Goal: Task Accomplishment & Management: Manage account settings

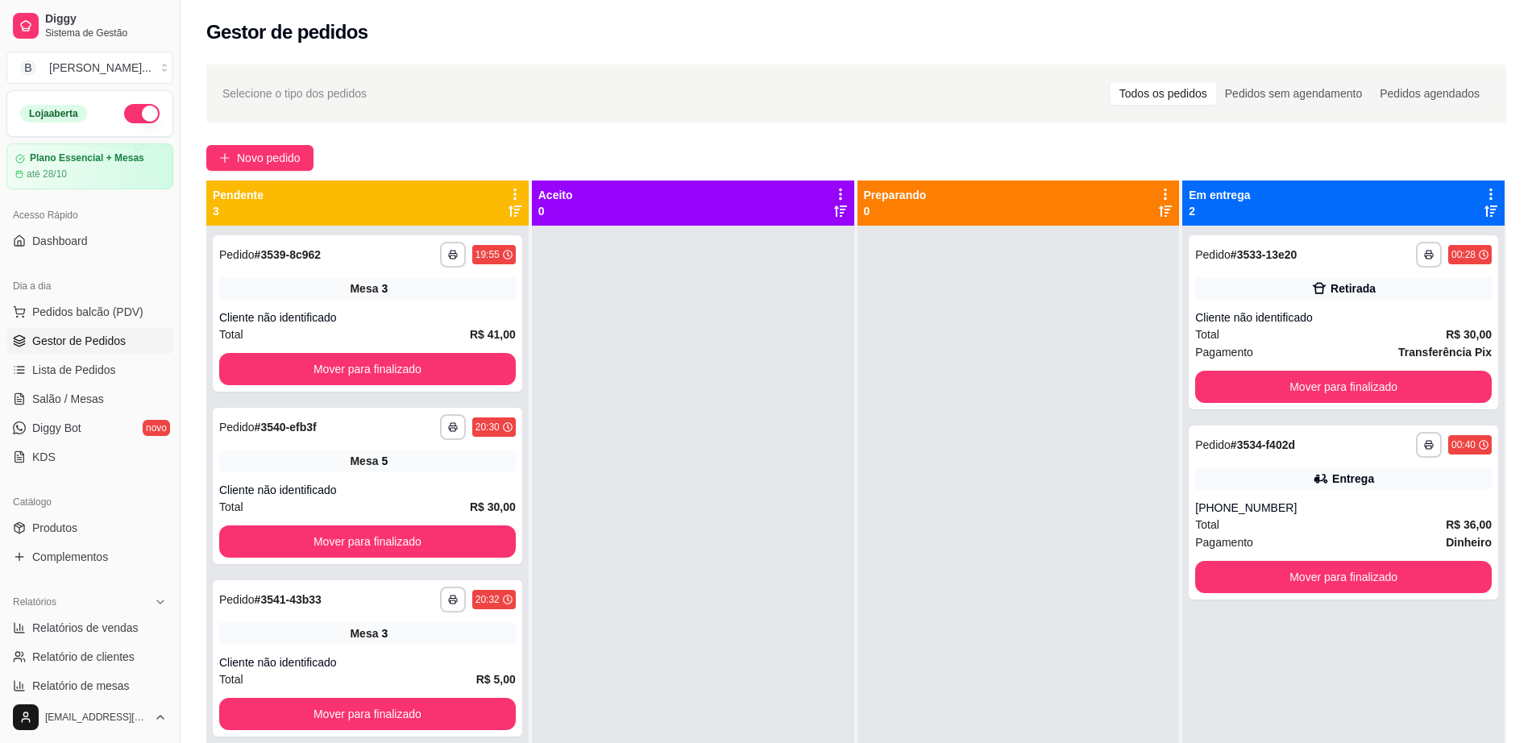
click at [81, 394] on span "Salão / Mesas" at bounding box center [68, 399] width 72 height 16
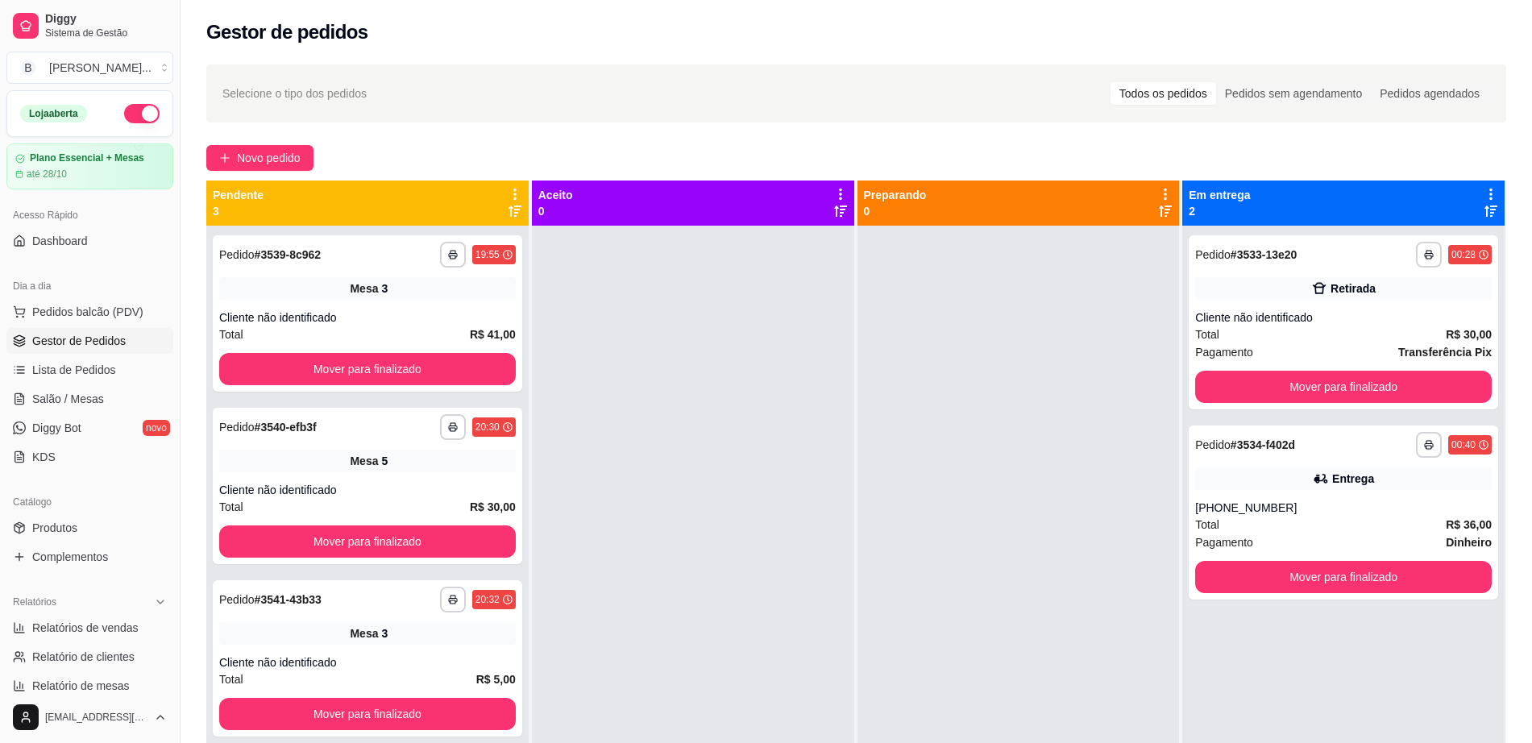
click at [81, 394] on span "Salão / Mesas" at bounding box center [68, 399] width 72 height 16
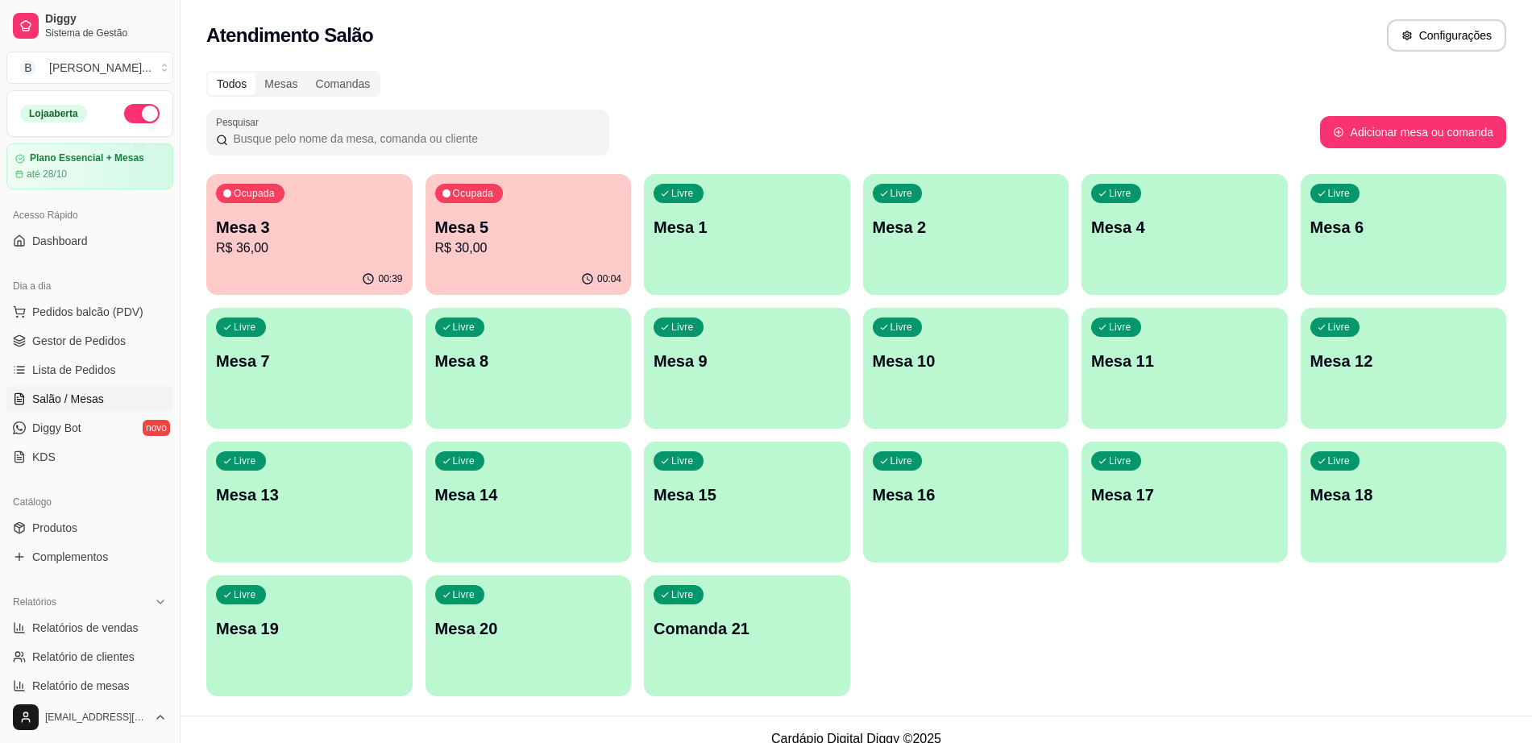
click at [77, 391] on span "Salão / Mesas" at bounding box center [68, 399] width 72 height 16
click at [360, 272] on div "00:39" at bounding box center [310, 278] width 200 height 31
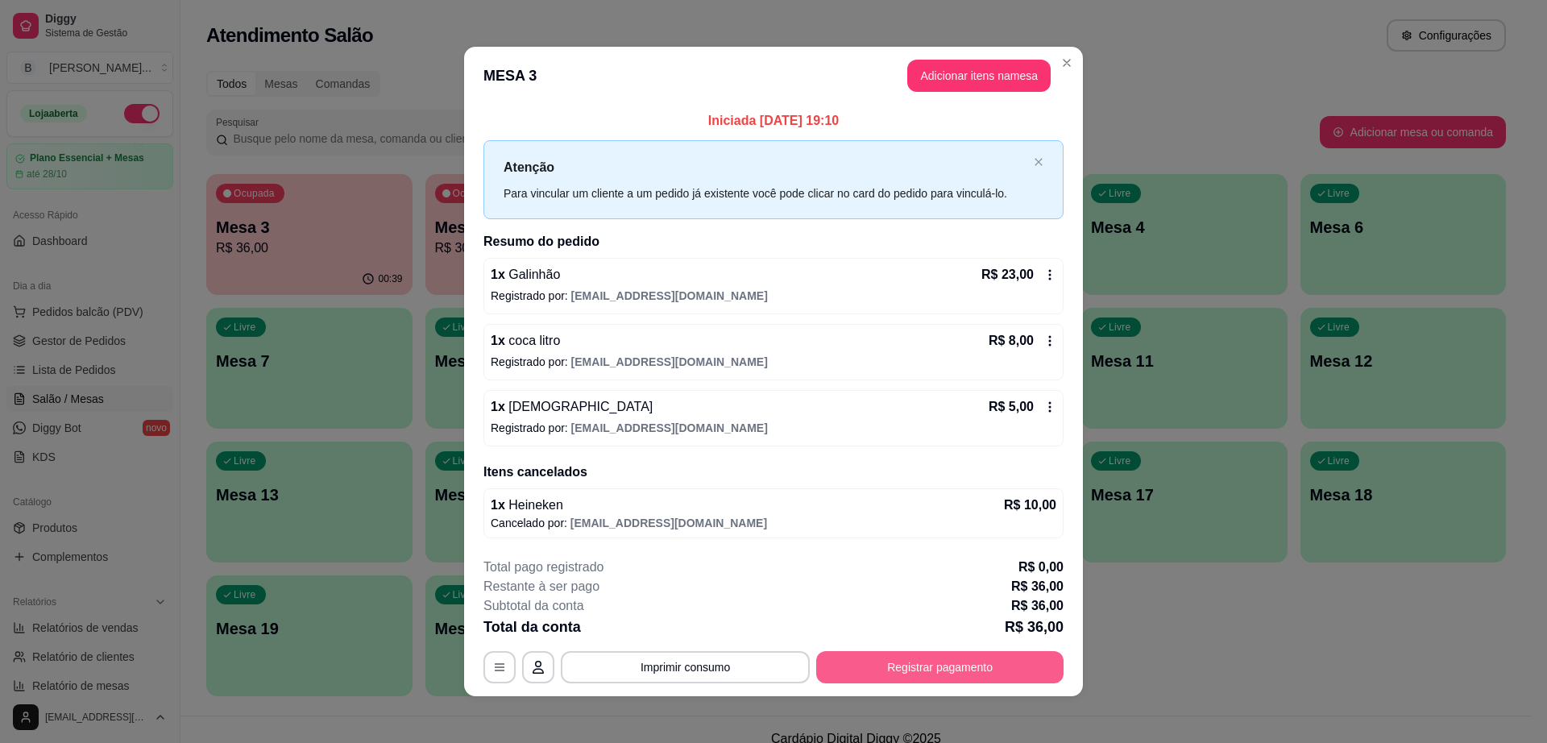
click at [880, 670] on button "Registrar pagamento" at bounding box center [939, 667] width 247 height 32
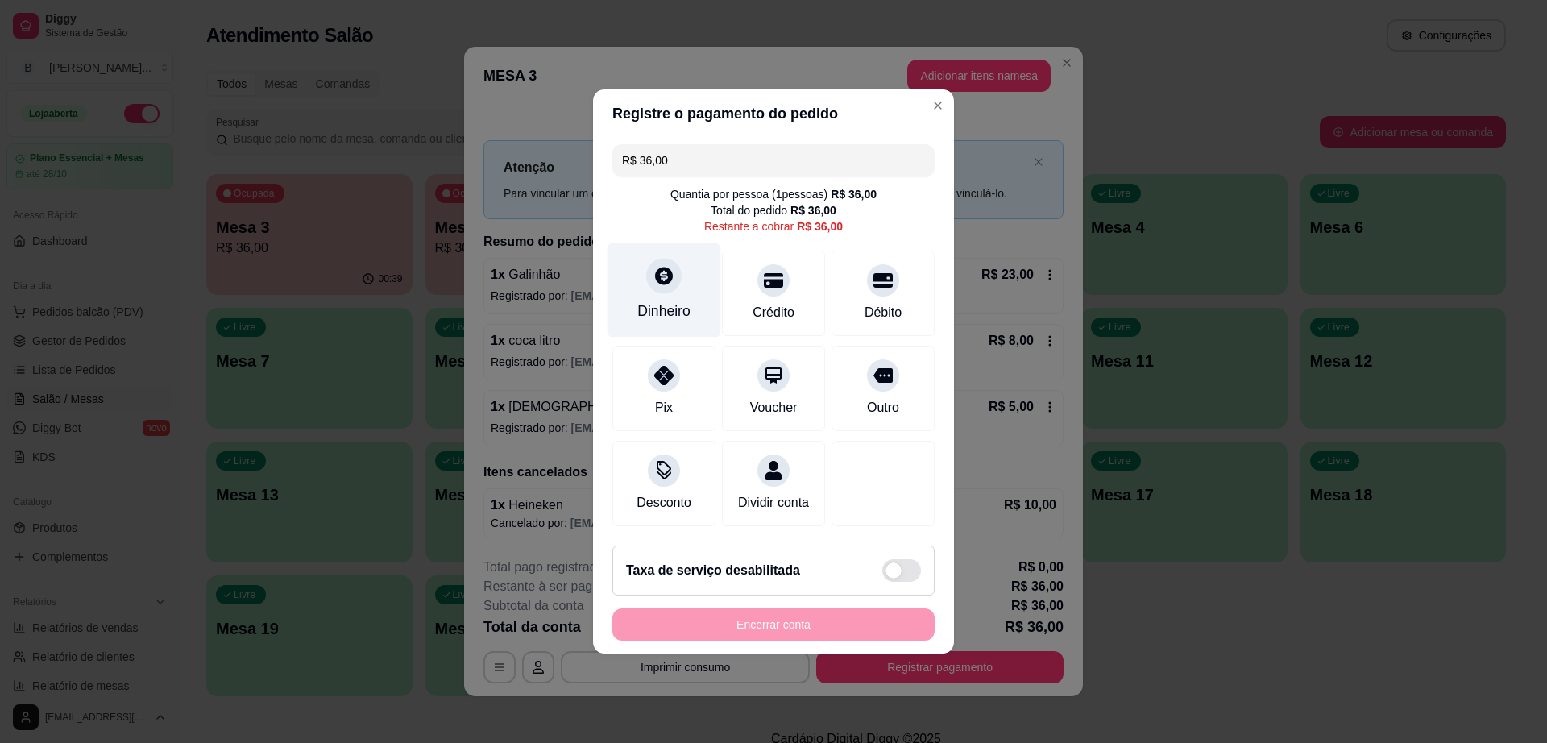
click at [656, 301] on div "Dinheiro" at bounding box center [664, 311] width 53 height 21
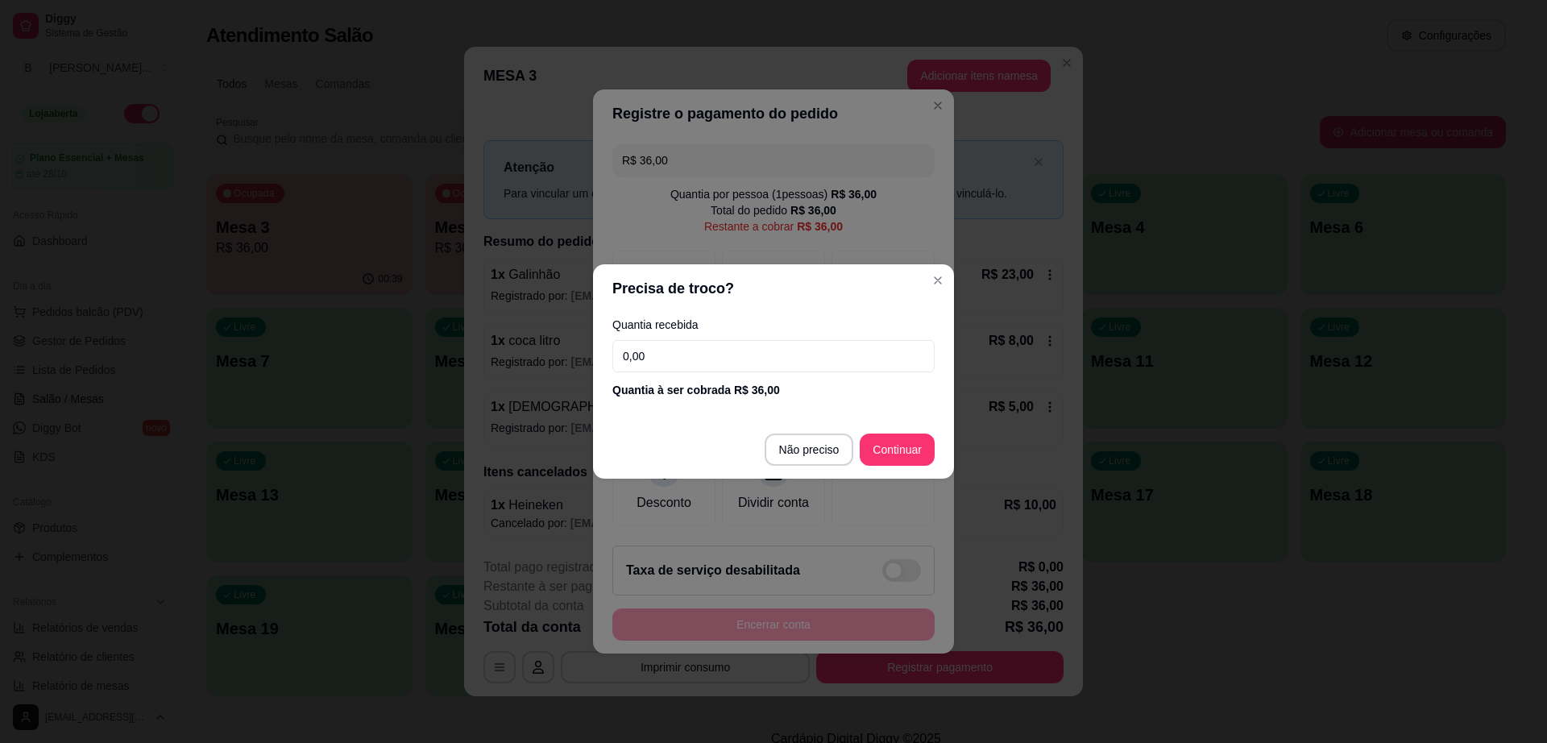
click at [674, 344] on input "0,00" at bounding box center [774, 356] width 322 height 32
click at [671, 353] on input "0,00" at bounding box center [774, 356] width 322 height 32
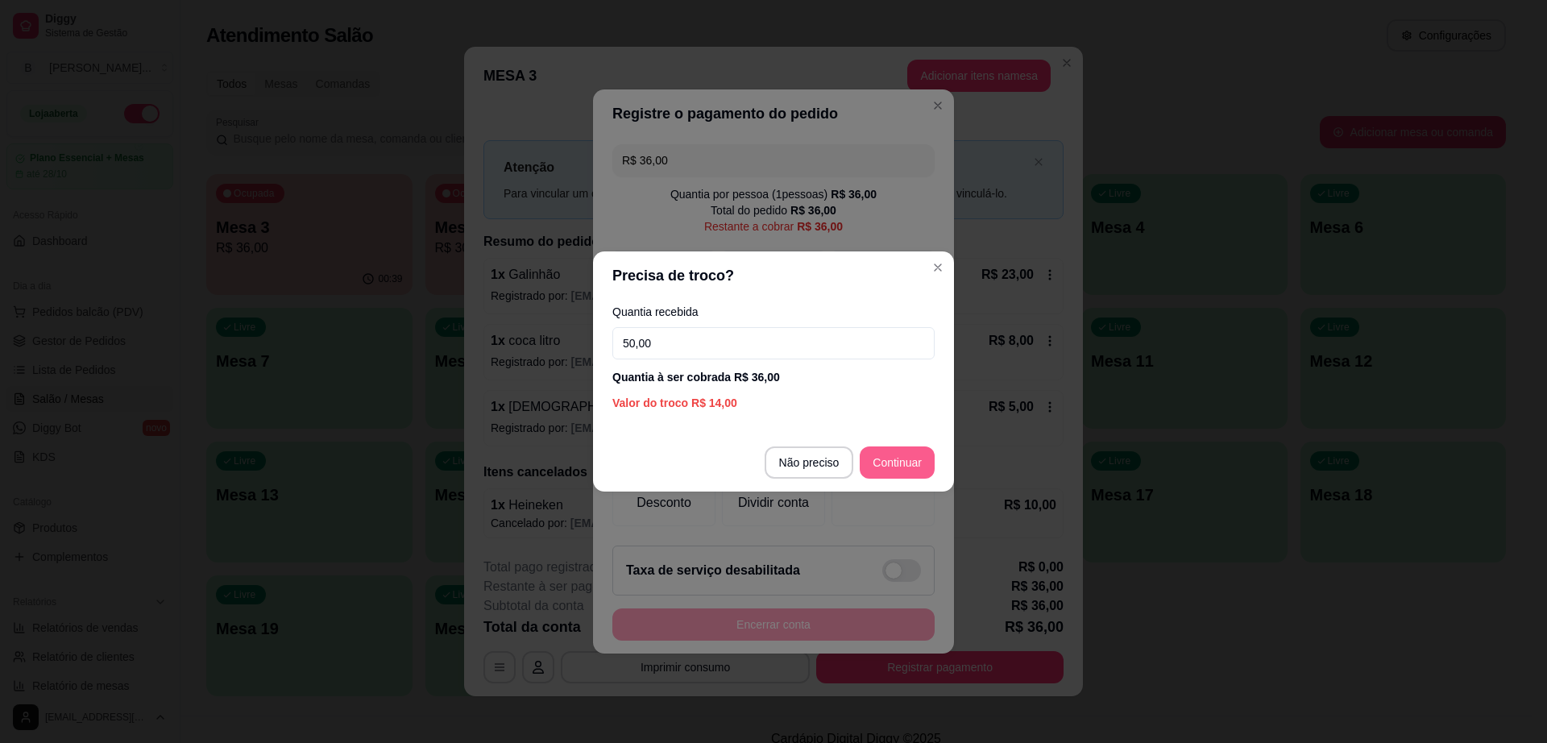
type input "50,00"
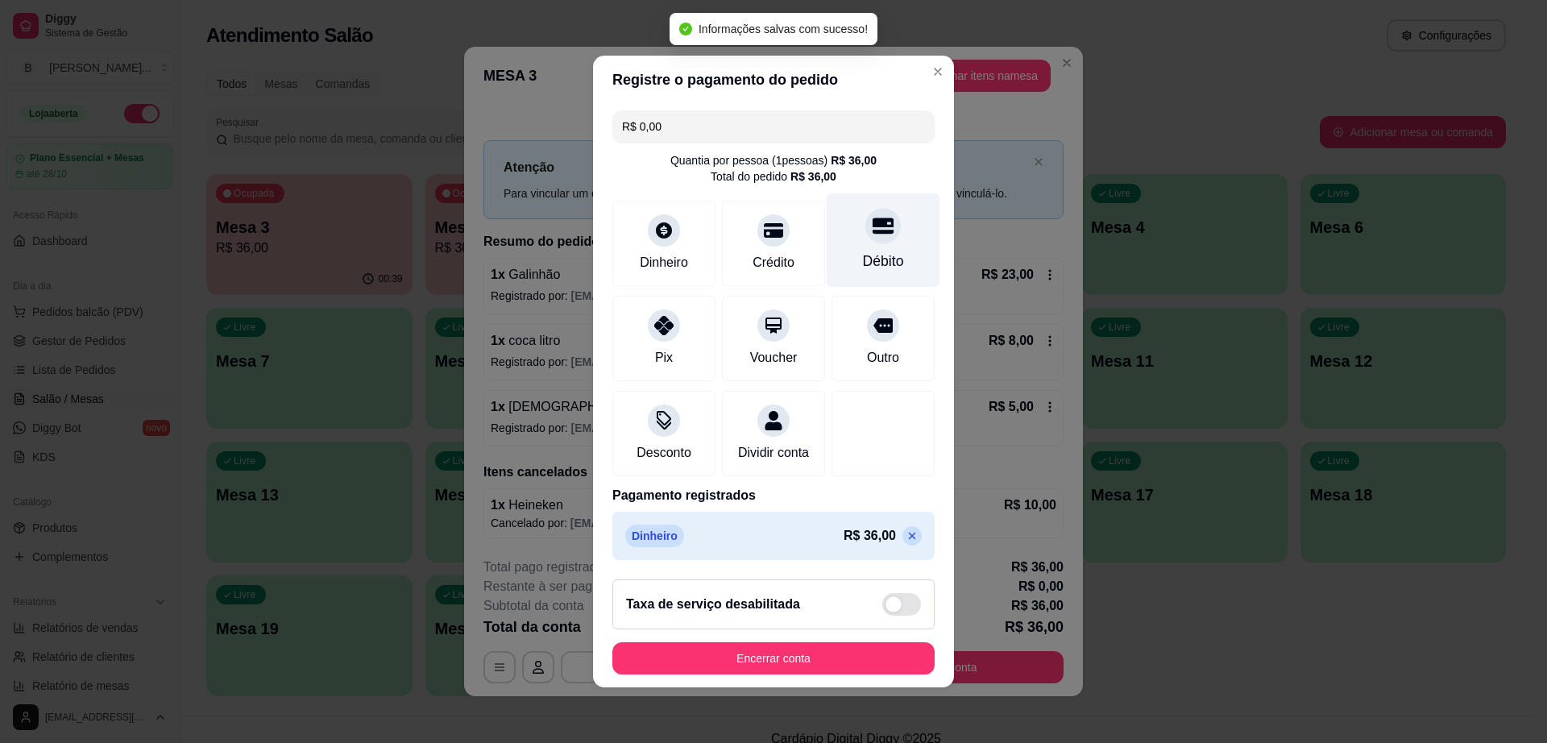
type input "R$ 0,00"
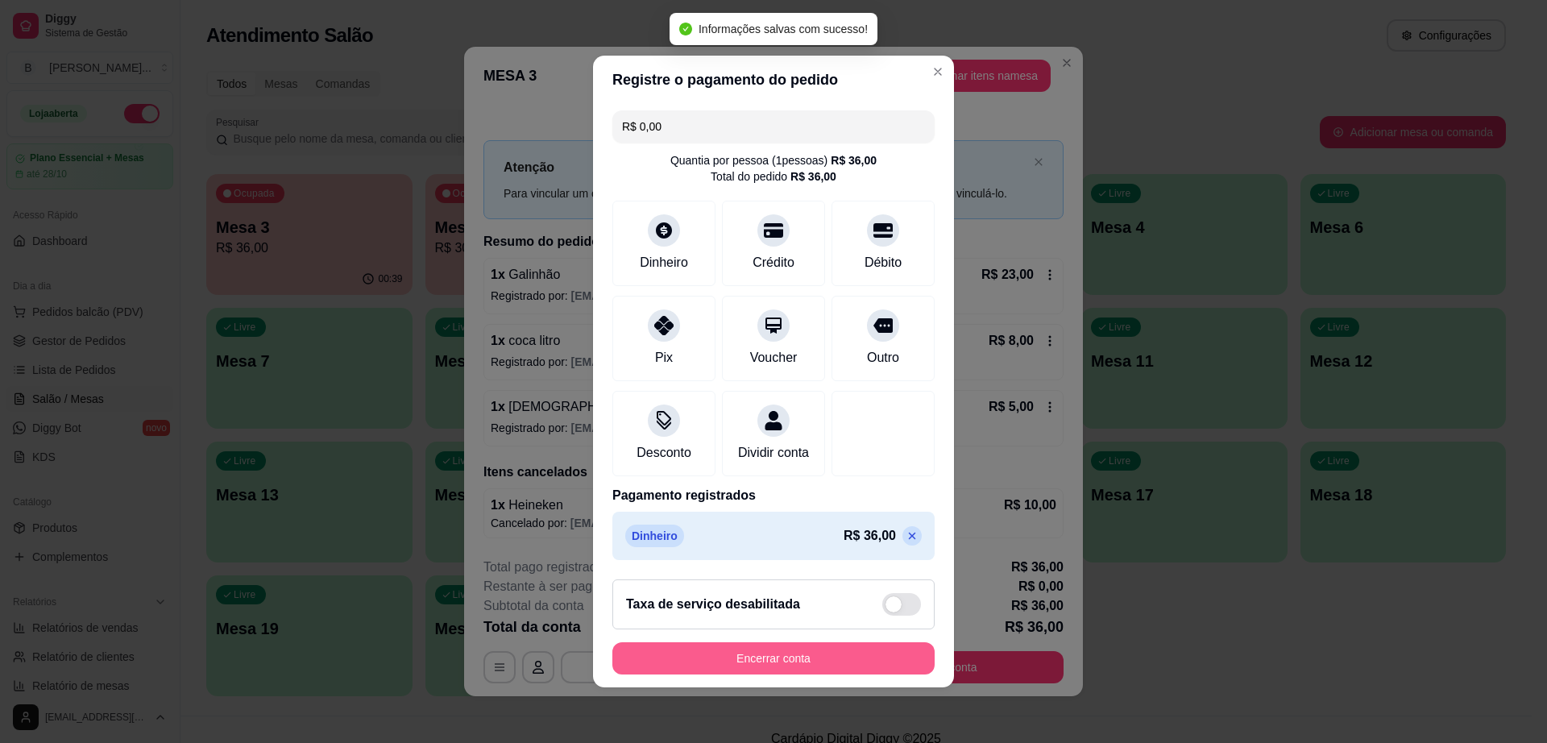
click at [750, 667] on button "Encerrar conta" at bounding box center [774, 658] width 322 height 32
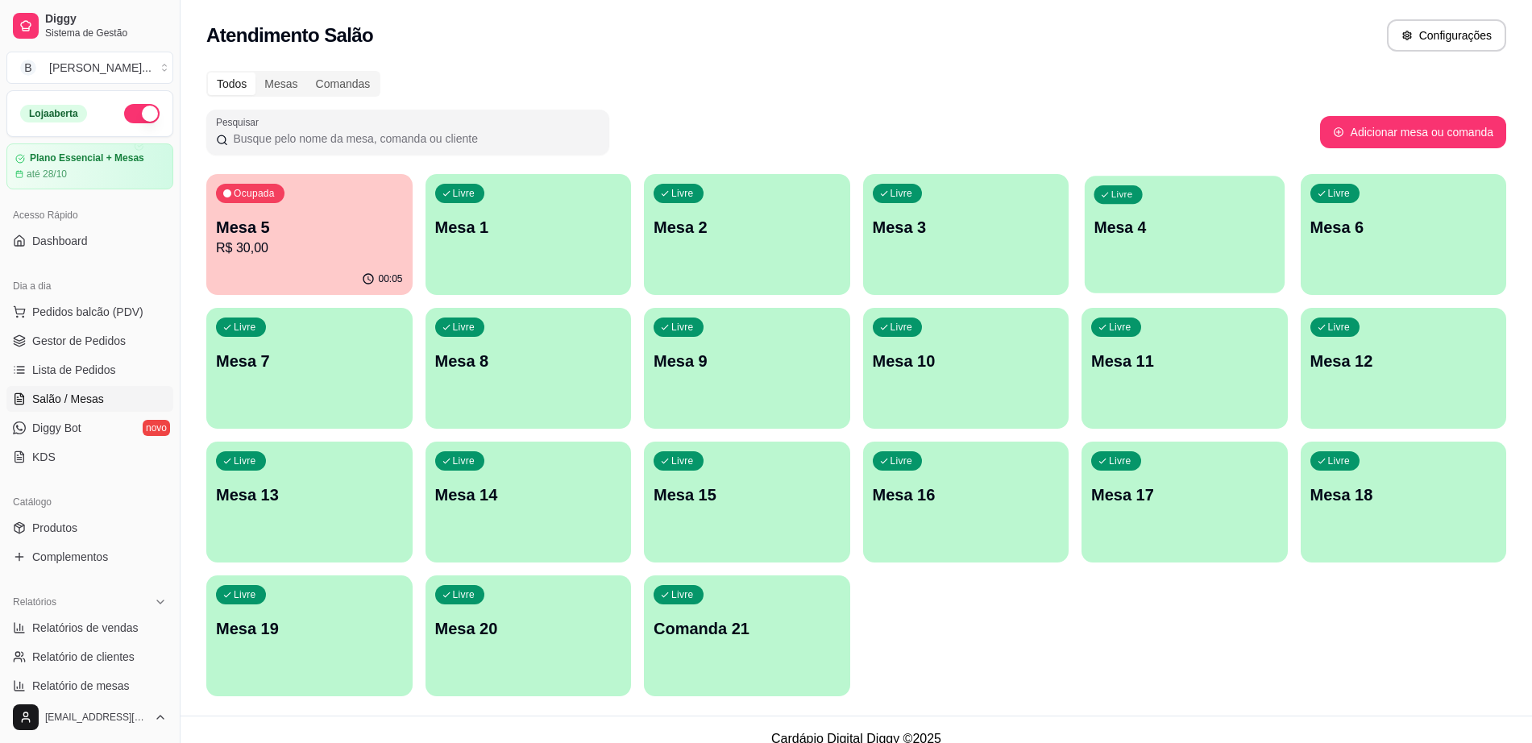
click at [1145, 251] on div "Livre Mesa 4" at bounding box center [1185, 225] width 200 height 98
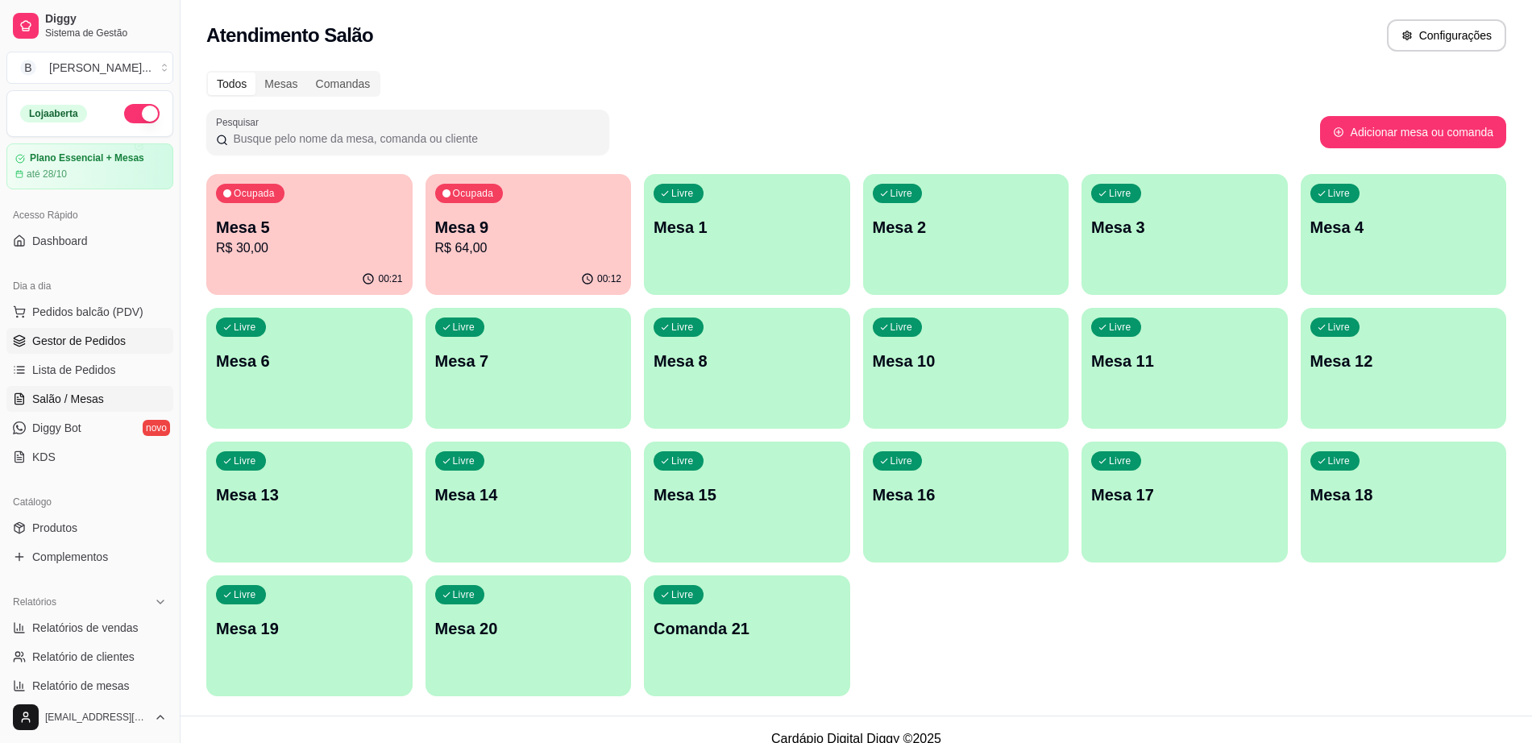
click at [85, 339] on span "Gestor de Pedidos" at bounding box center [78, 341] width 93 height 16
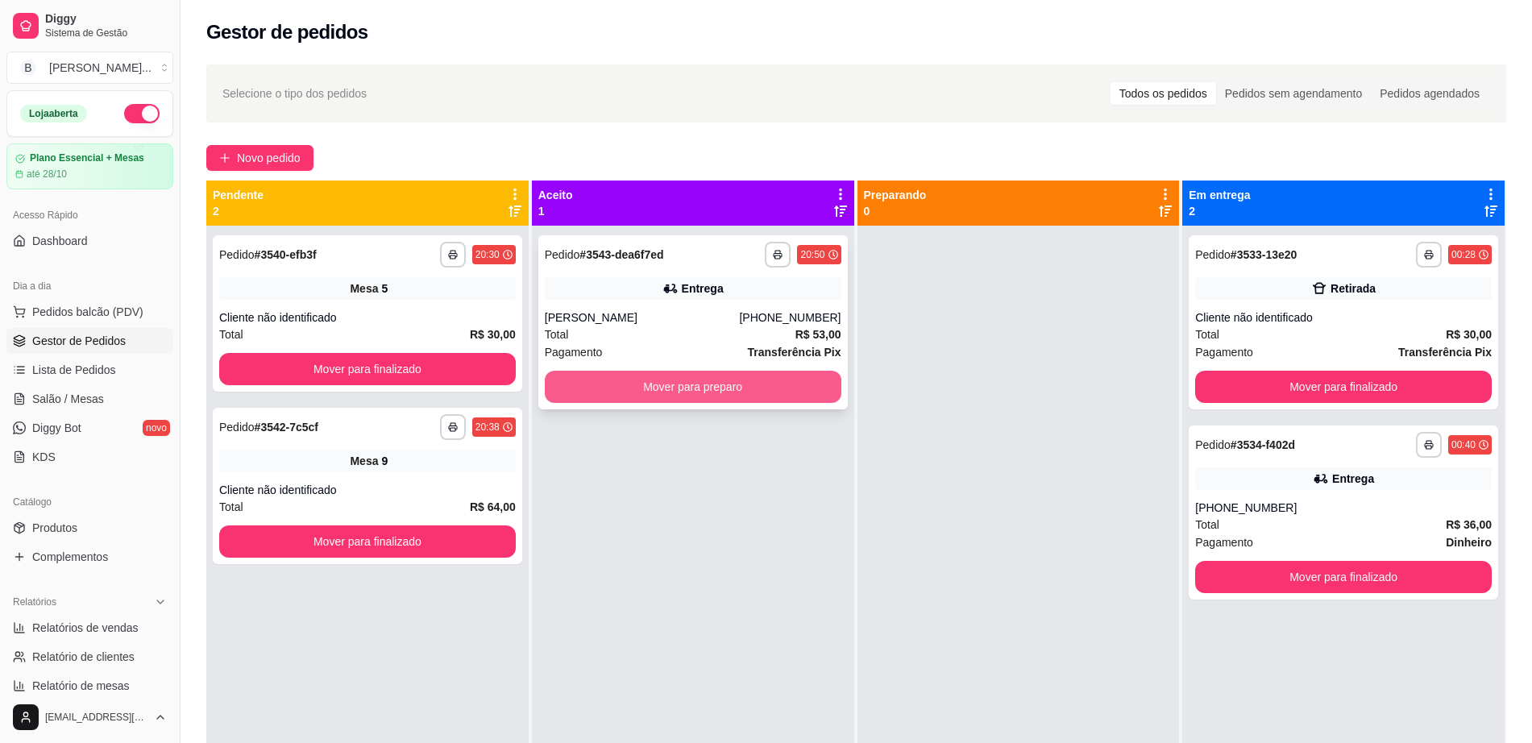
click at [782, 396] on button "Mover para preparo" at bounding box center [693, 387] width 297 height 32
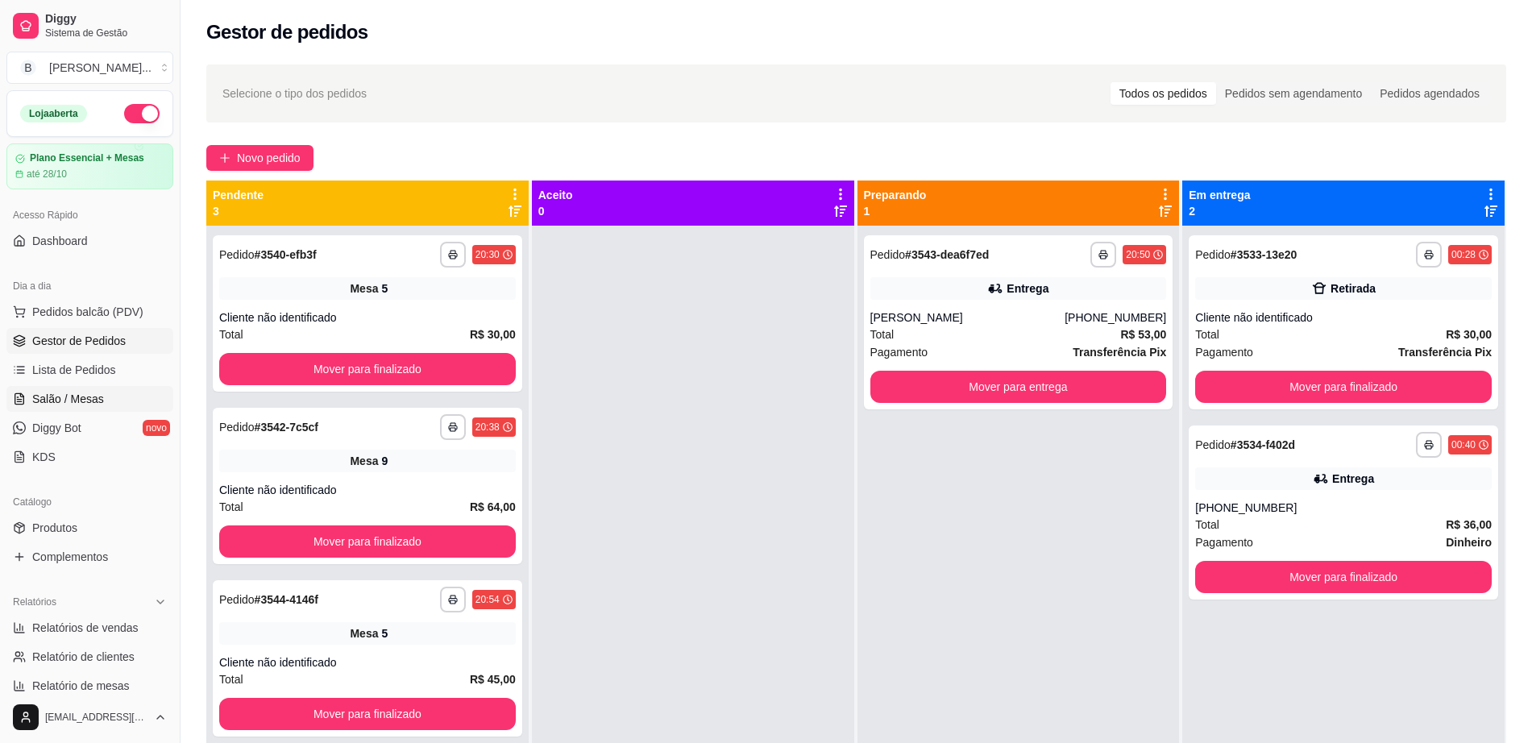
click at [80, 386] on link "Salão / Mesas" at bounding box center [89, 399] width 167 height 26
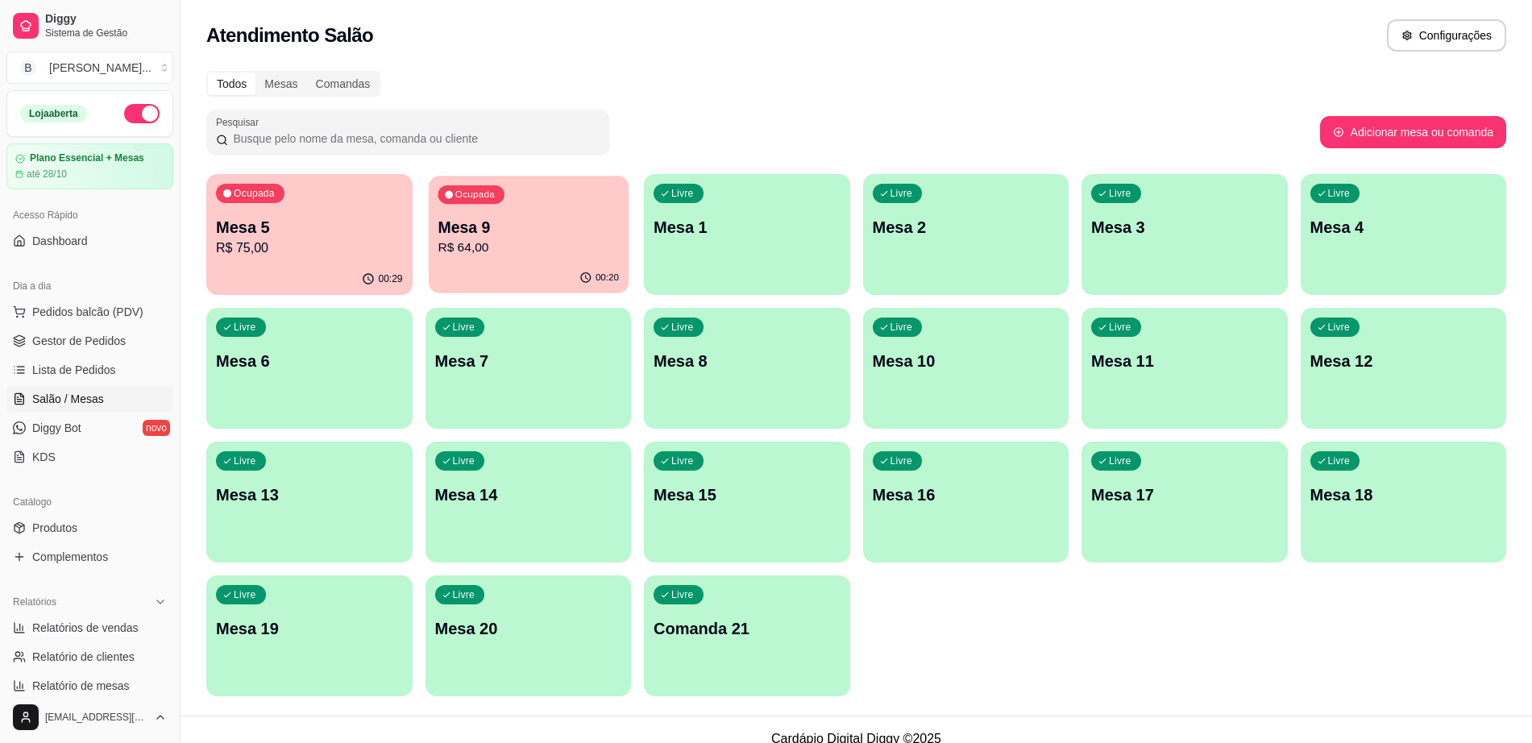
click at [442, 215] on div "Ocupada Mesa 9 R$ 64,00" at bounding box center [528, 219] width 200 height 87
click at [311, 261] on div "Ocupada Mesa 5 R$ 75,00" at bounding box center [310, 219] width 200 height 87
click at [247, 239] on p "R$ 75,00" at bounding box center [309, 248] width 187 height 19
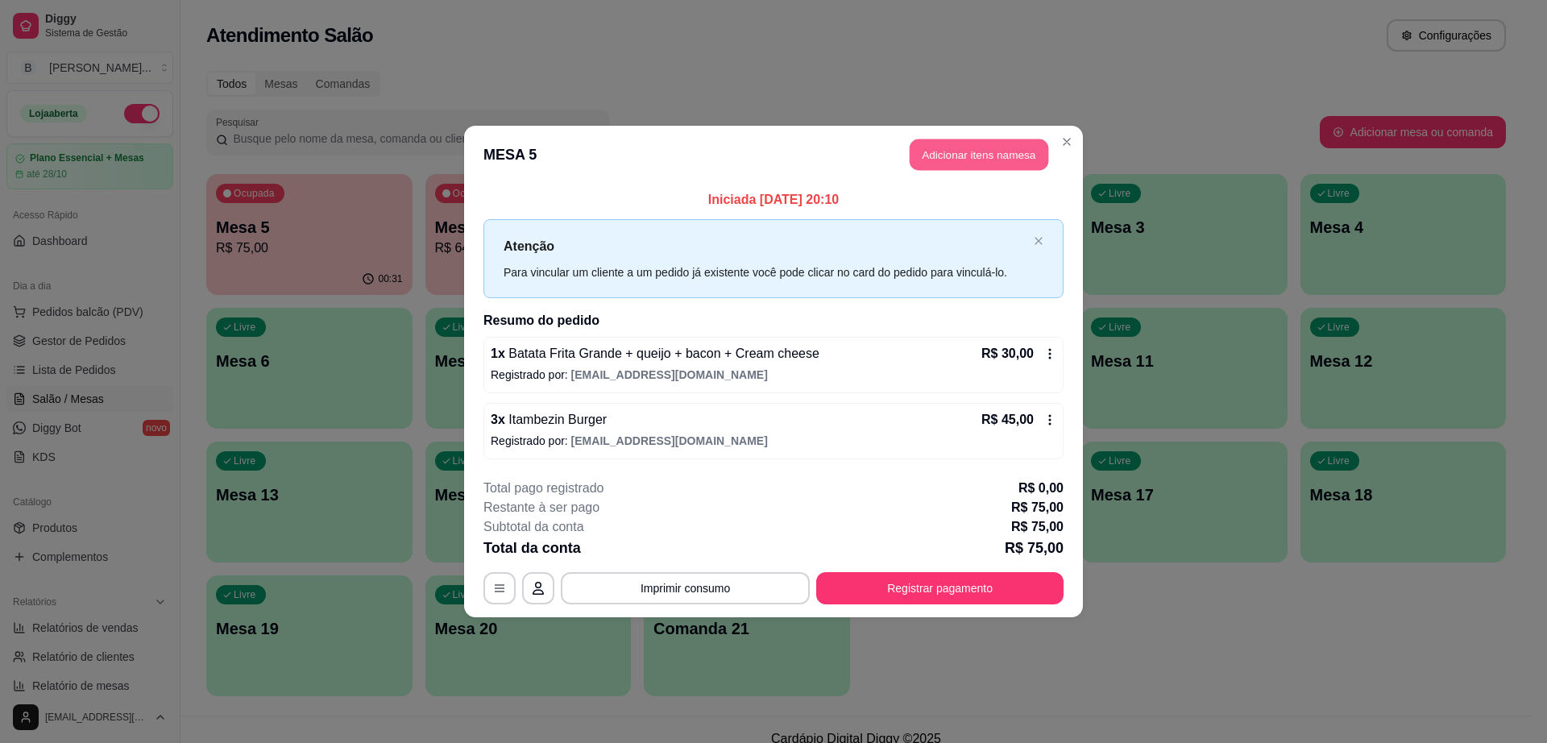
click at [1004, 153] on button "Adicionar itens na mesa" at bounding box center [979, 154] width 139 height 31
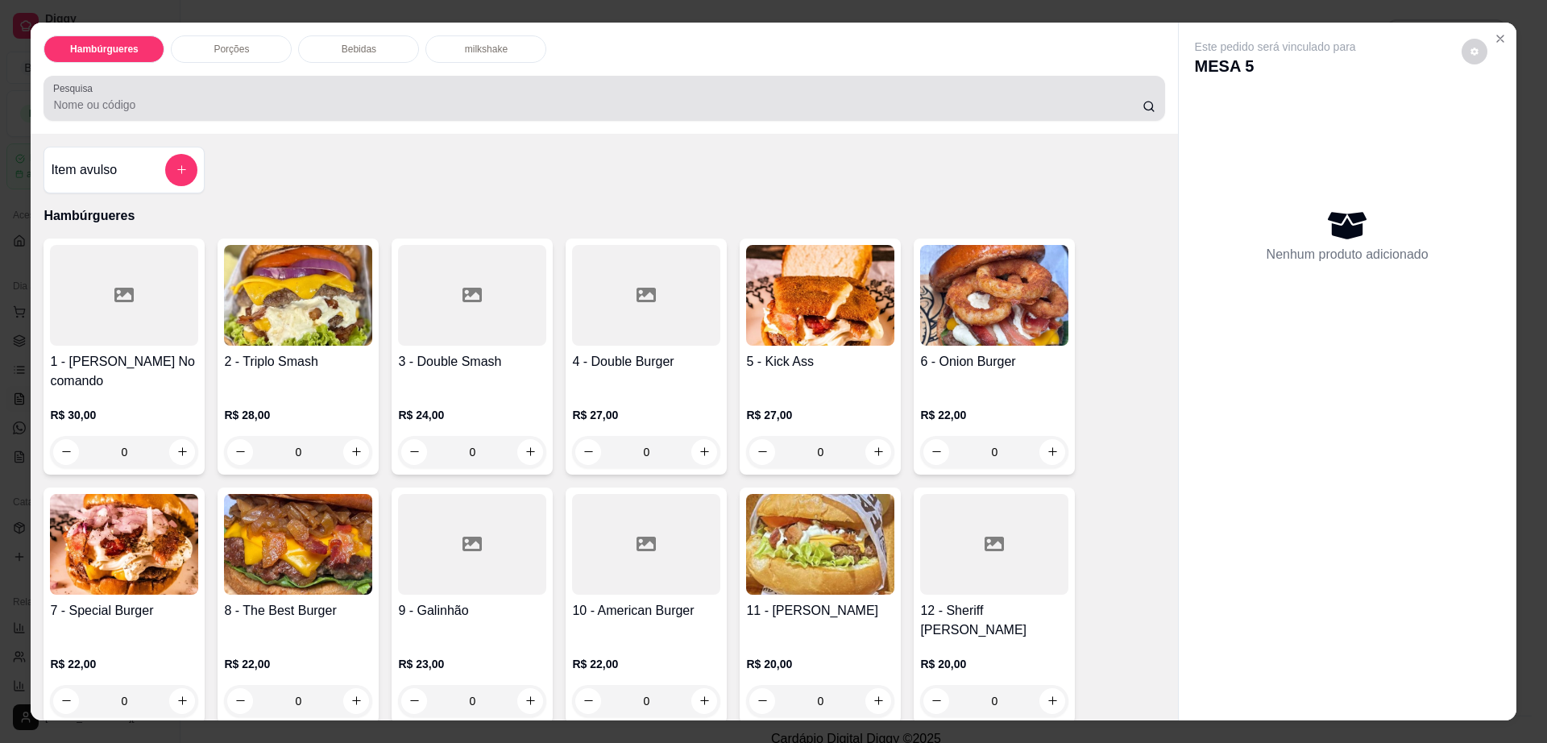
click at [364, 41] on div "Bebidas" at bounding box center [358, 48] width 121 height 27
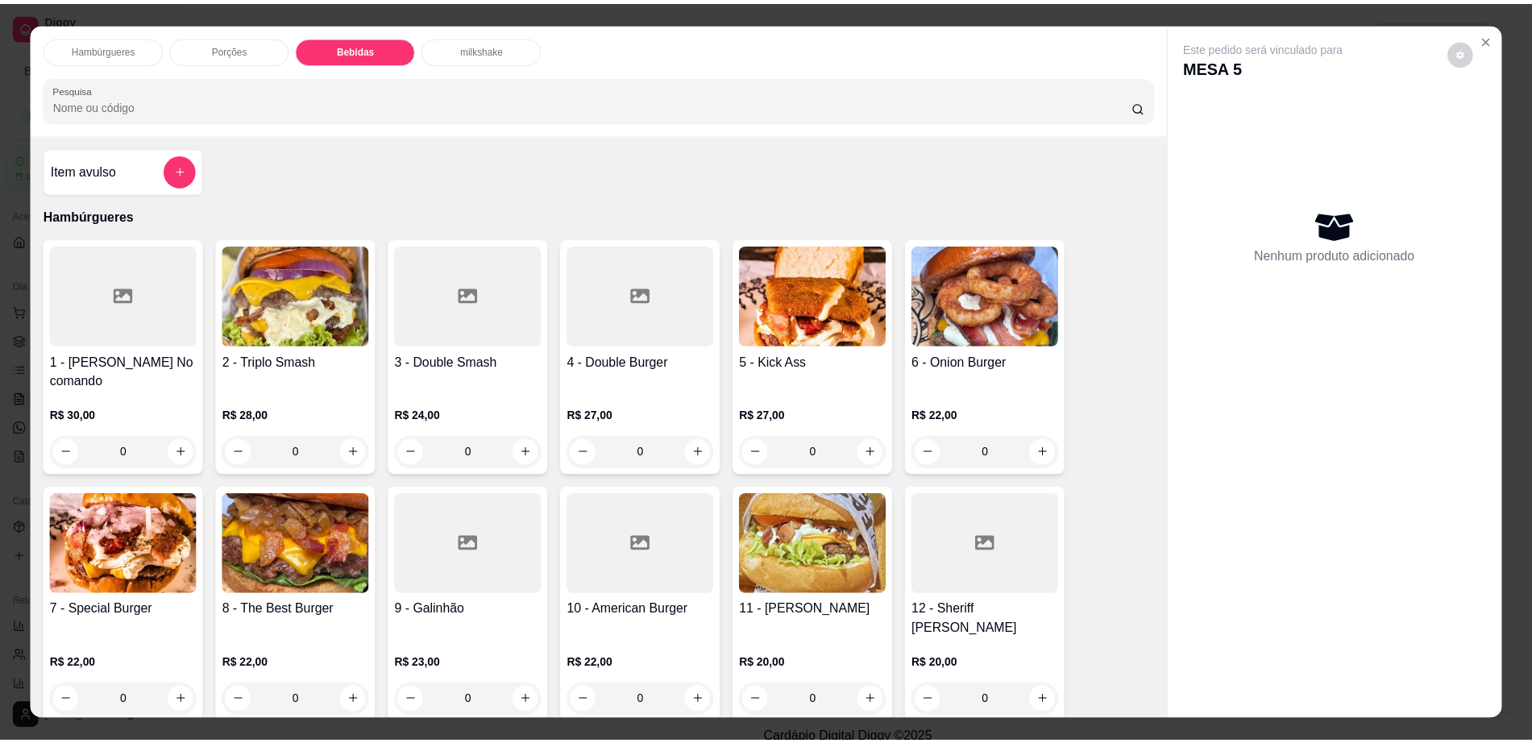
scroll to position [29, 0]
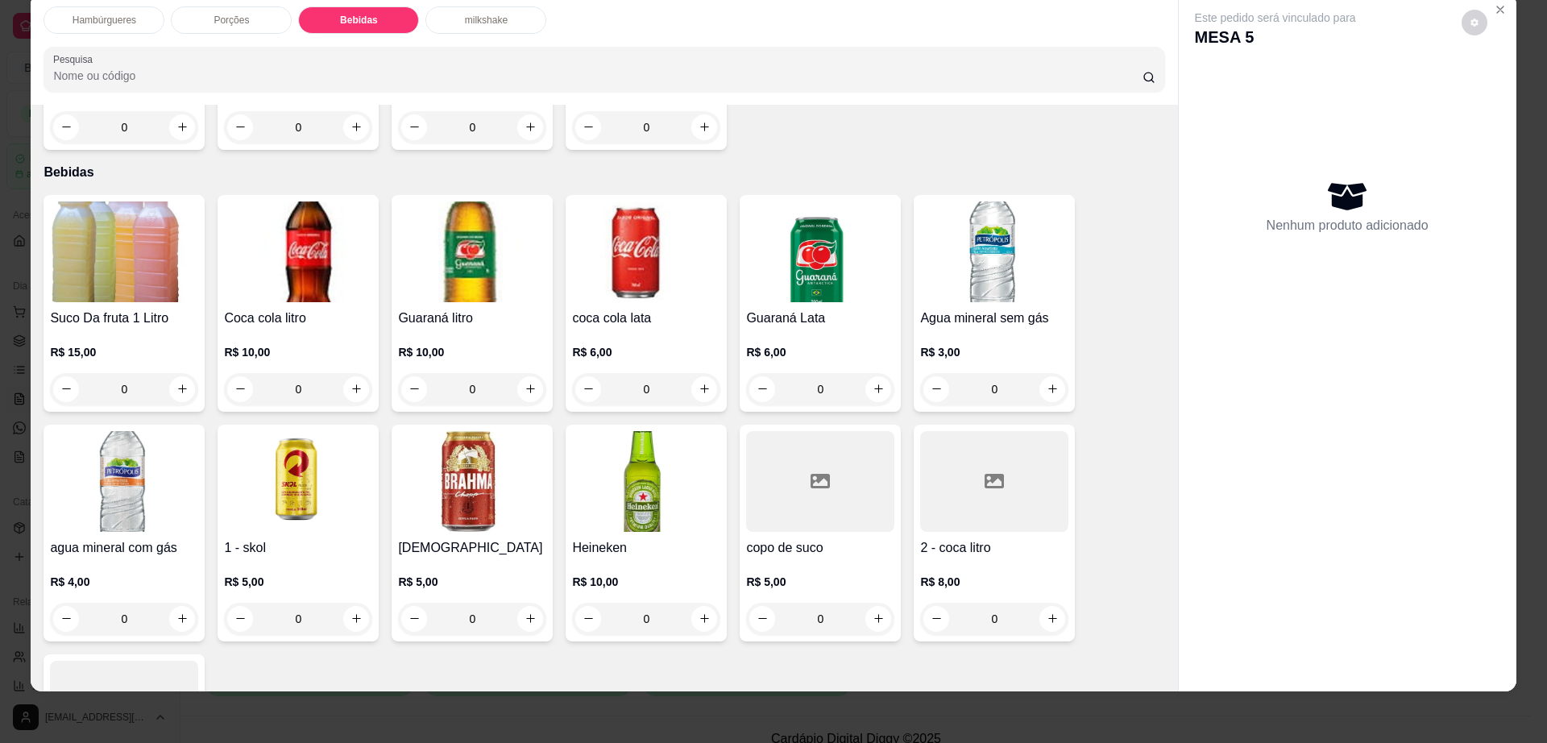
click at [962, 438] on div at bounding box center [994, 481] width 148 height 101
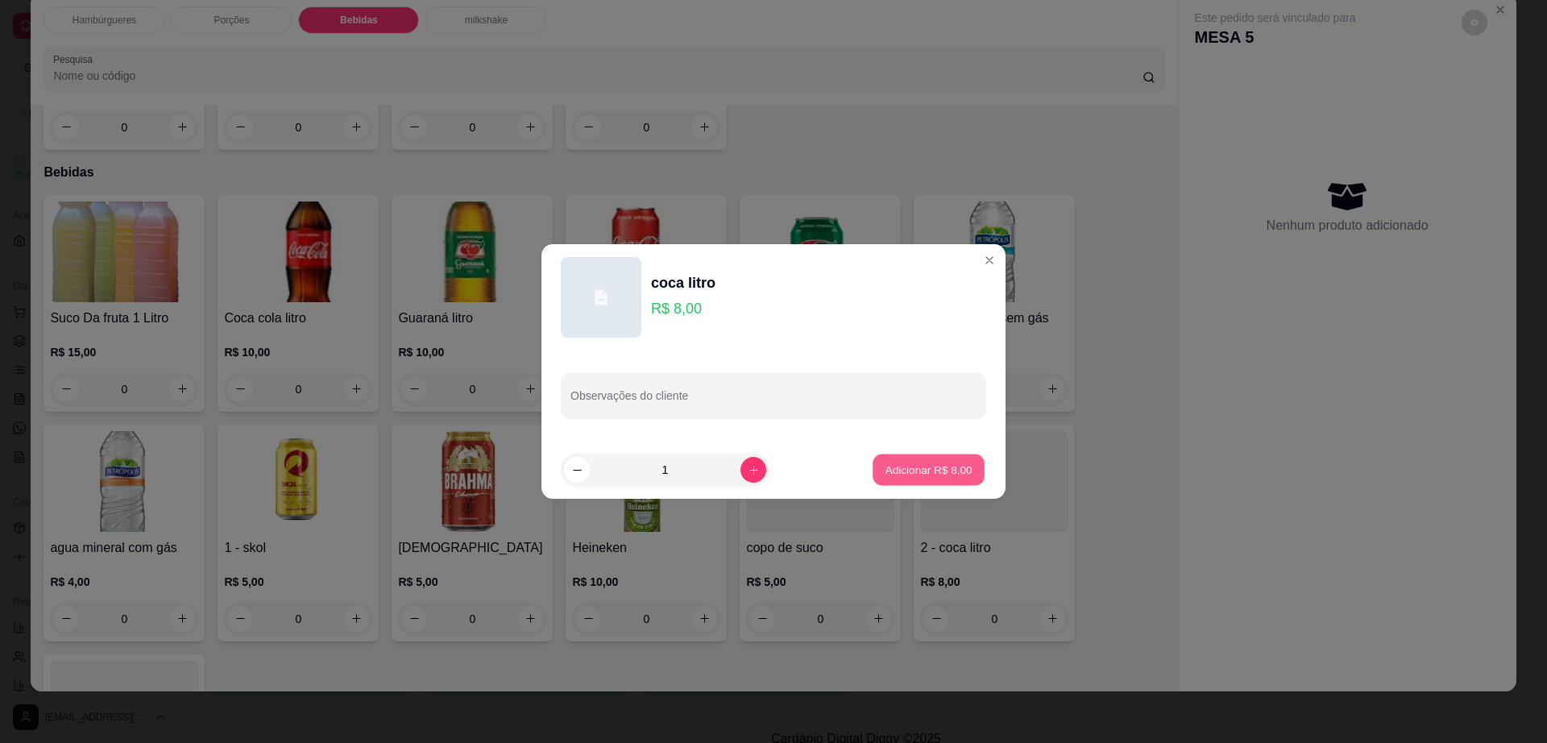
click at [942, 474] on p "Adicionar R$ 8,00" at bounding box center [928, 469] width 87 height 15
type input "1"
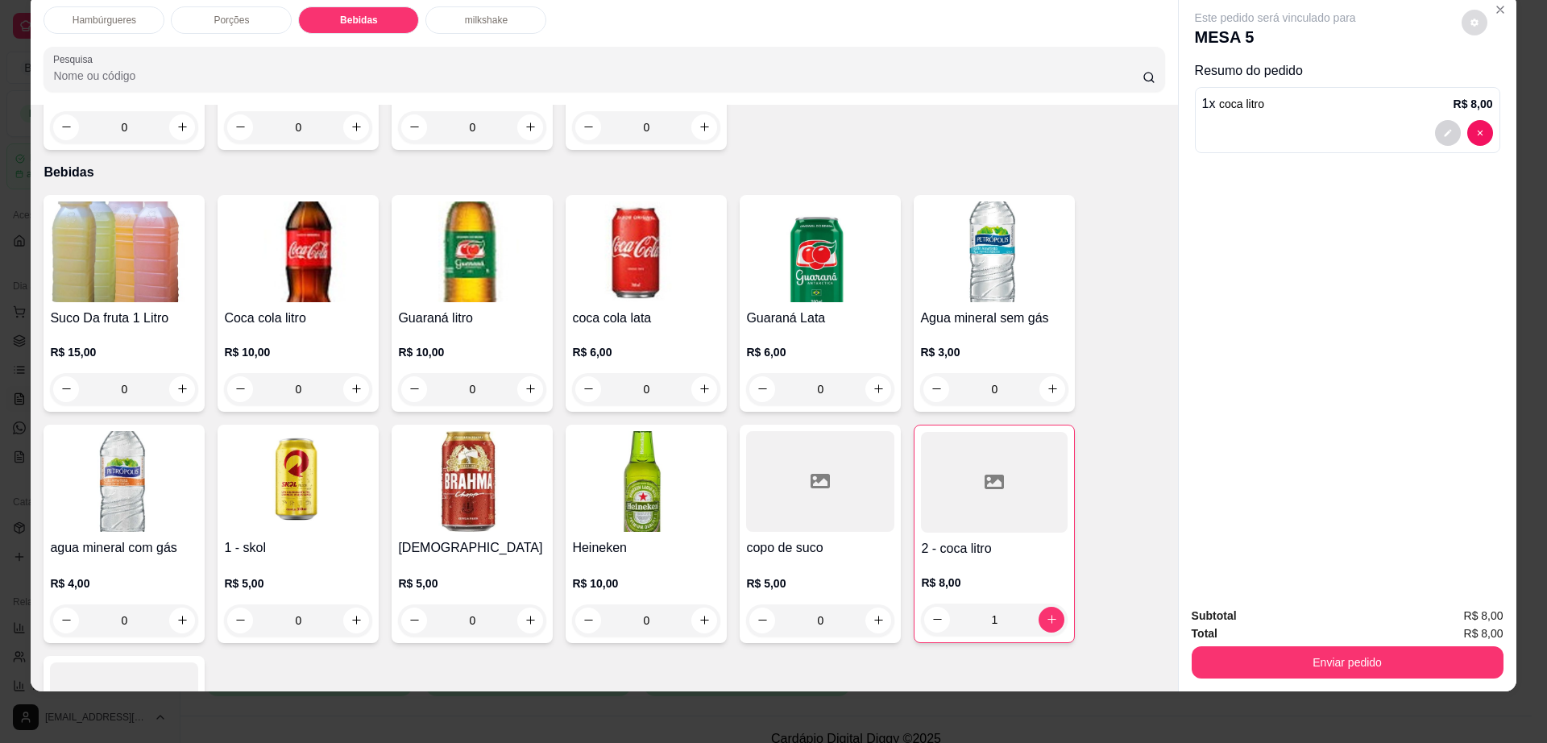
click at [1471, 23] on icon "decrease-product-quantity" at bounding box center [1475, 23] width 8 height 8
click at [1320, 652] on button "Enviar pedido" at bounding box center [1348, 662] width 312 height 32
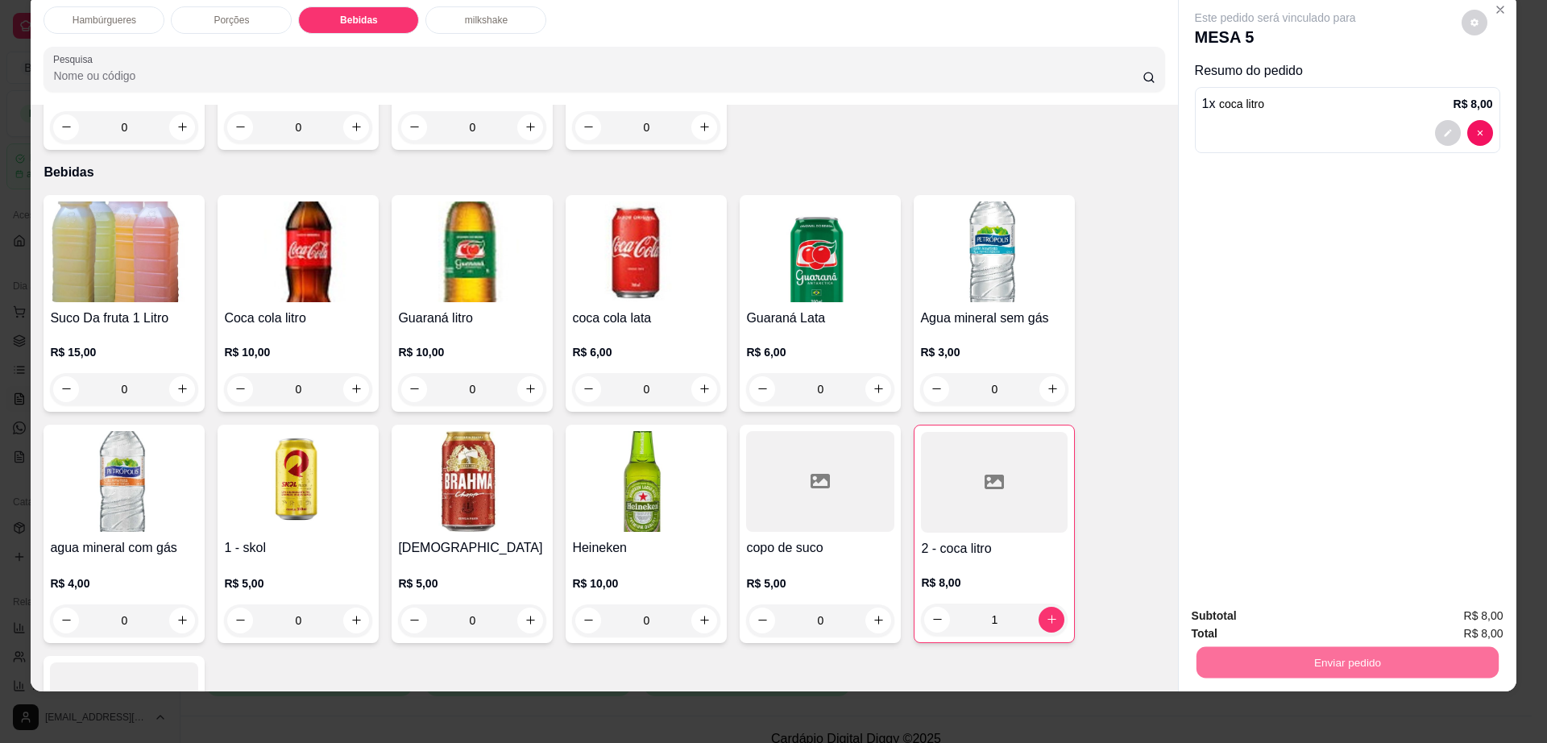
click at [1473, 613] on button "Enviar pedido" at bounding box center [1459, 623] width 91 height 31
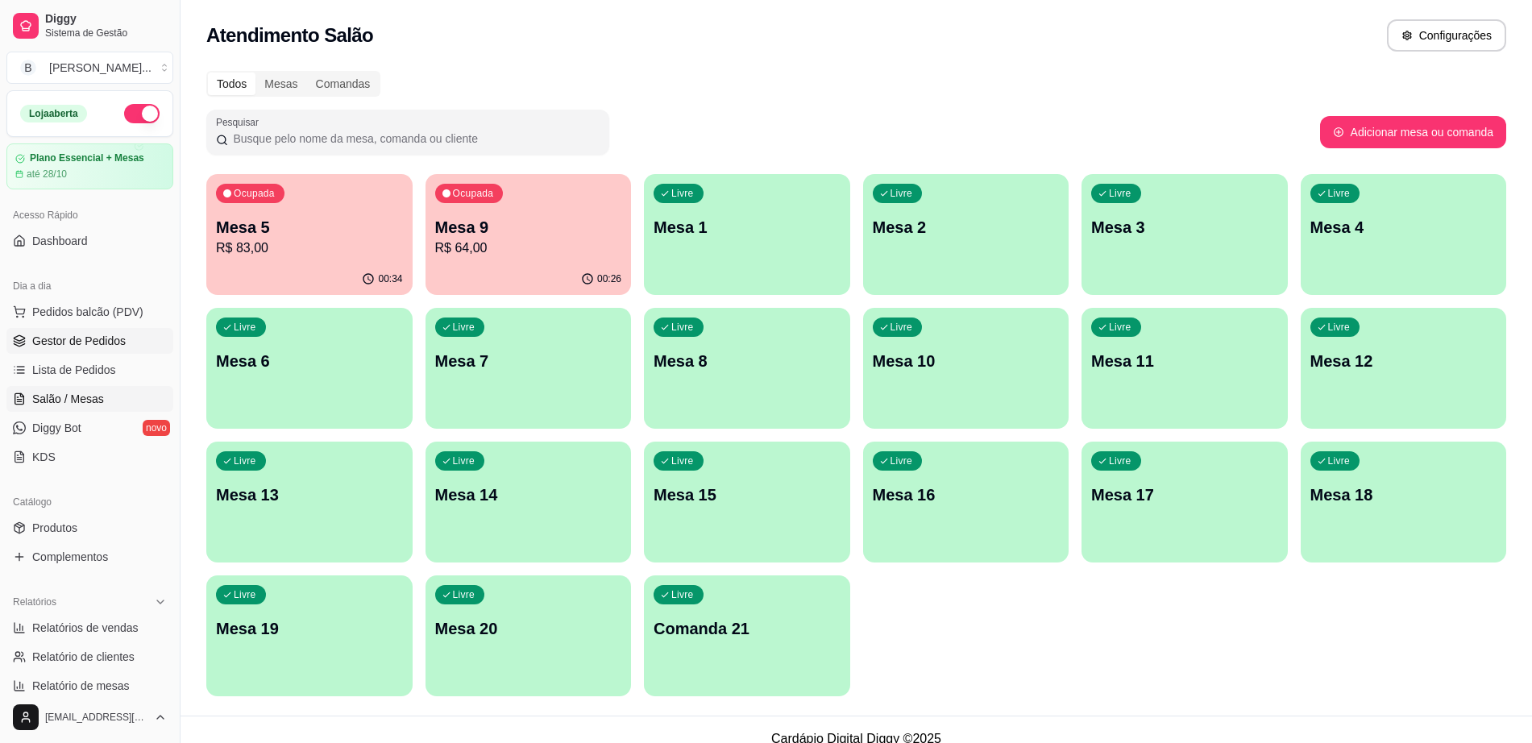
click at [101, 340] on span "Gestor de Pedidos" at bounding box center [78, 341] width 93 height 16
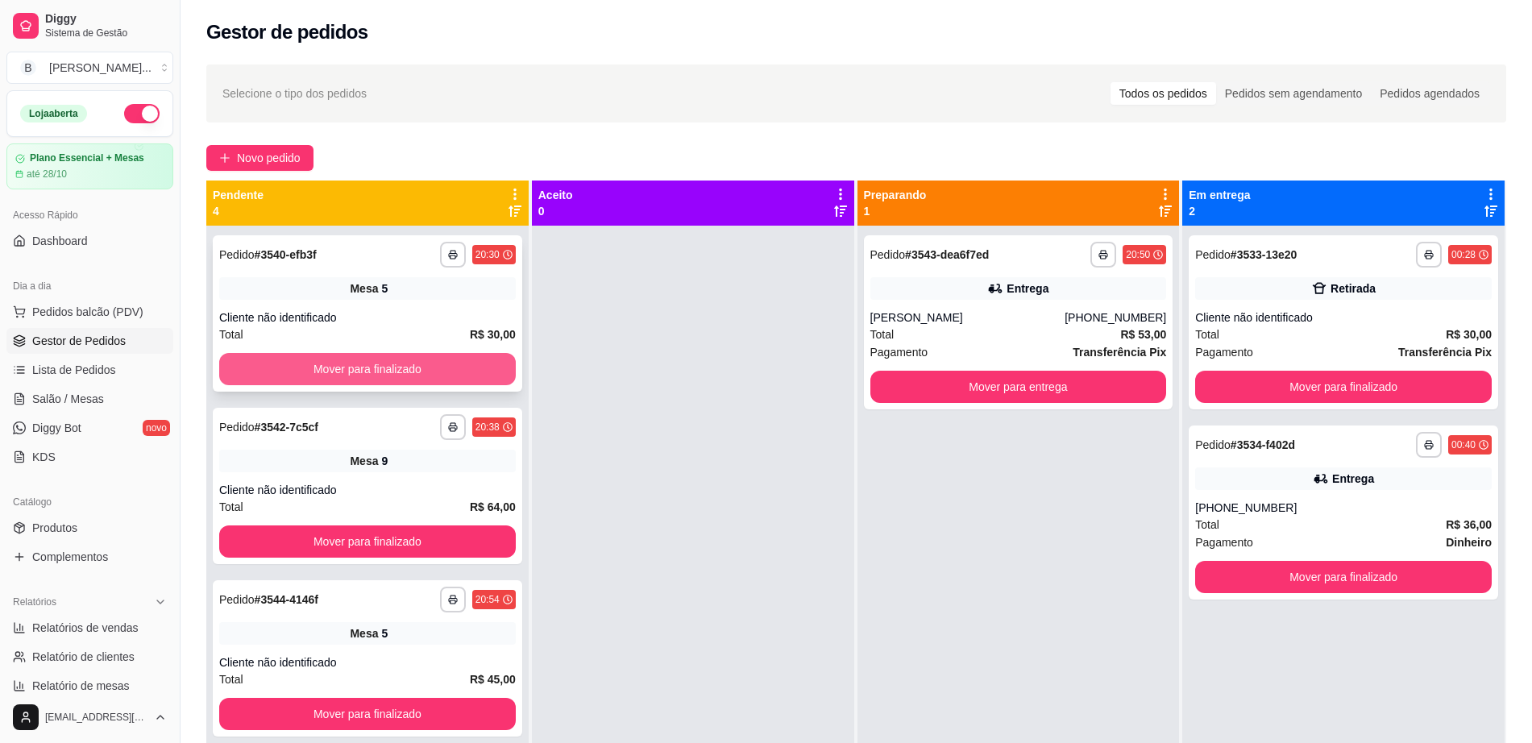
click at [480, 358] on button "Mover para finalizado" at bounding box center [367, 369] width 297 height 32
click at [471, 359] on button "Mover para finalizado" at bounding box center [368, 369] width 288 height 31
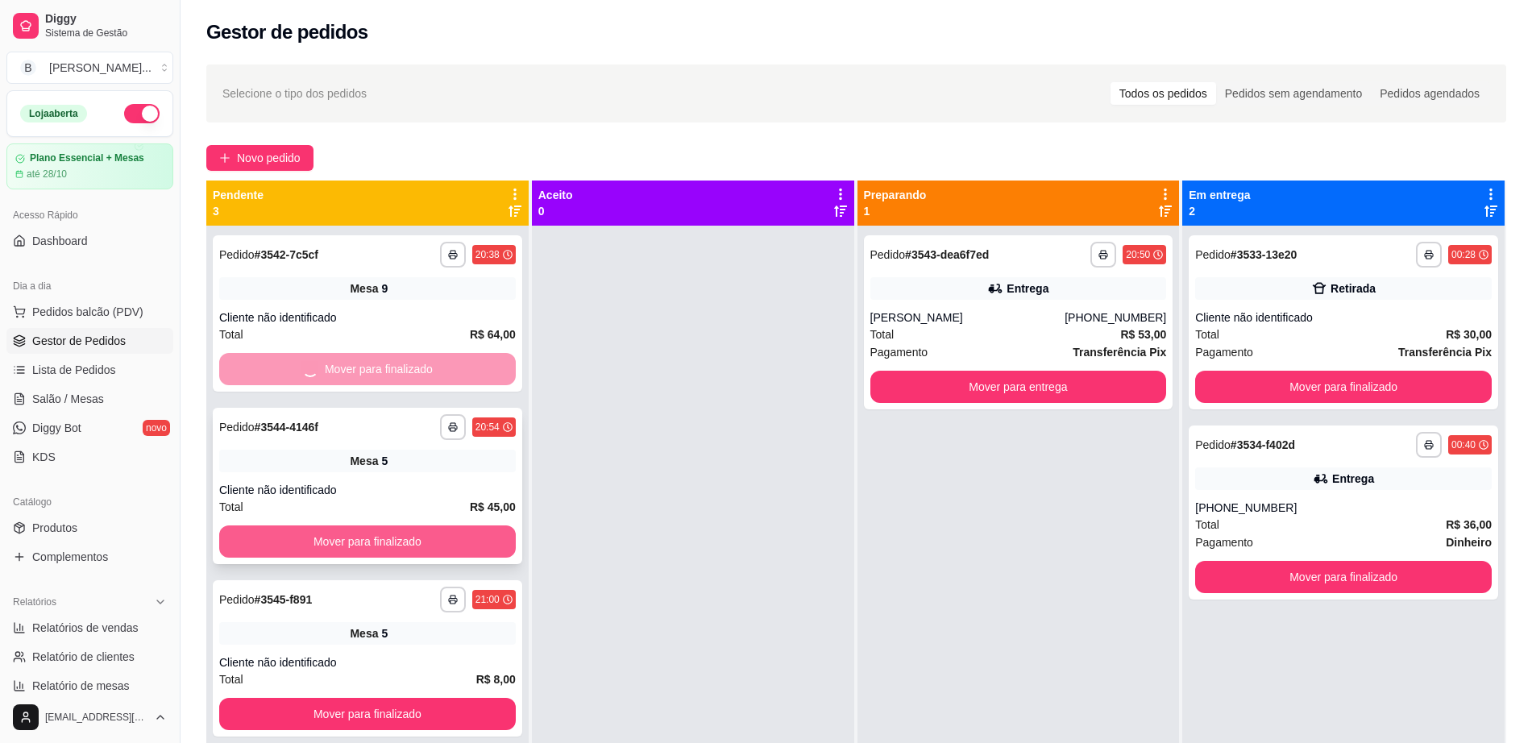
click at [469, 542] on div "**********" at bounding box center [367, 597] width 322 height 743
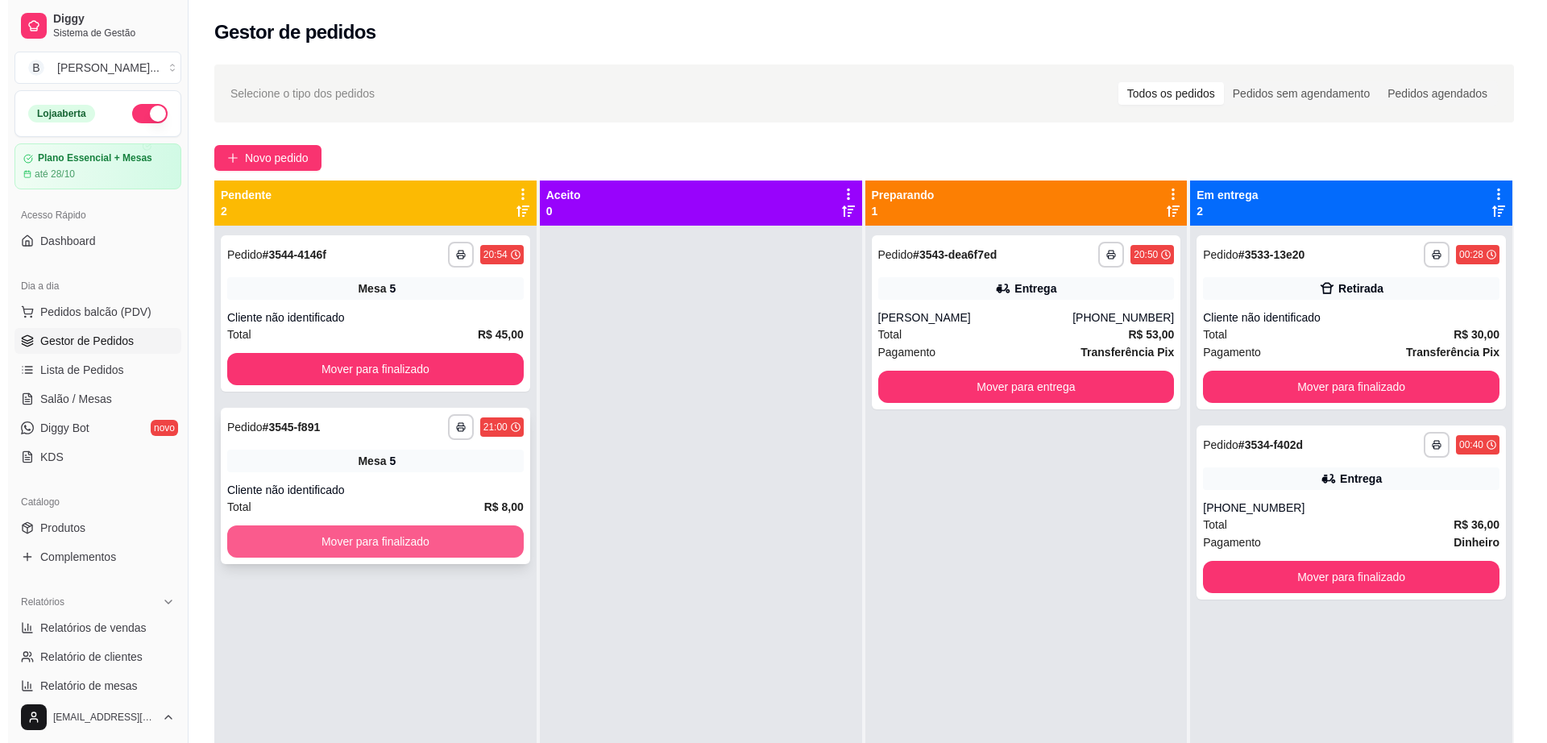
scroll to position [45, 0]
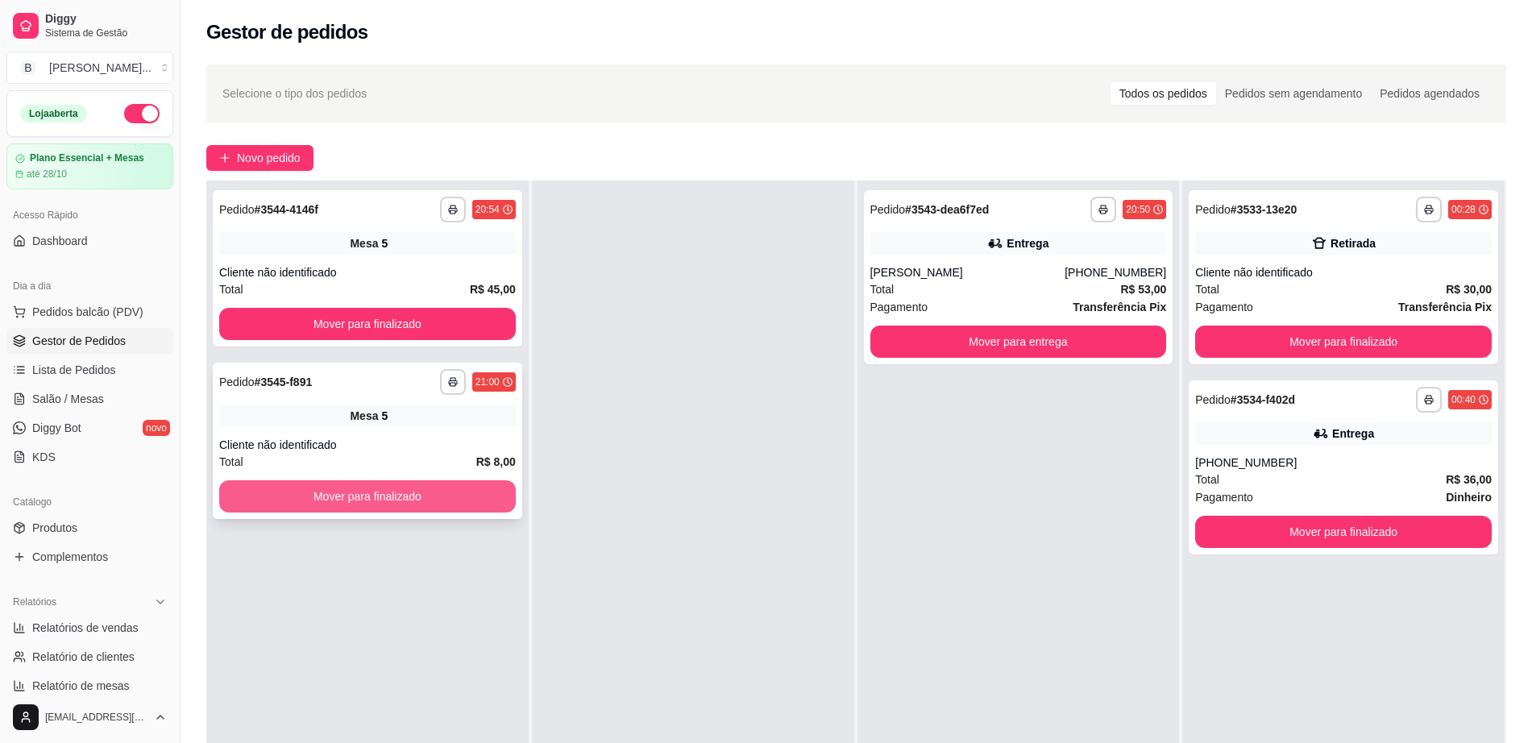
click at [471, 503] on button "Mover para finalizado" at bounding box center [367, 496] width 297 height 32
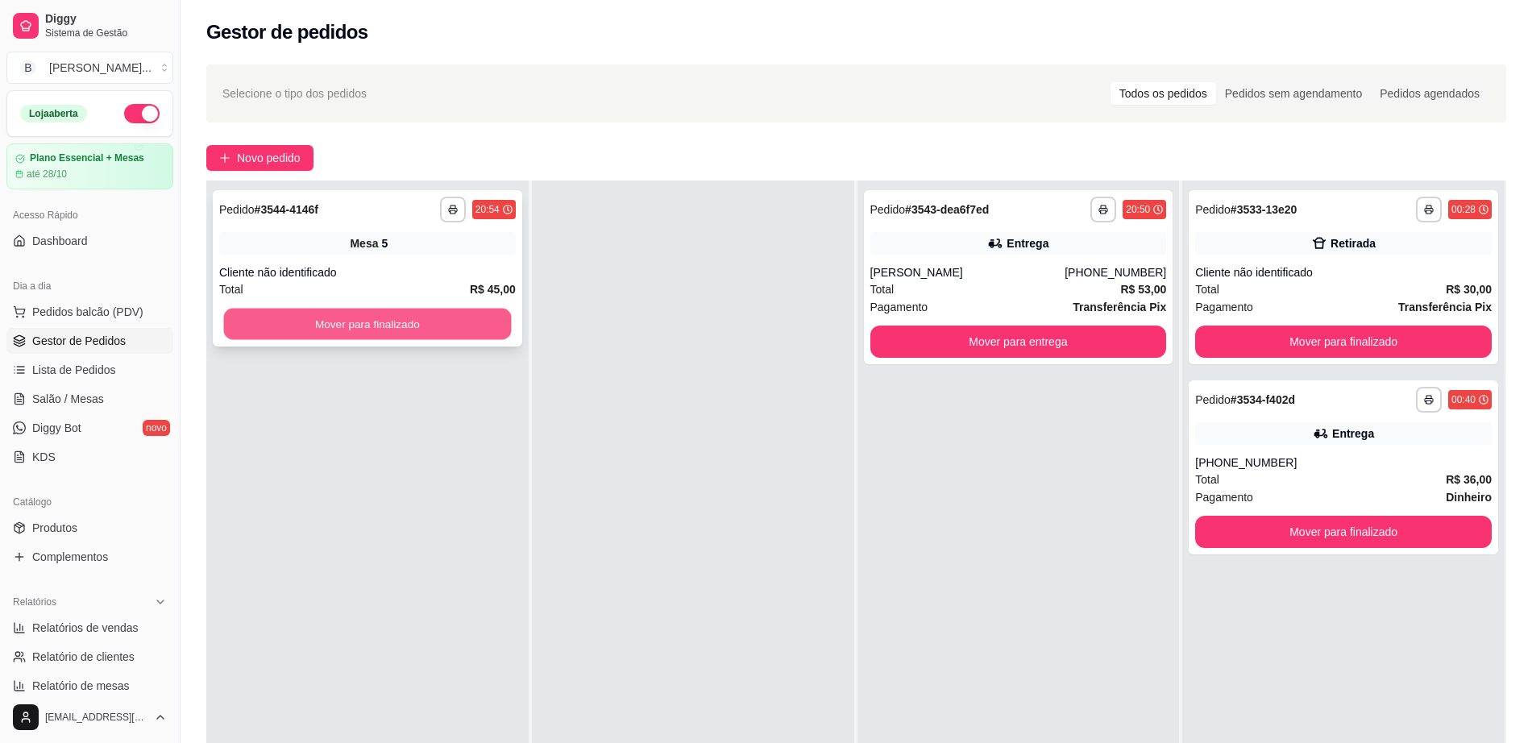
click at [494, 313] on button "Mover para finalizado" at bounding box center [368, 324] width 288 height 31
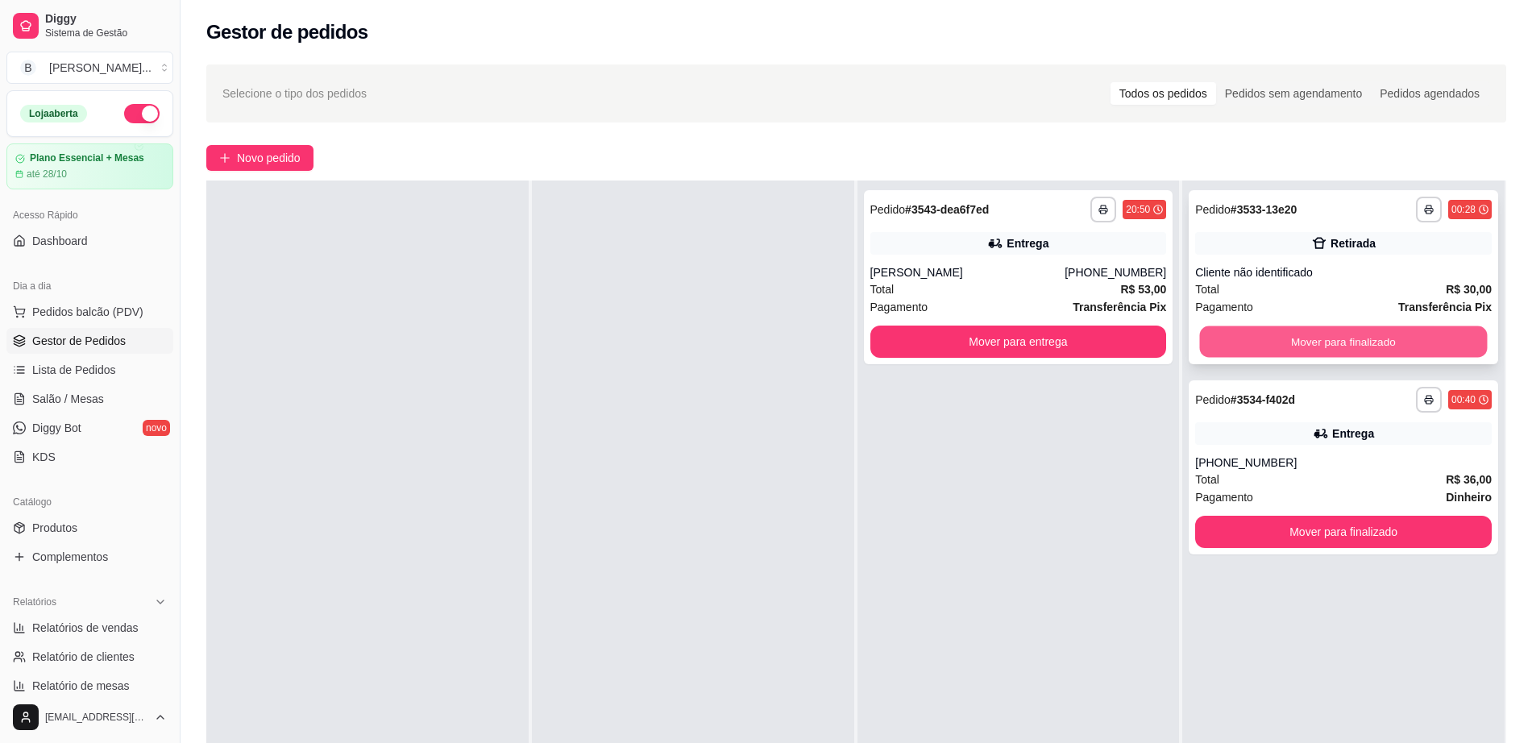
click at [1377, 332] on button "Mover para finalizado" at bounding box center [1344, 341] width 288 height 31
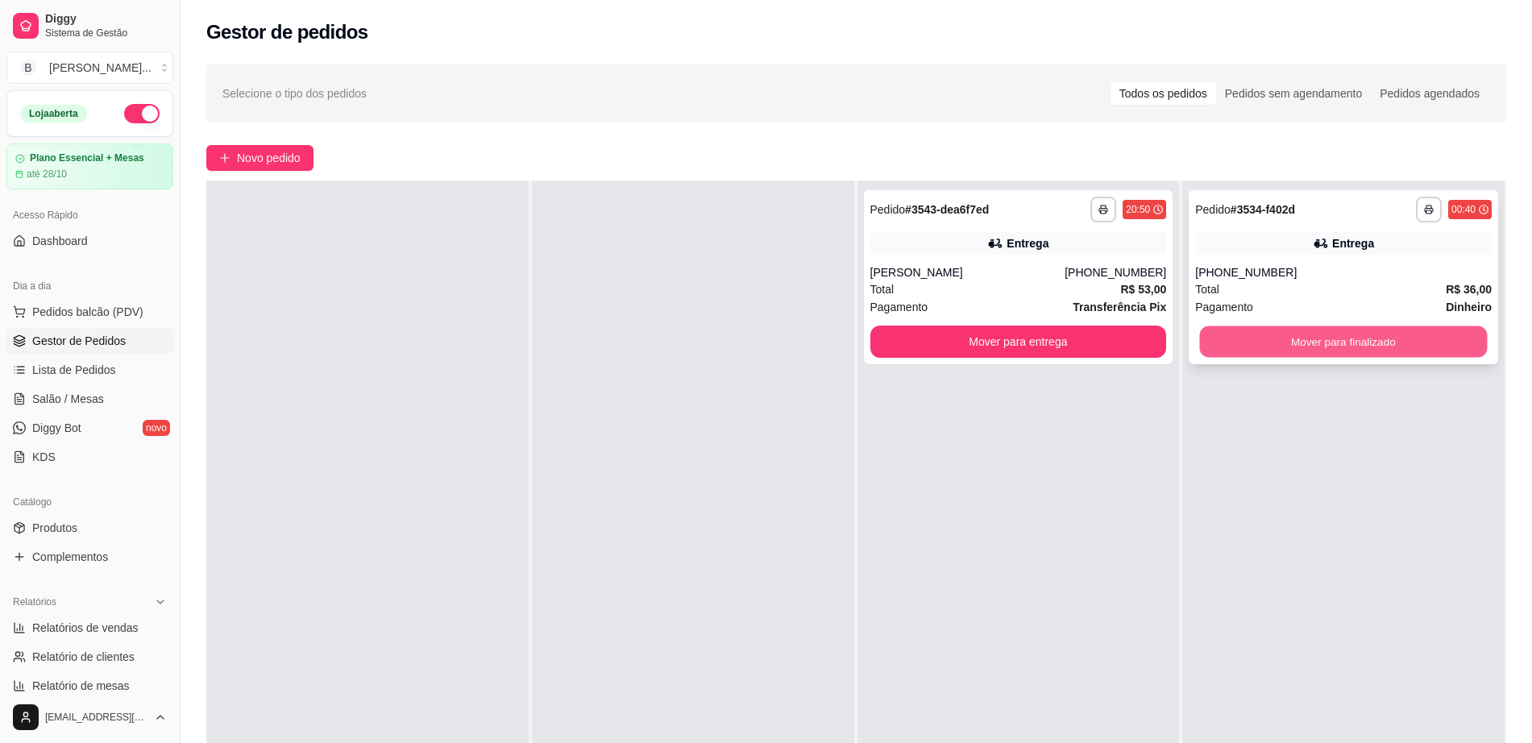
click at [1376, 339] on button "Mover para finalizado" at bounding box center [1344, 341] width 288 height 31
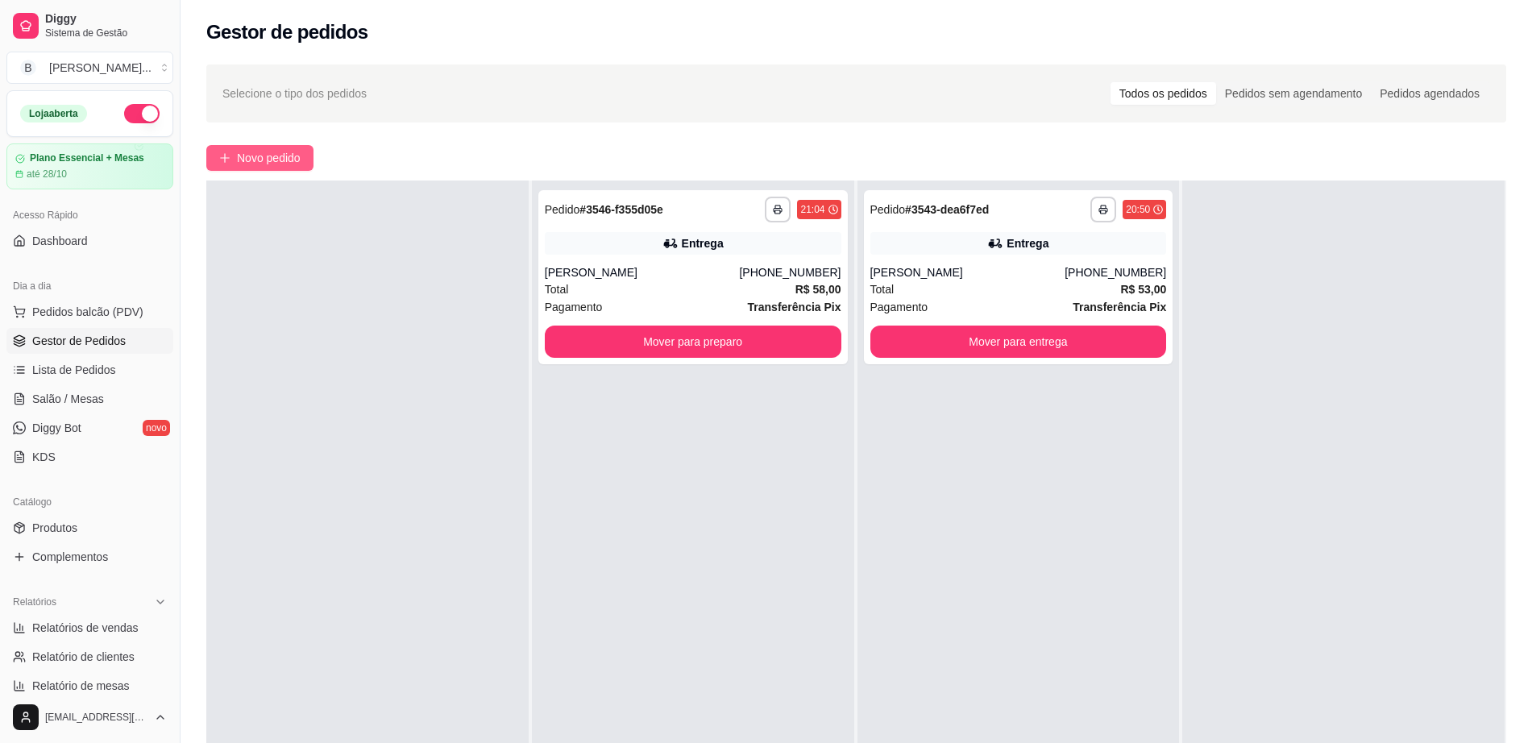
click at [314, 161] on button "Novo pedido" at bounding box center [259, 158] width 107 height 26
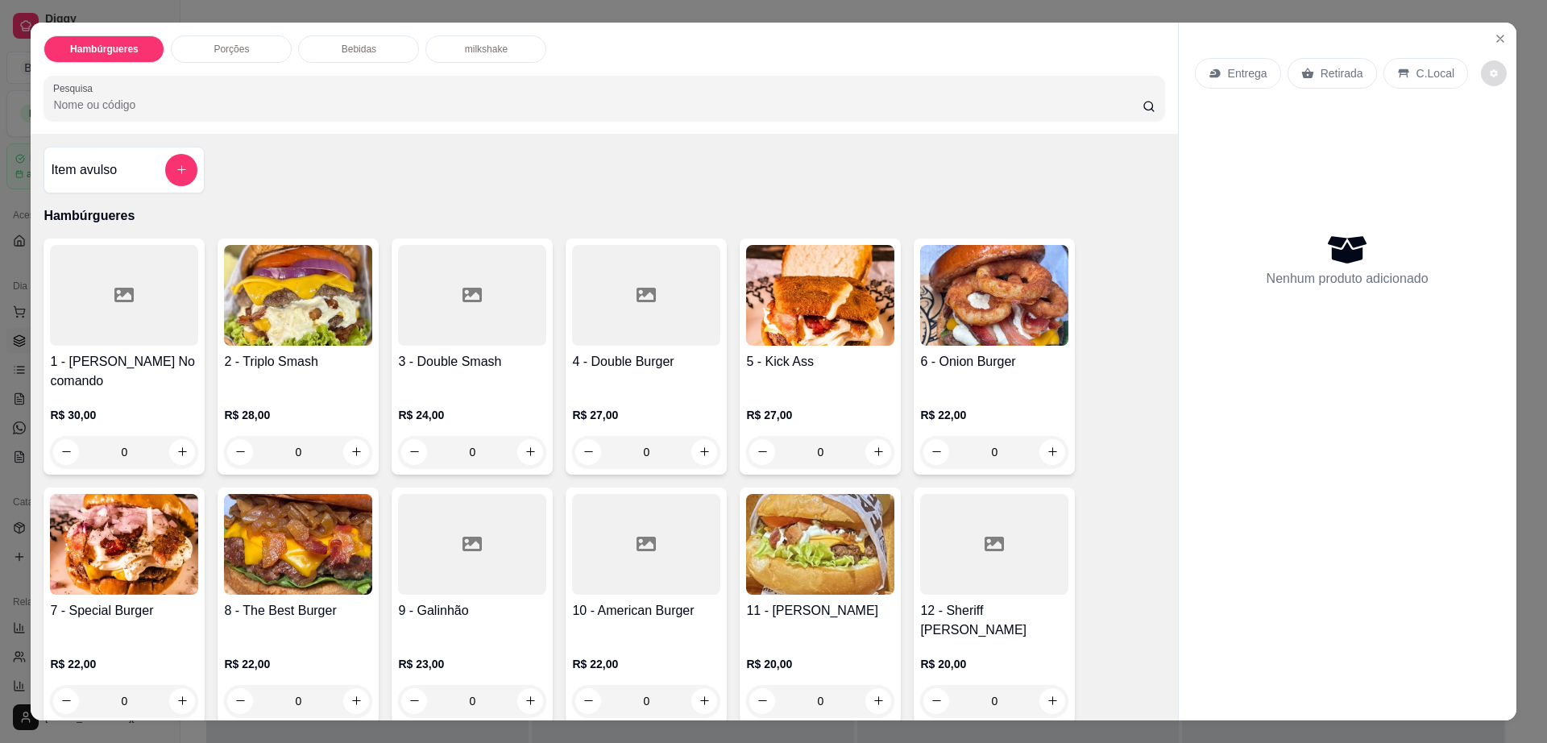
click at [1489, 73] on icon "decrease-product-quantity" at bounding box center [1494, 74] width 10 height 10
click at [1494, 42] on icon "Close" at bounding box center [1500, 38] width 13 height 13
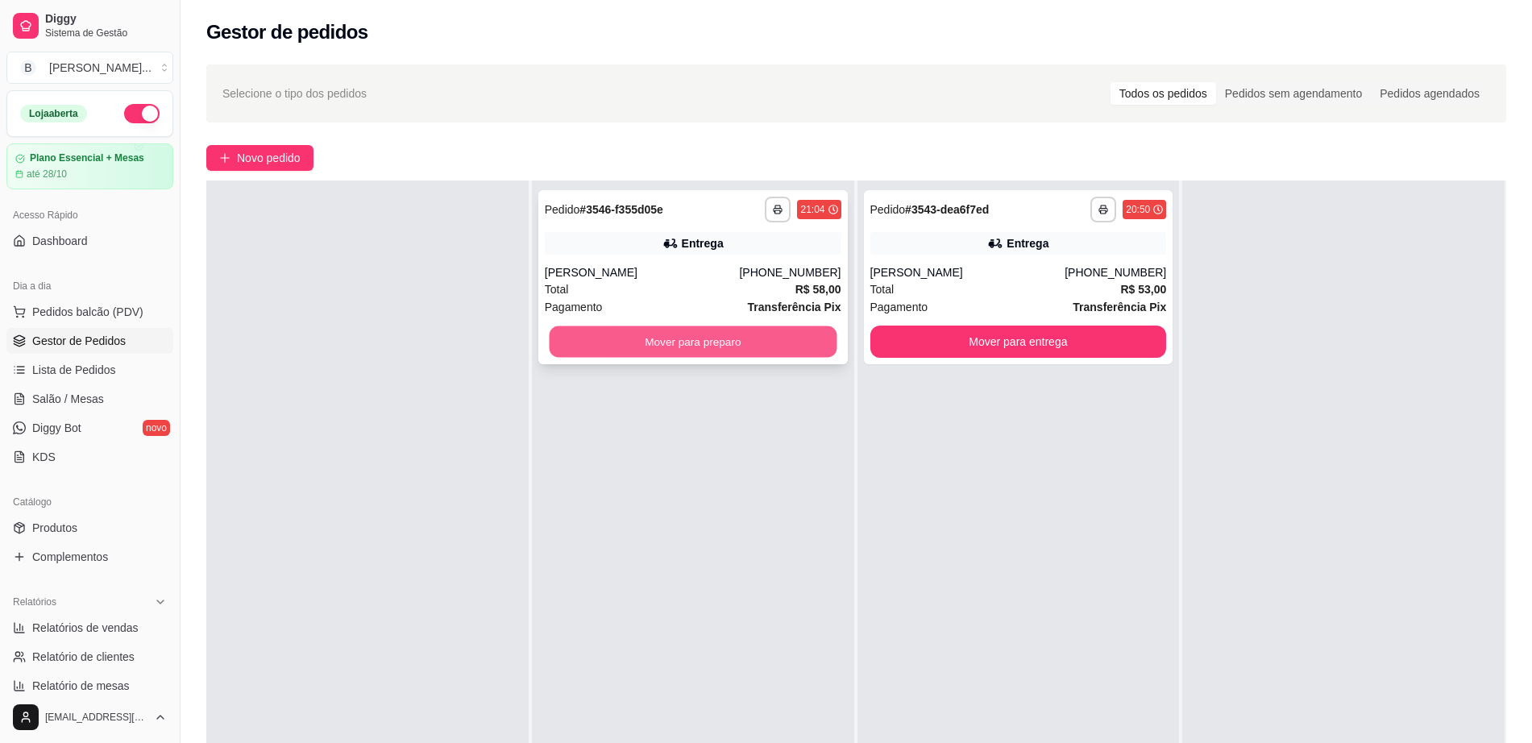
click at [652, 349] on button "Mover para preparo" at bounding box center [693, 341] width 288 height 31
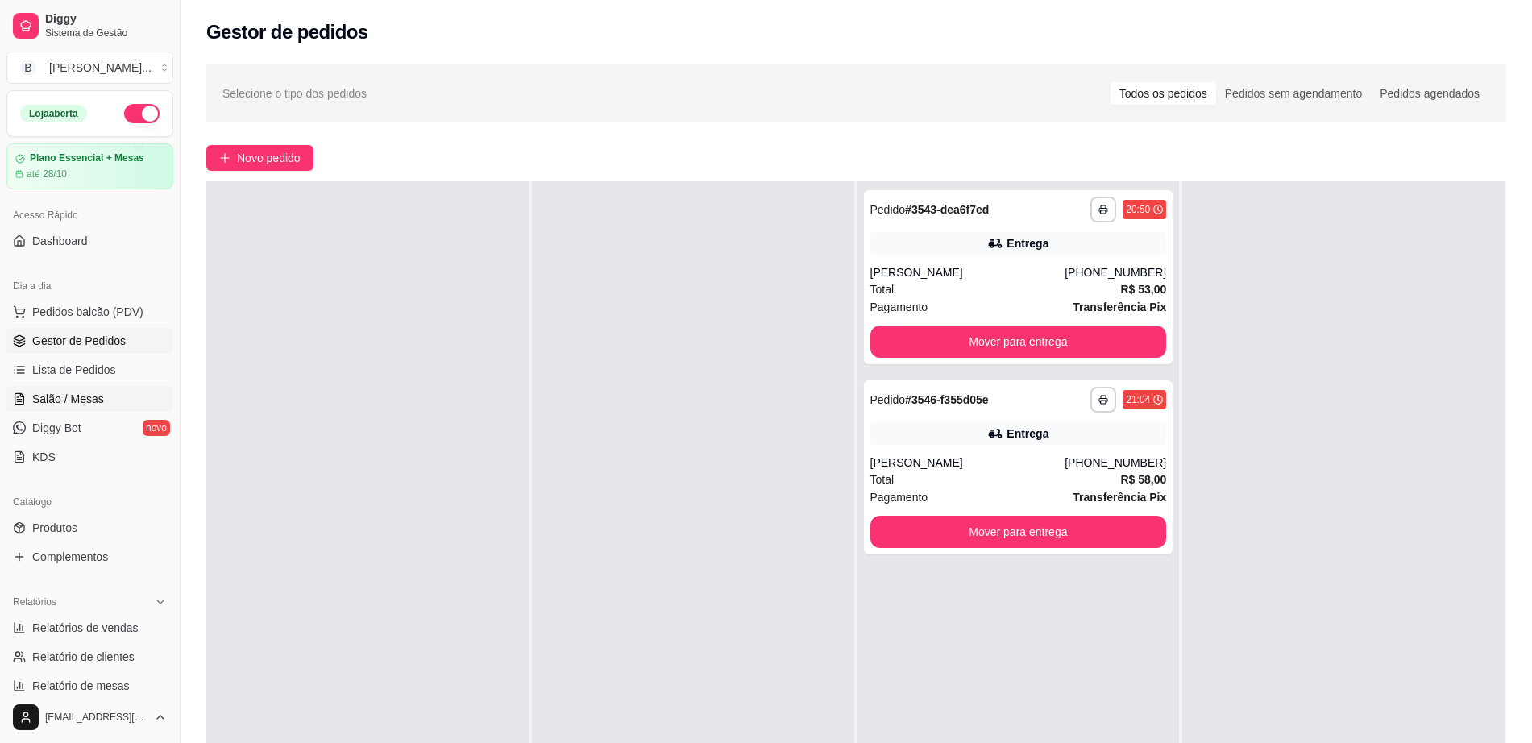
click at [64, 395] on span "Salão / Mesas" at bounding box center [68, 399] width 72 height 16
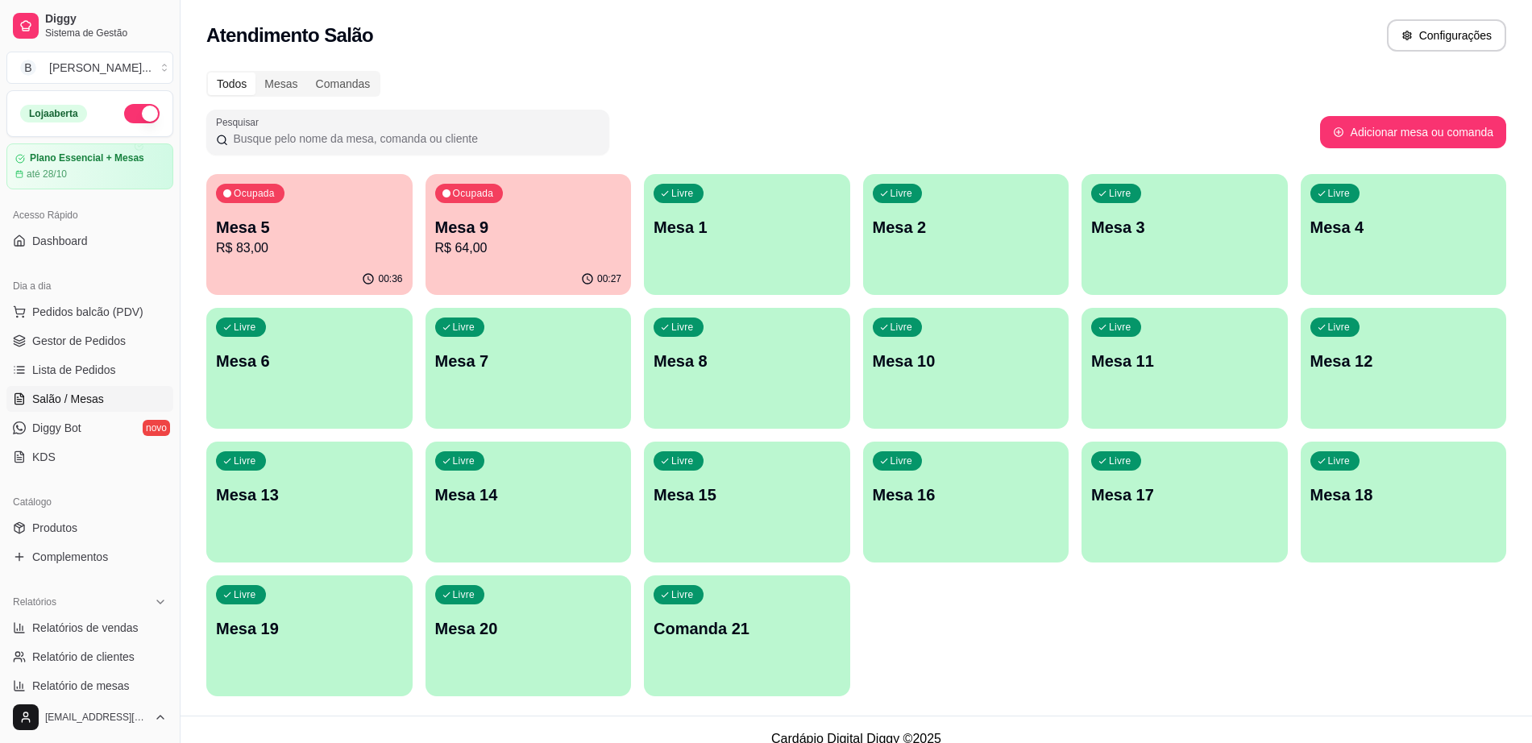
click at [297, 236] on p "Mesa 5" at bounding box center [309, 227] width 187 height 23
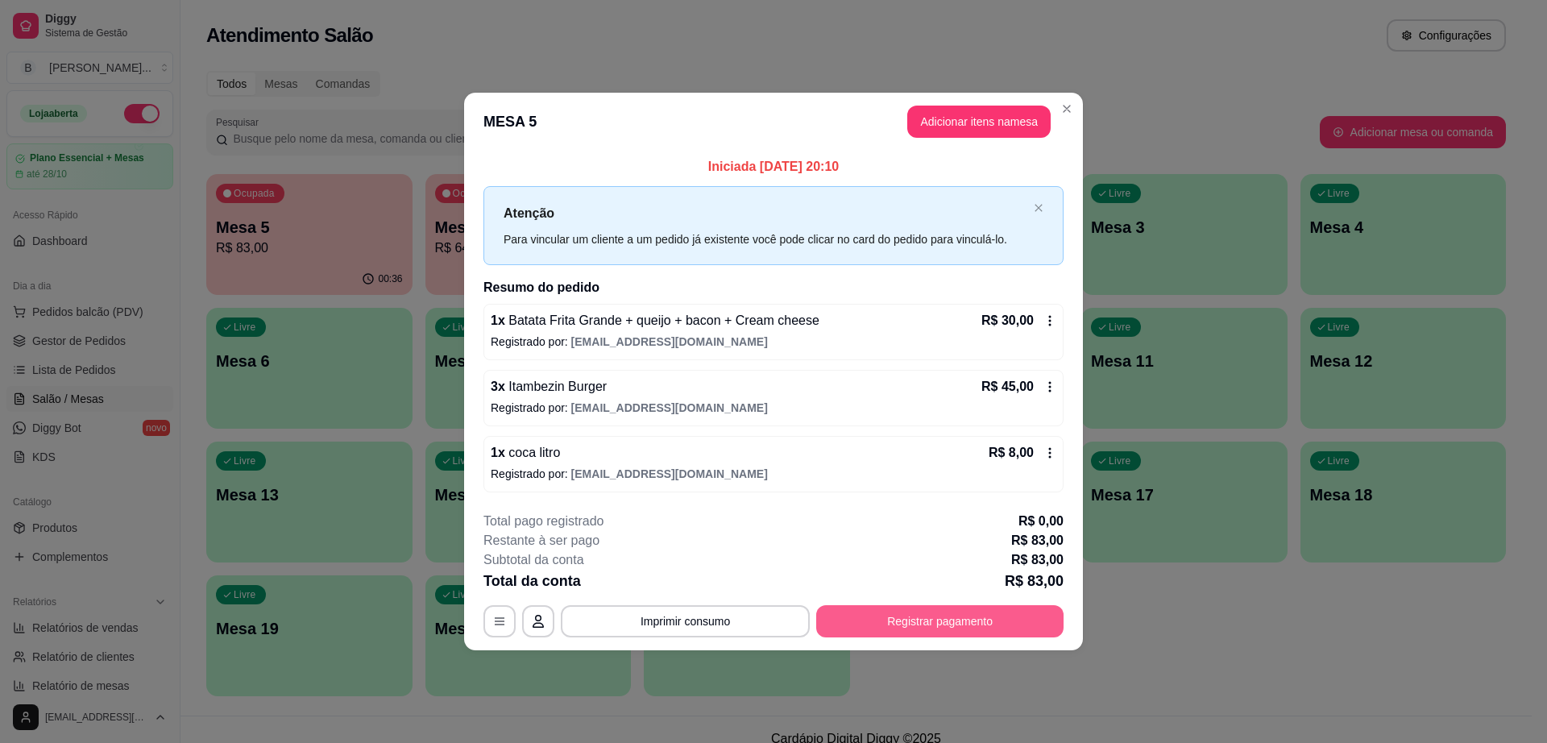
click at [926, 616] on button "Registrar pagamento" at bounding box center [939, 621] width 247 height 32
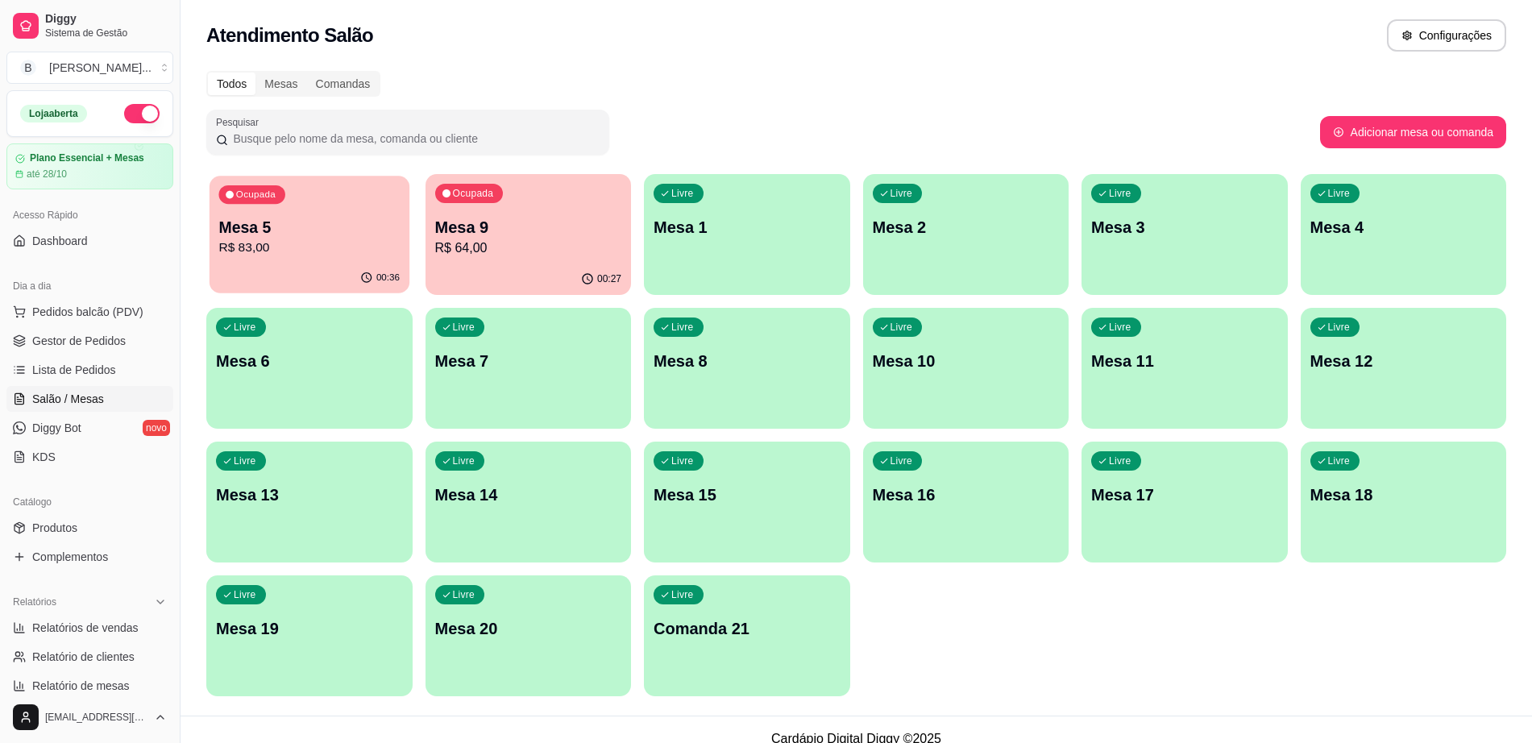
click at [279, 242] on p "R$ 83,00" at bounding box center [308, 248] width 181 height 19
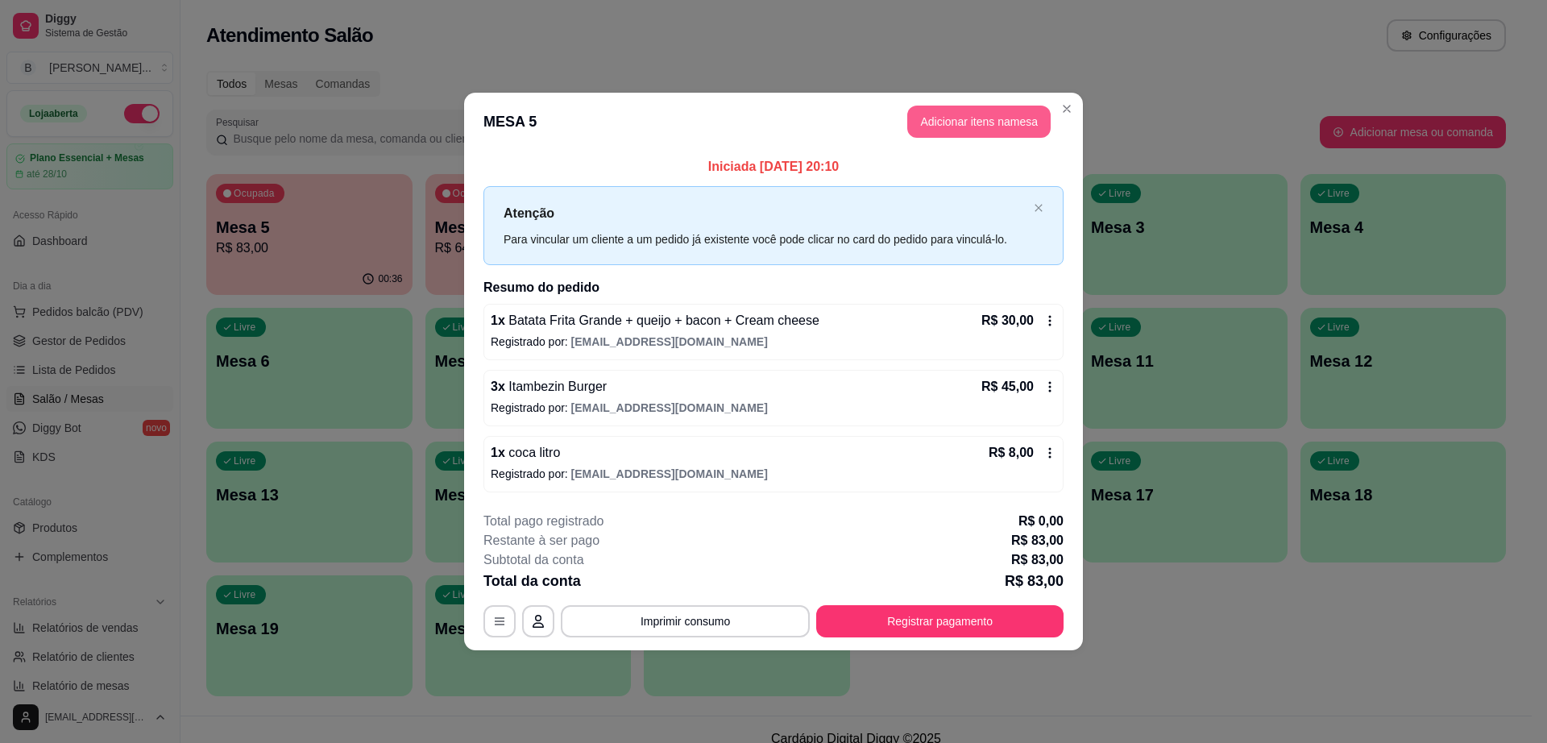
click at [944, 120] on button "Adicionar itens na mesa" at bounding box center [979, 122] width 143 height 32
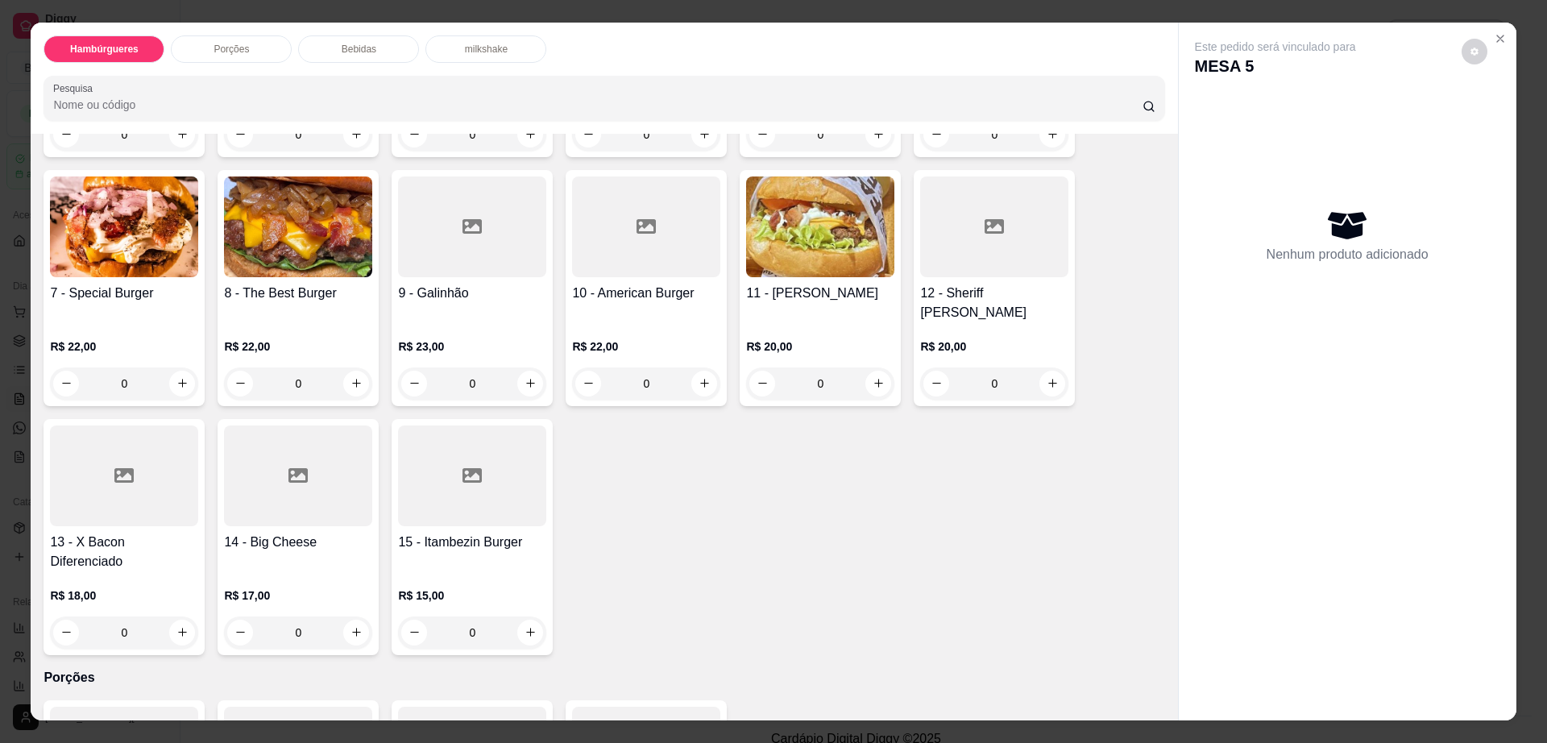
scroll to position [504, 0]
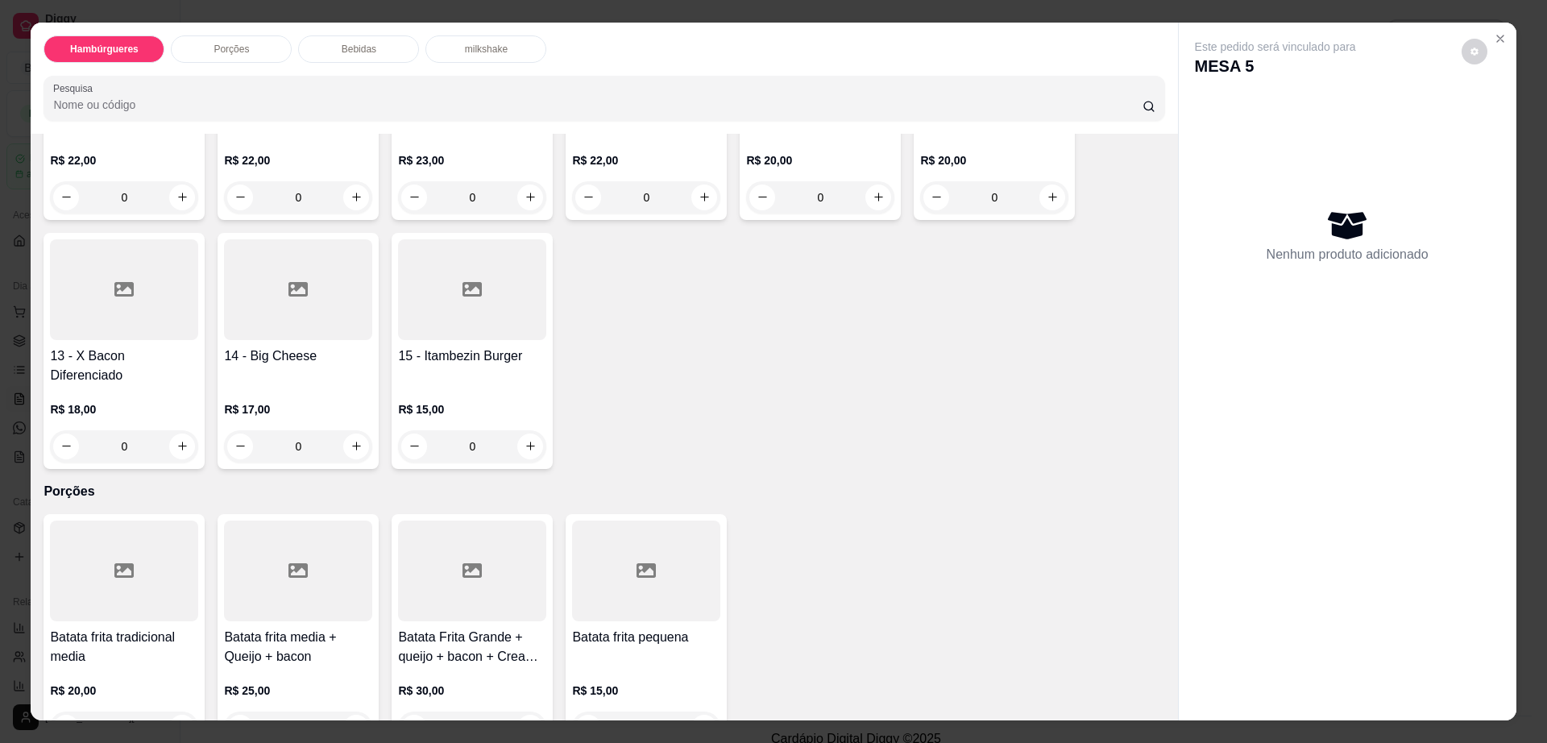
click at [663, 521] on div at bounding box center [646, 571] width 148 height 101
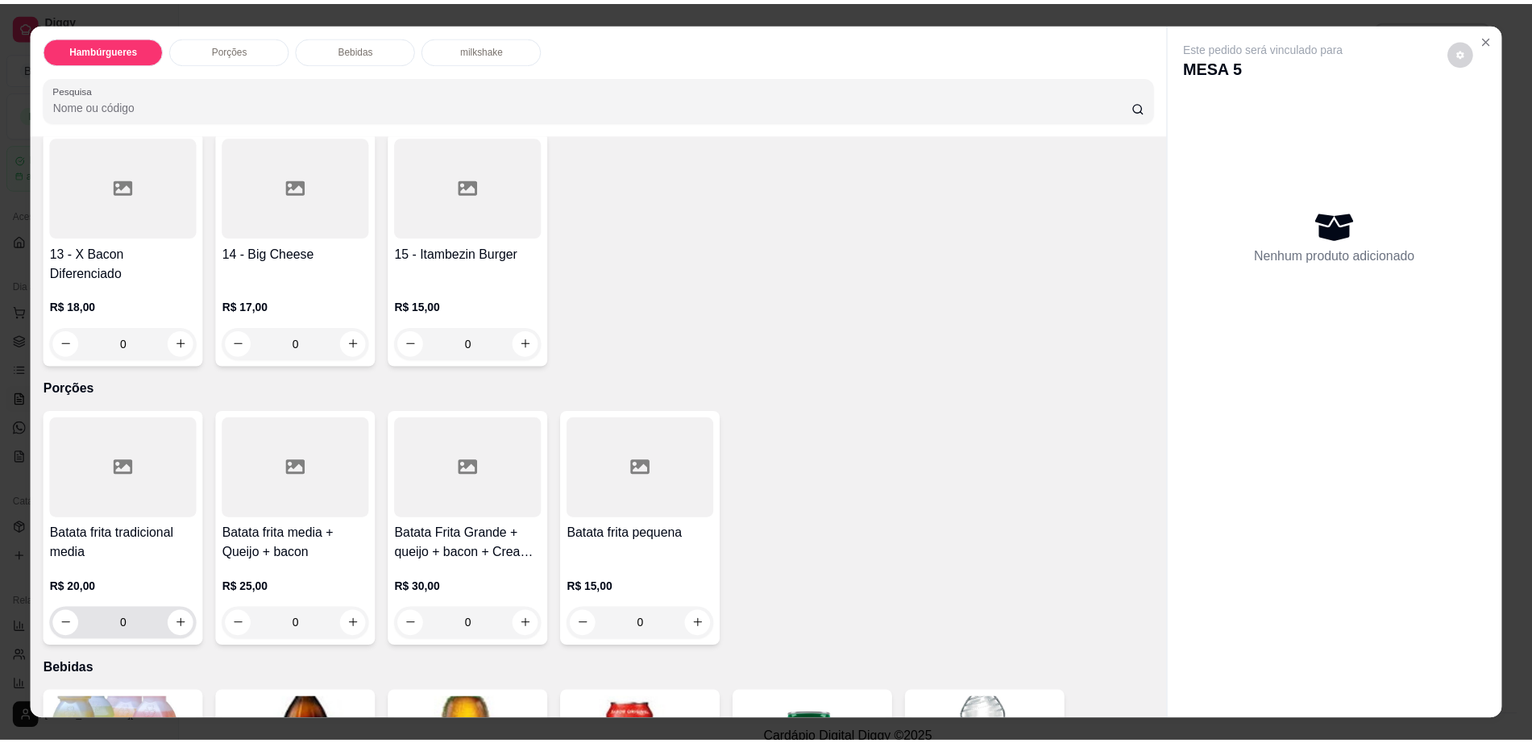
scroll to position [604, 0]
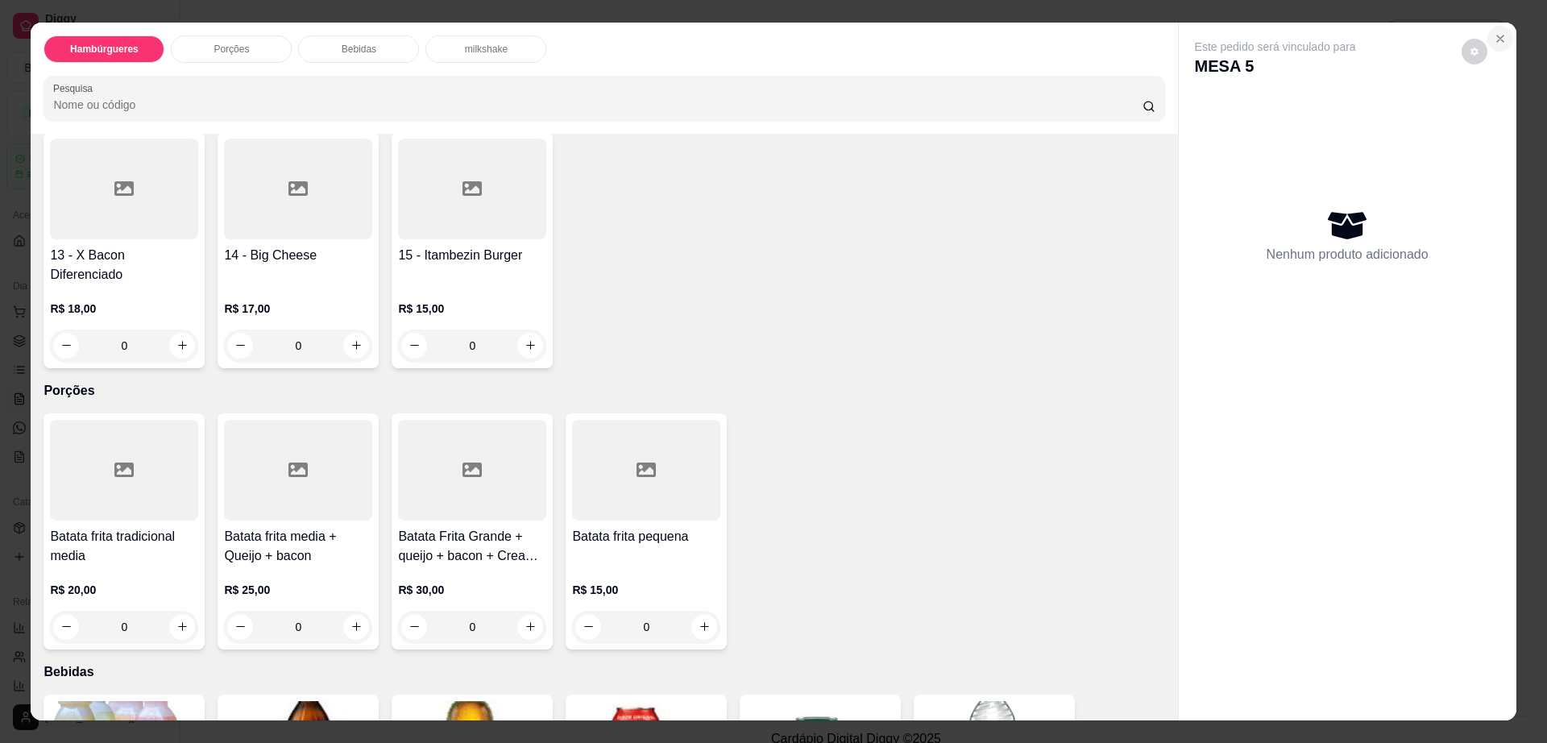
click at [1494, 42] on icon "Close" at bounding box center [1500, 38] width 13 height 13
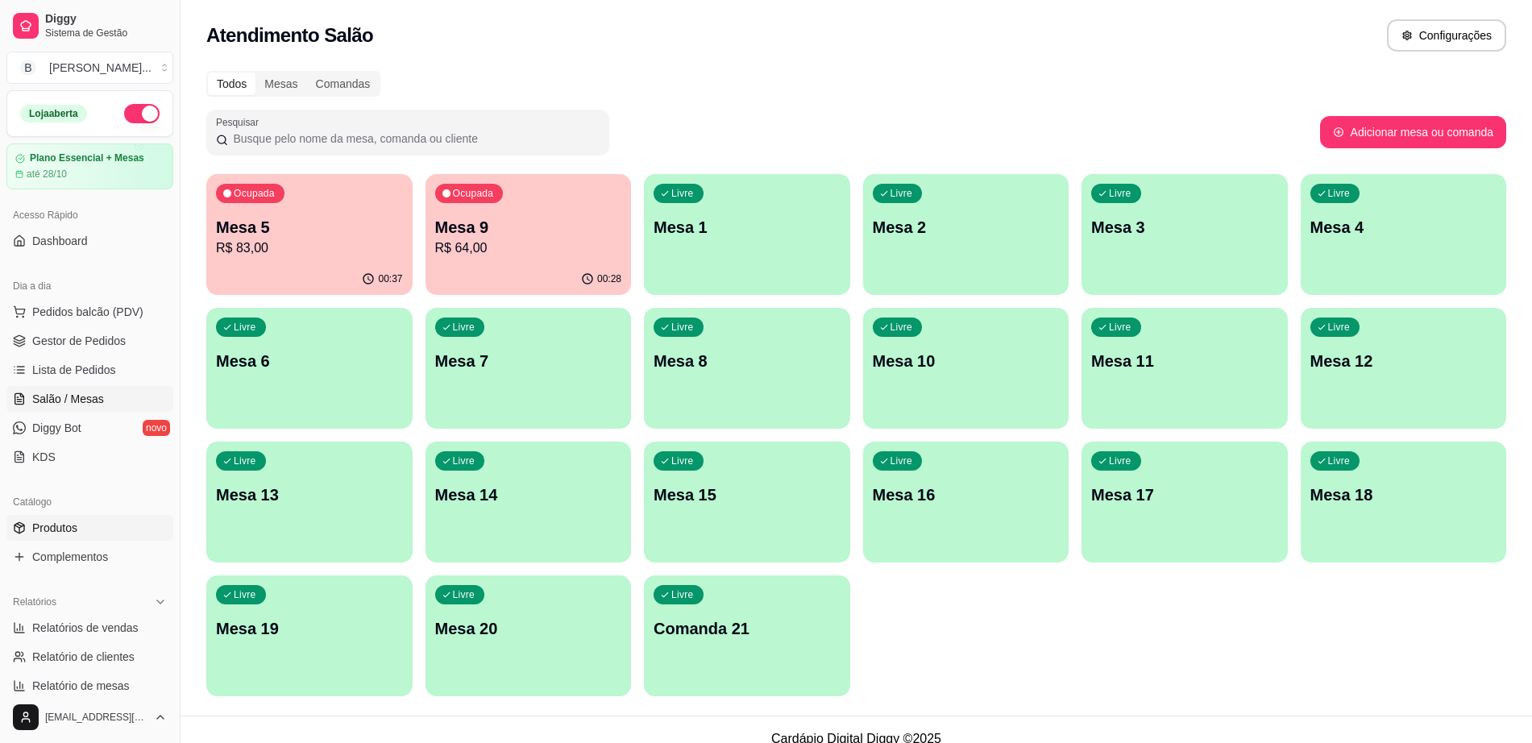
click at [73, 538] on link "Produtos" at bounding box center [89, 528] width 167 height 26
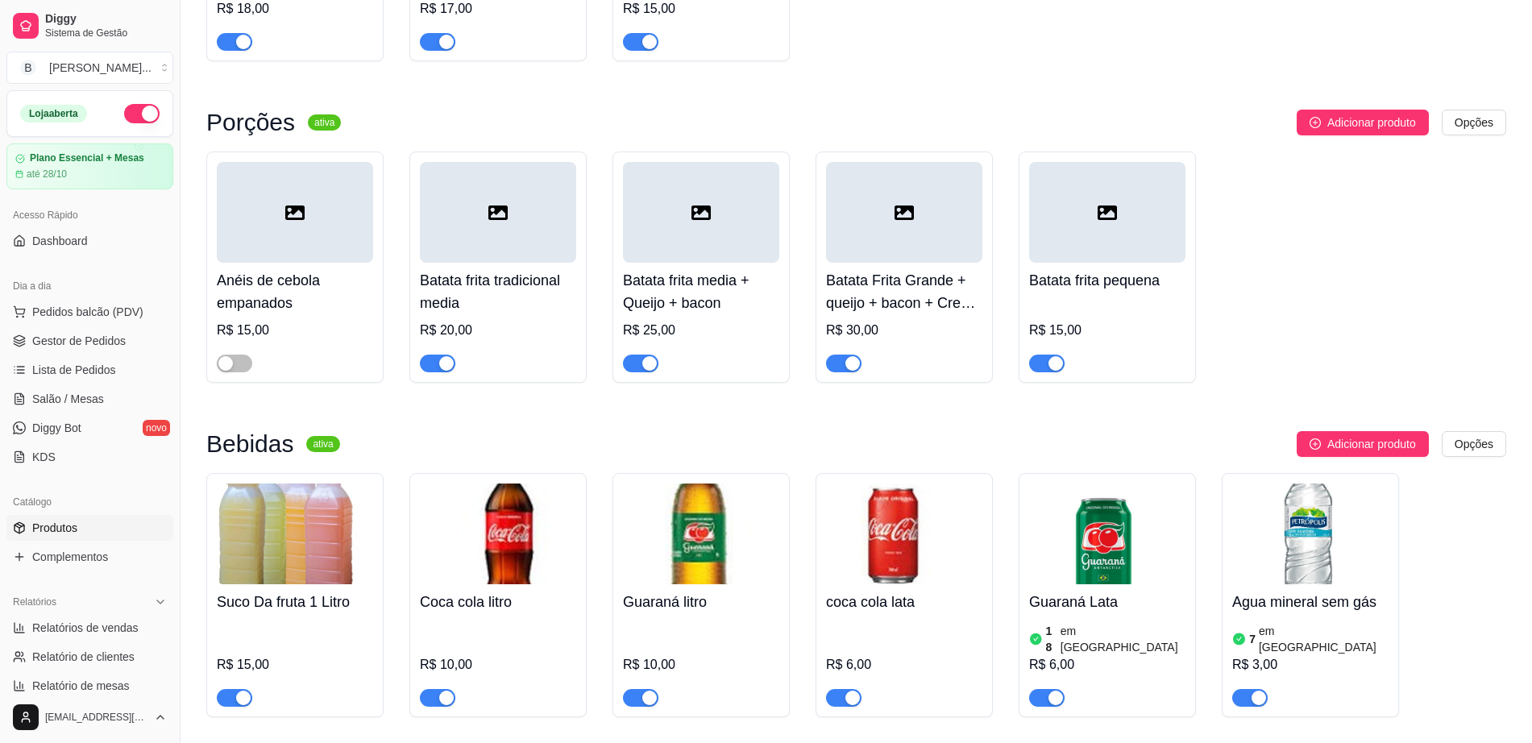
scroll to position [806, 0]
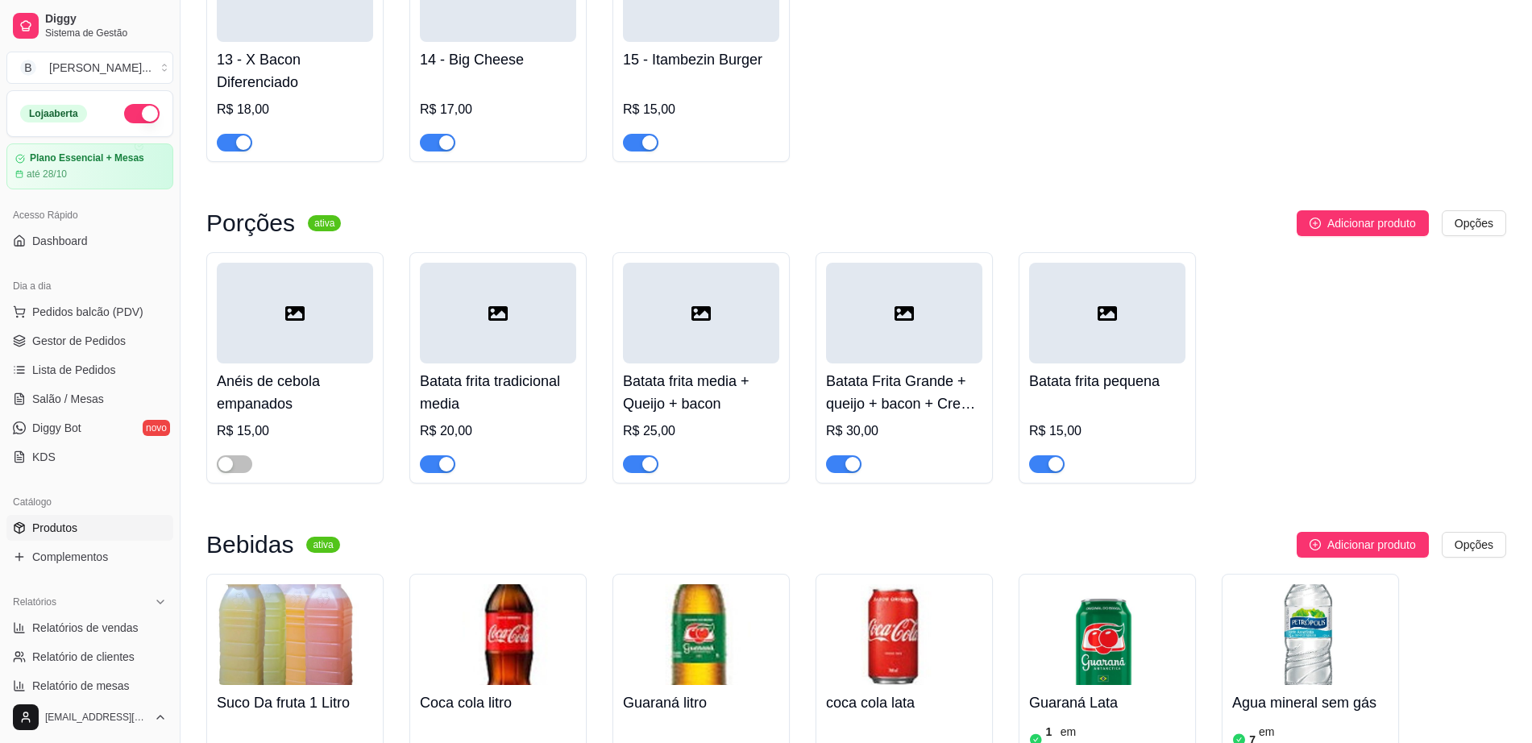
click at [251, 454] on div at bounding box center [234, 463] width 35 height 19
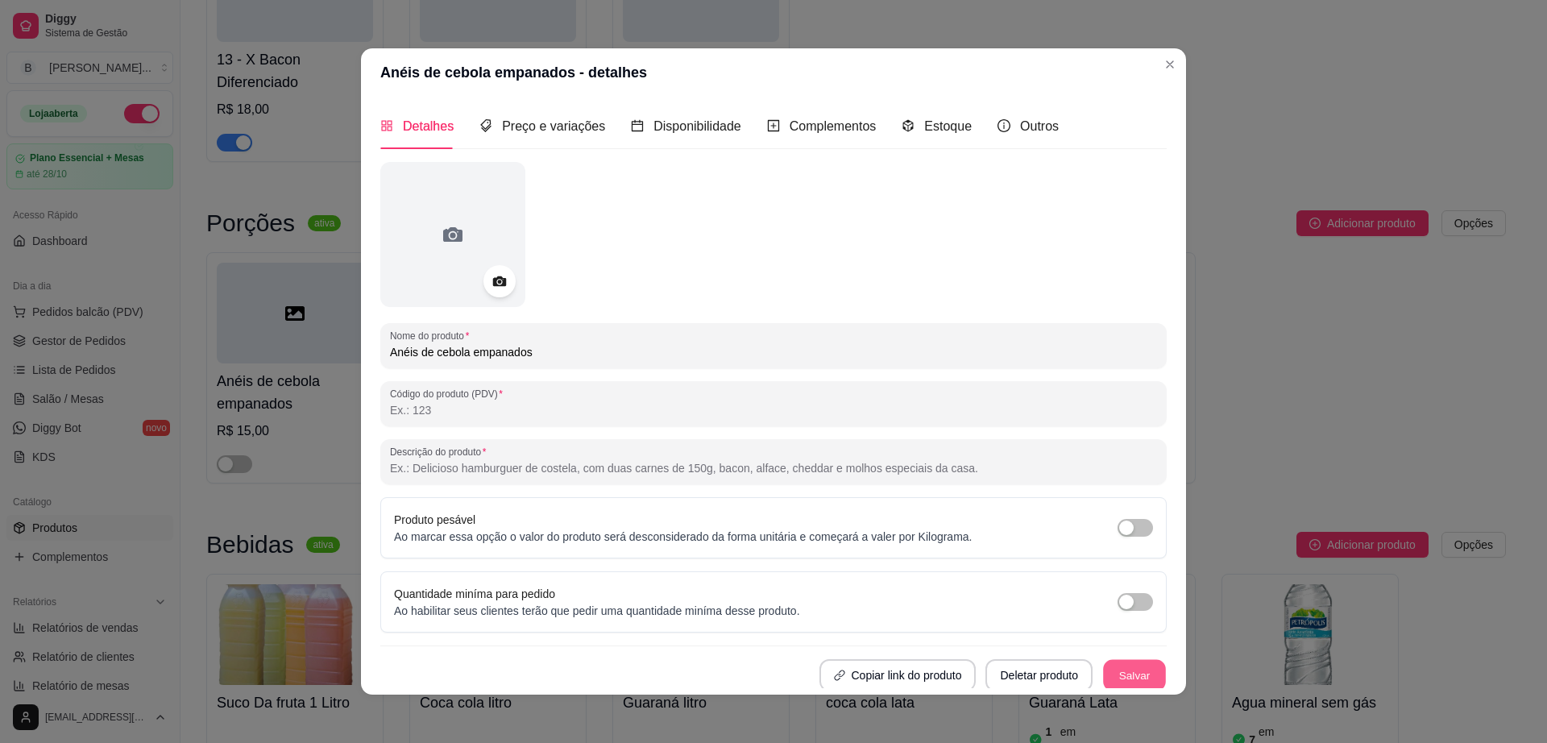
click at [1124, 666] on button "Salvar" at bounding box center [1134, 675] width 63 height 31
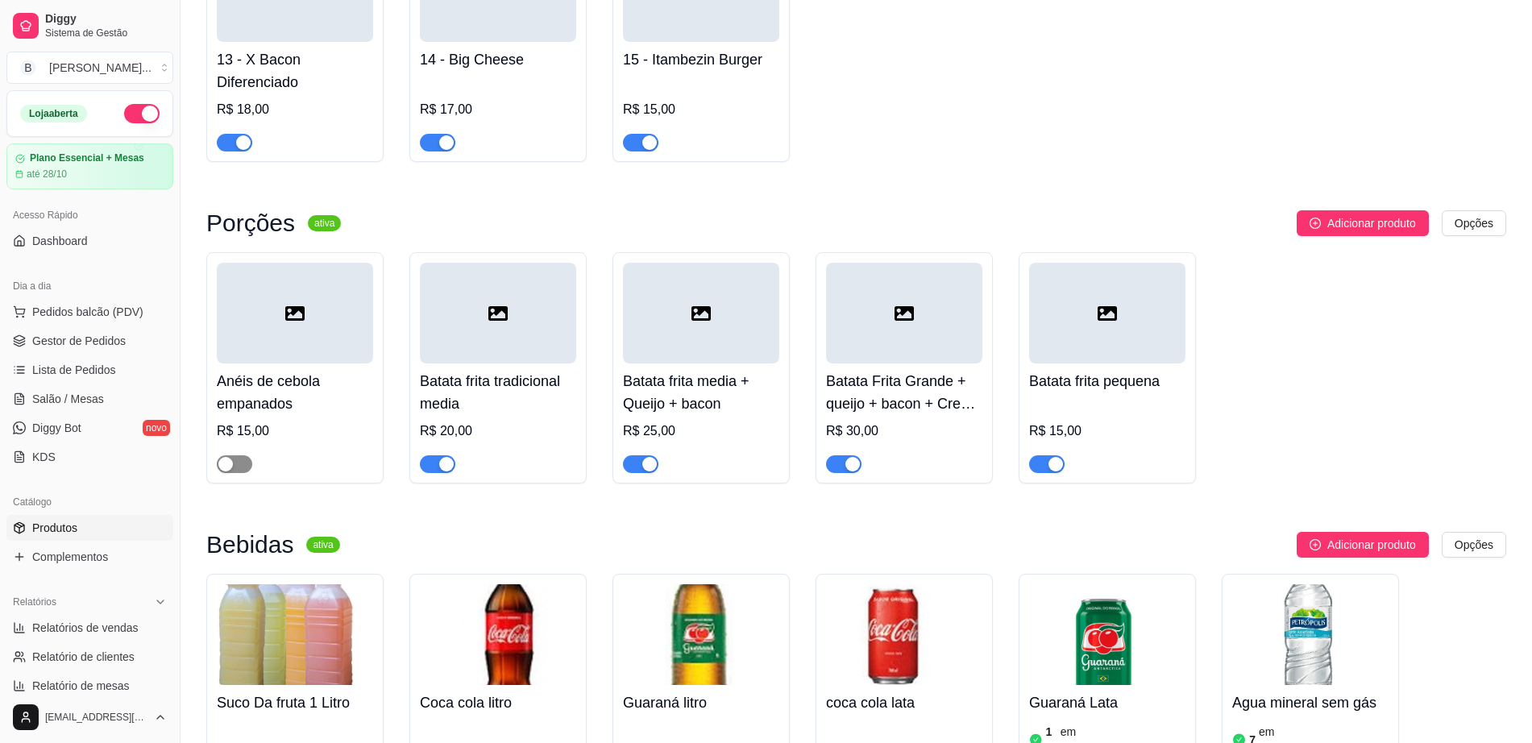
click at [239, 455] on span "button" at bounding box center [234, 464] width 35 height 18
click at [106, 341] on span "Gestor de Pedidos" at bounding box center [78, 341] width 93 height 16
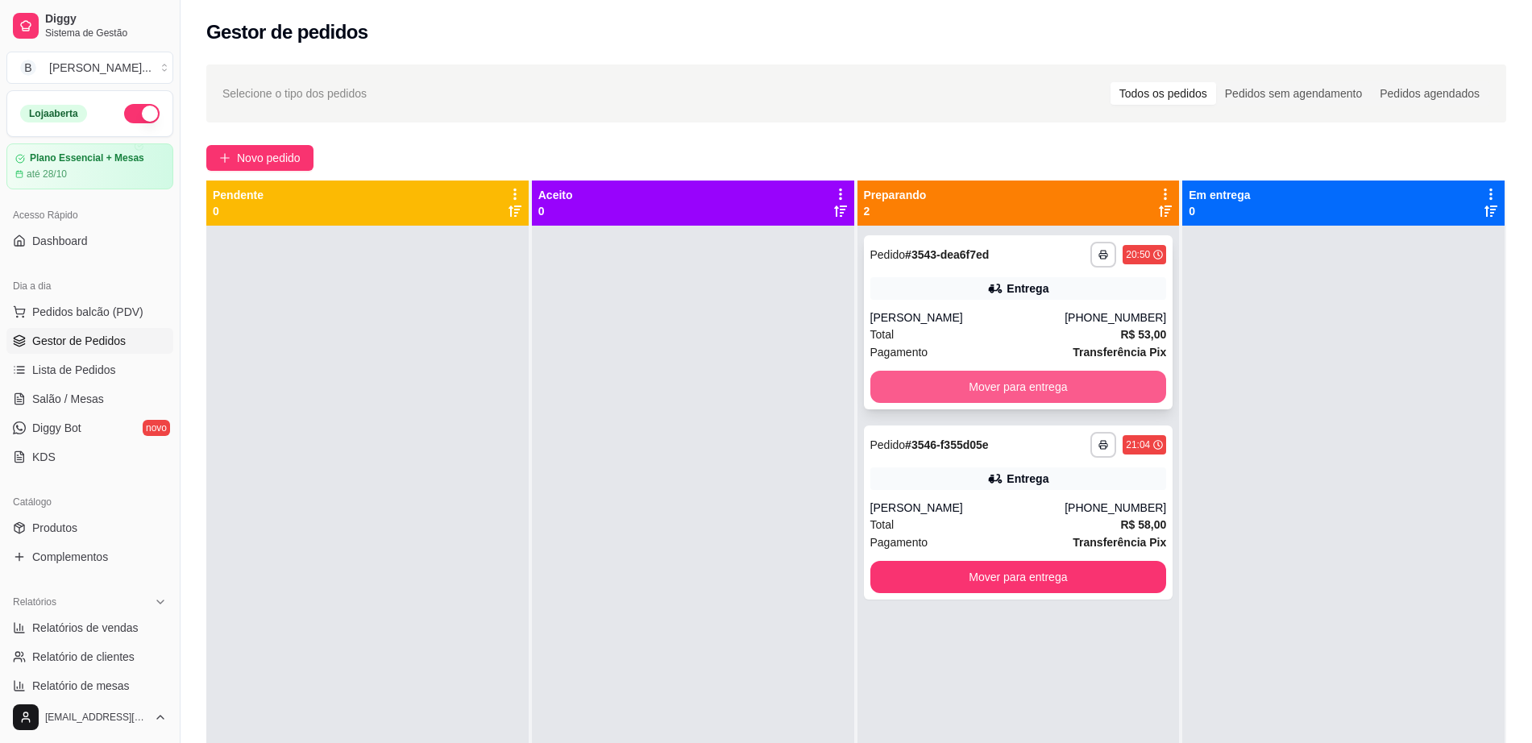
click at [1013, 384] on button "Mover para entrega" at bounding box center [1018, 387] width 297 height 32
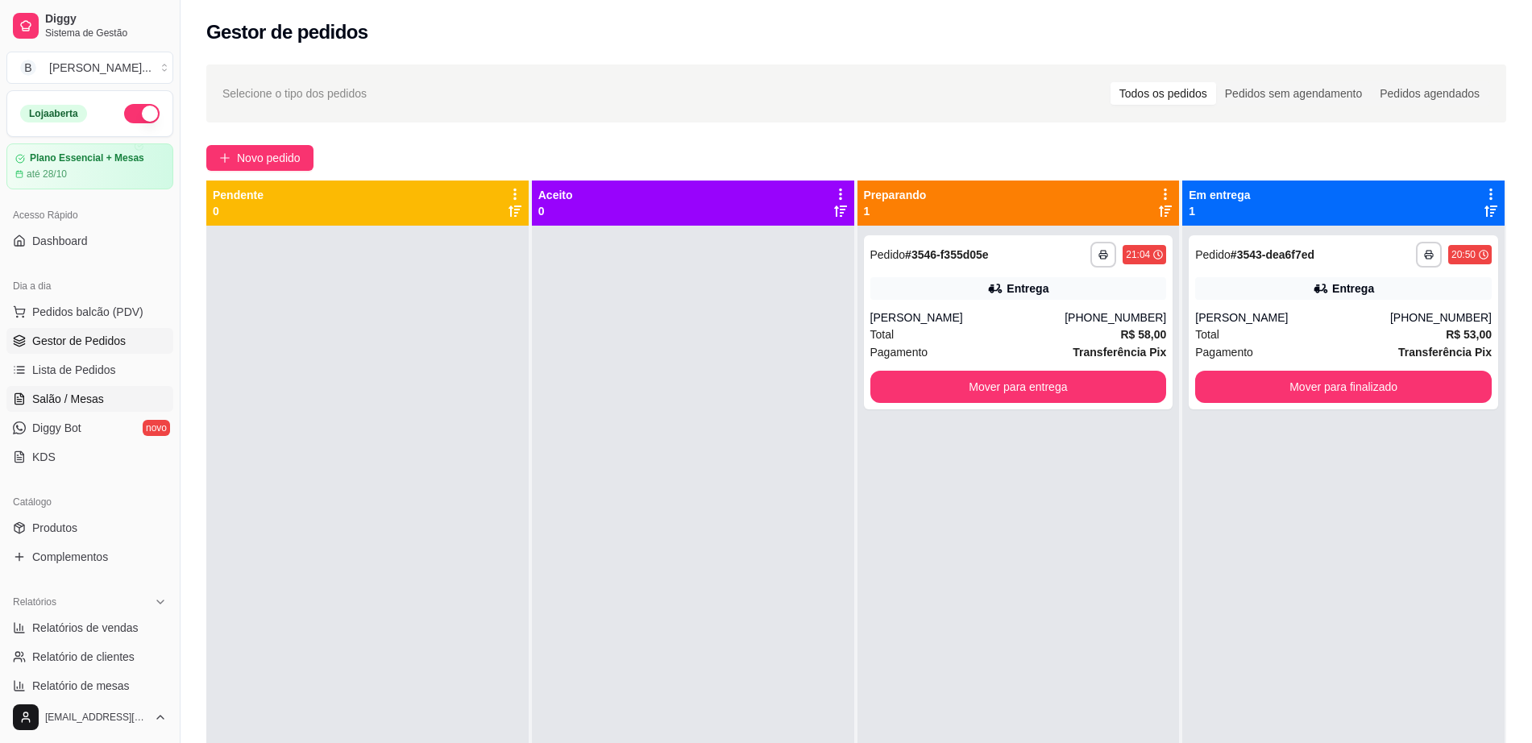
click at [88, 405] on span "Salão / Mesas" at bounding box center [68, 399] width 72 height 16
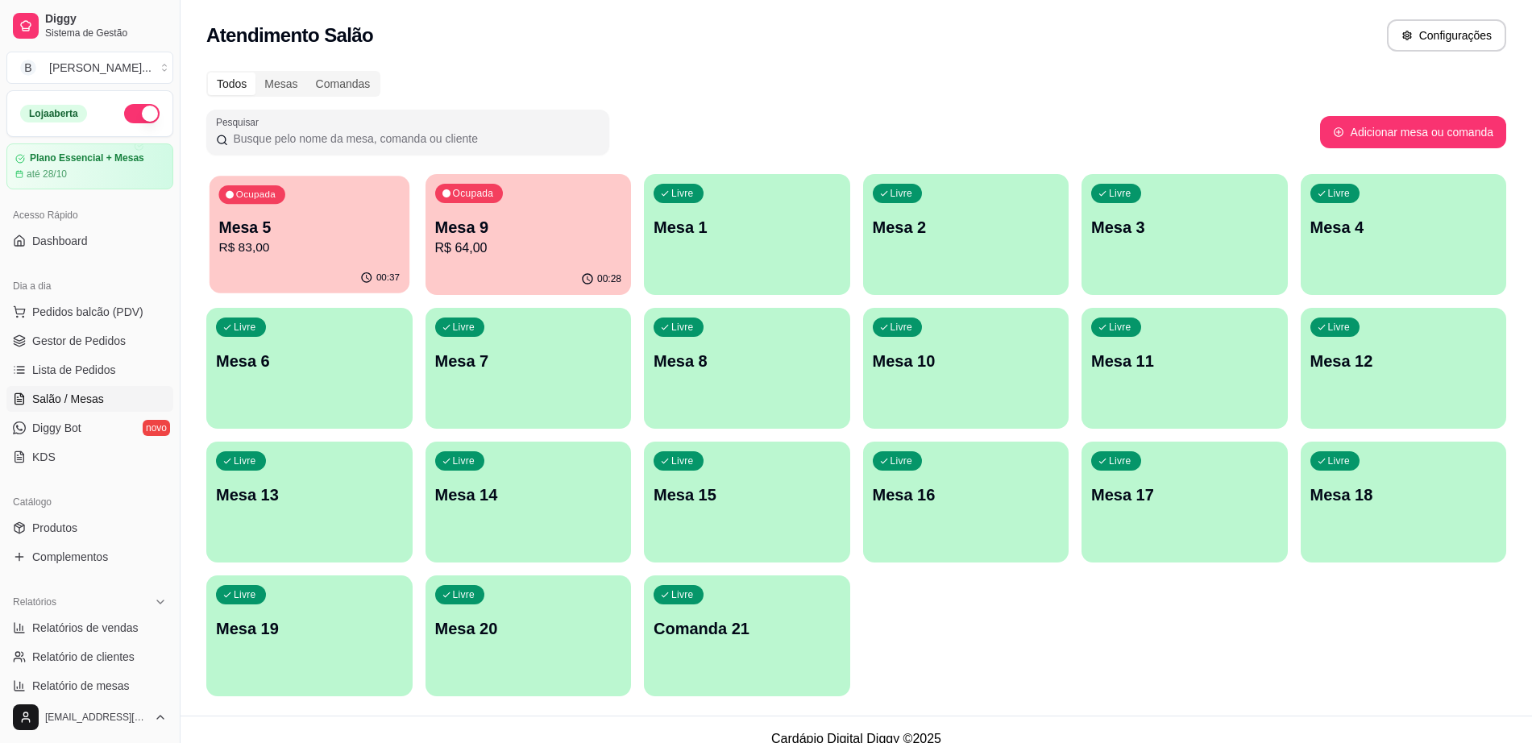
click at [270, 220] on p "Mesa 5" at bounding box center [308, 228] width 181 height 22
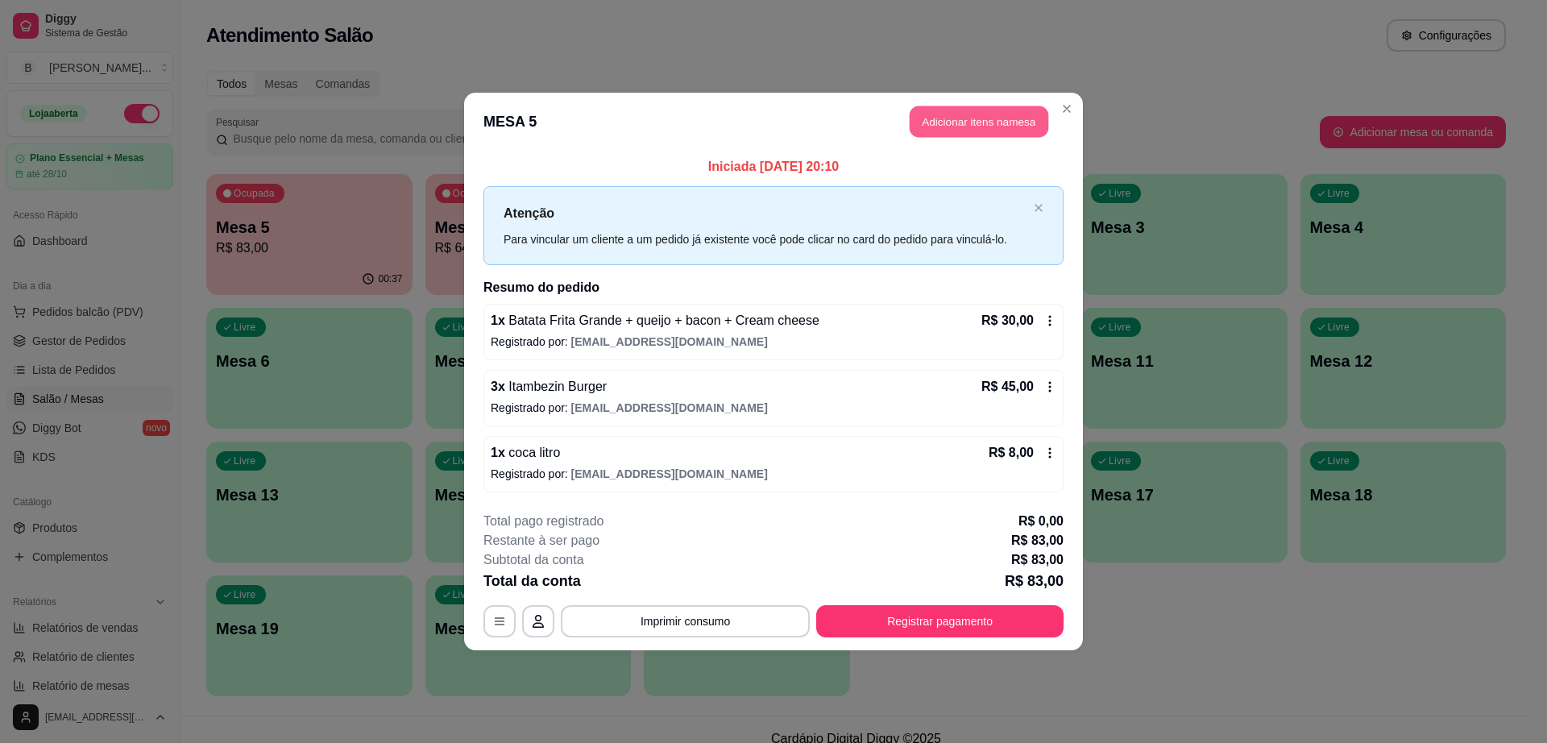
click at [927, 111] on button "Adicionar itens na mesa" at bounding box center [979, 121] width 139 height 31
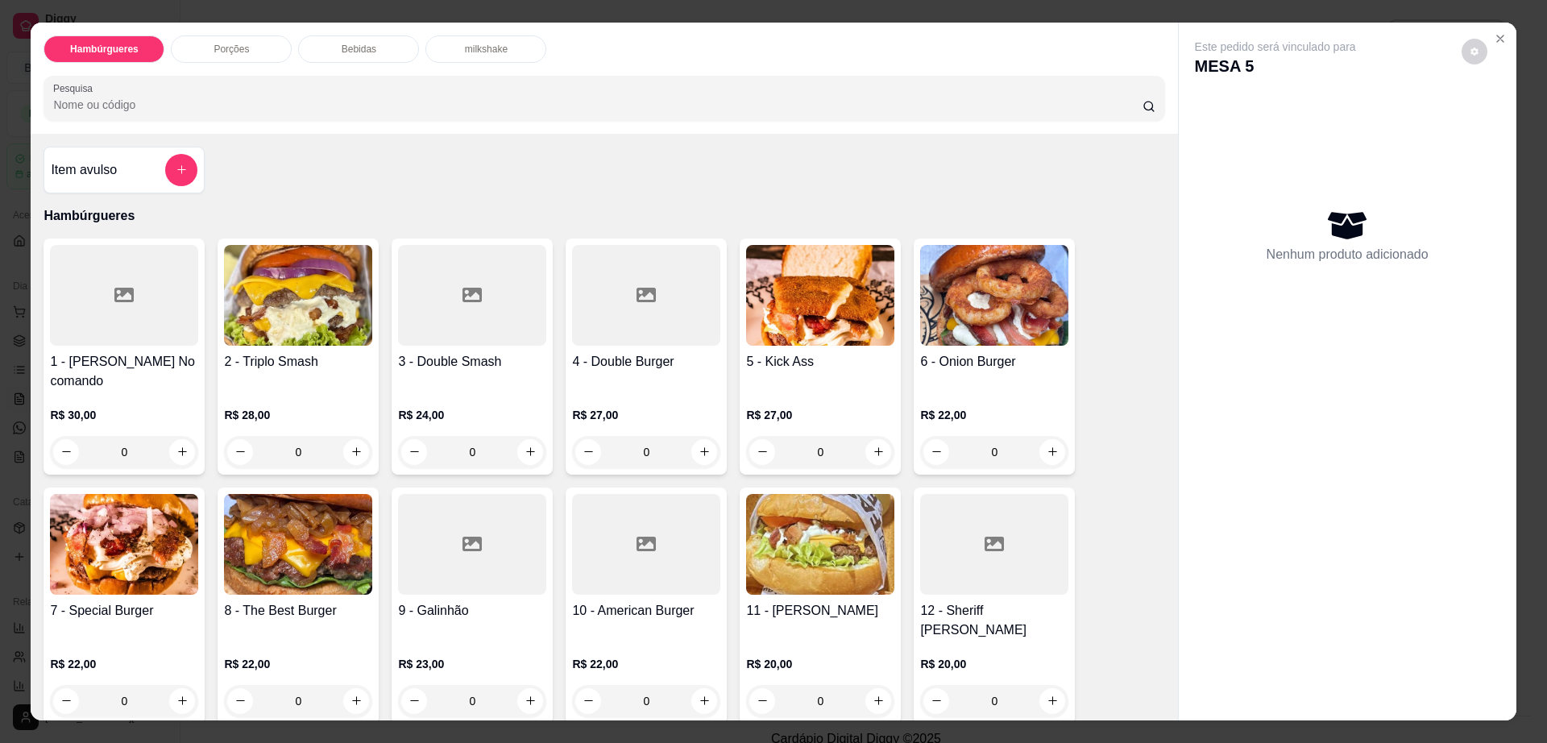
click at [252, 52] on div "Porções" at bounding box center [231, 48] width 121 height 27
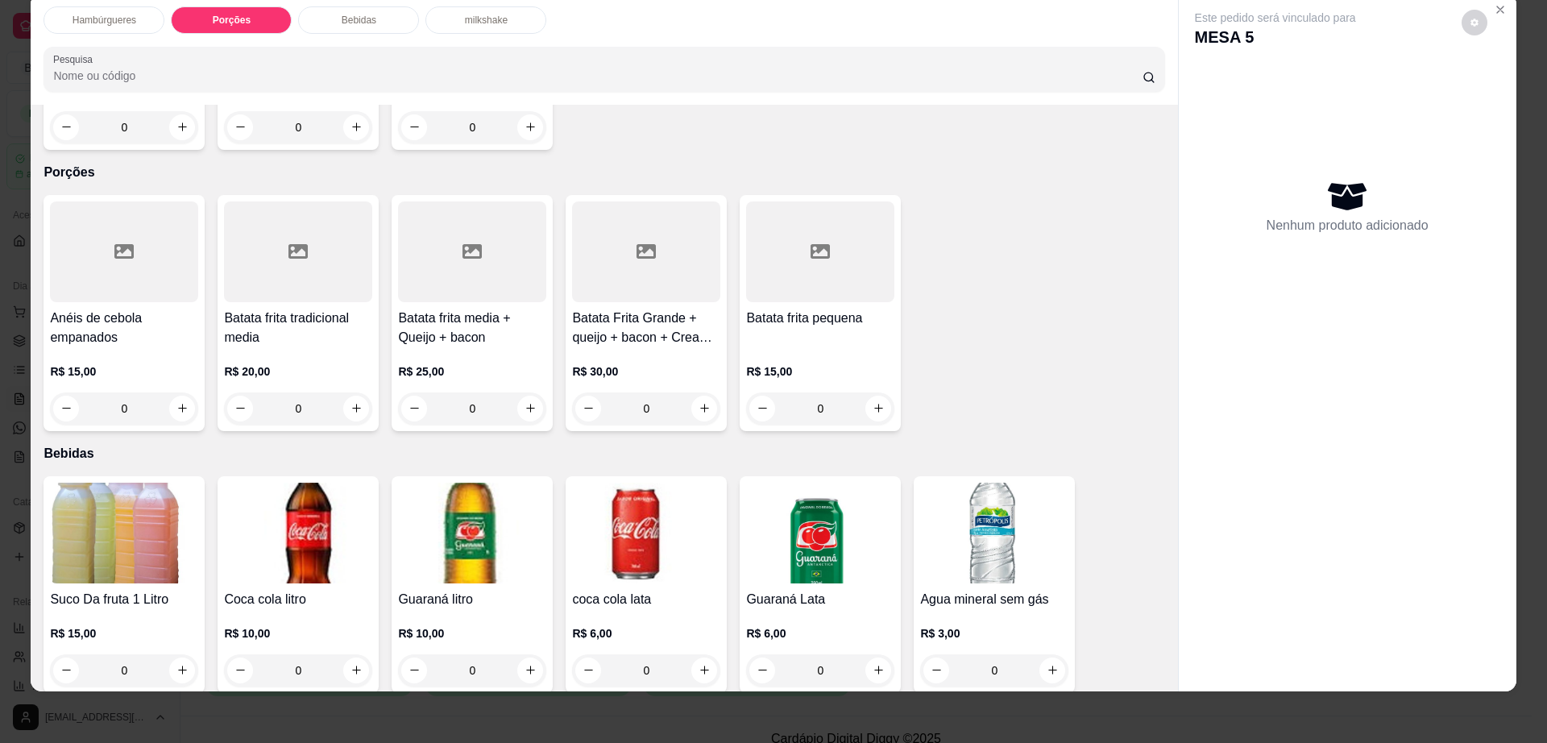
click at [136, 309] on h4 "Anéis de cebola empanados" at bounding box center [124, 328] width 148 height 39
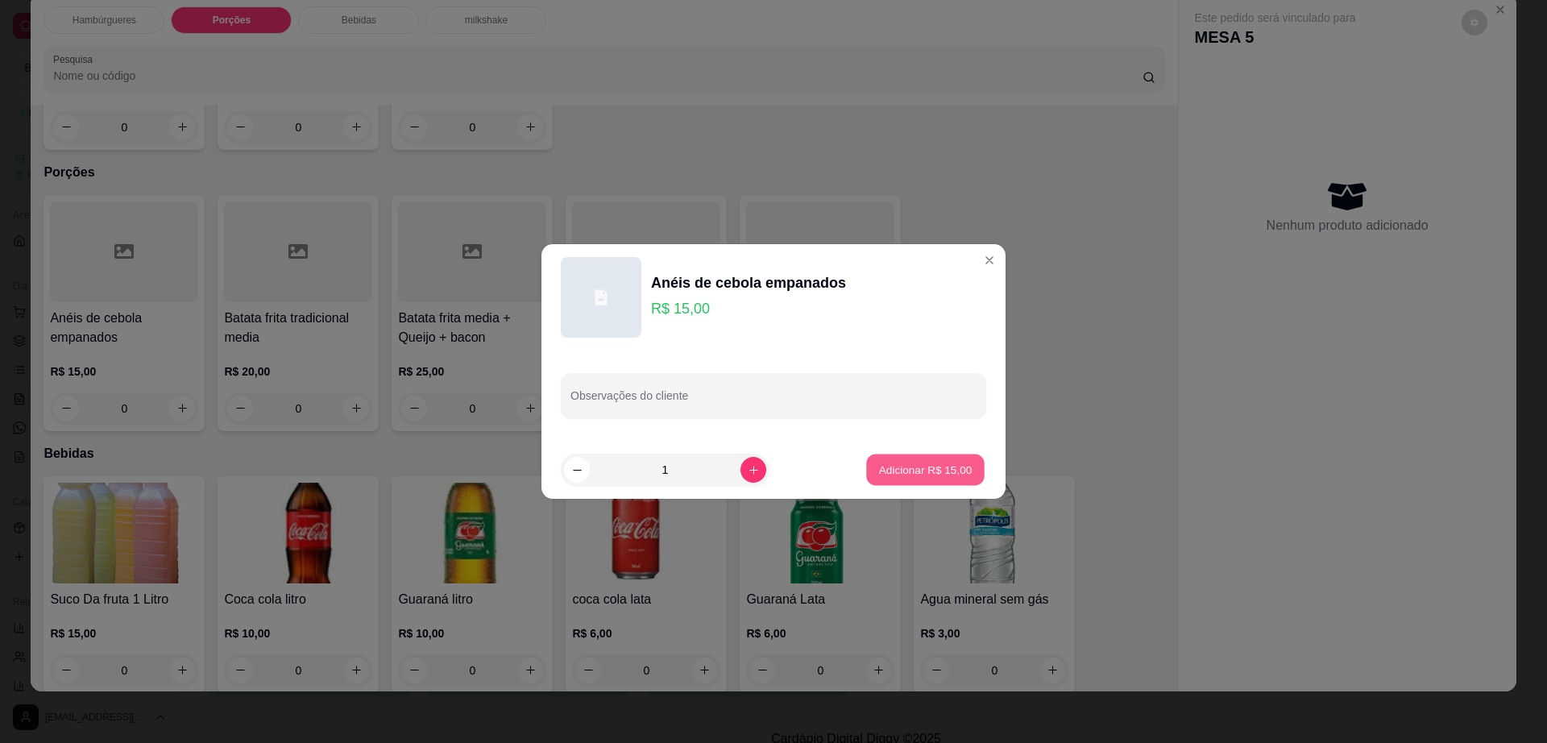
click at [909, 472] on p "Adicionar R$ 15,00" at bounding box center [925, 469] width 93 height 15
type input "1"
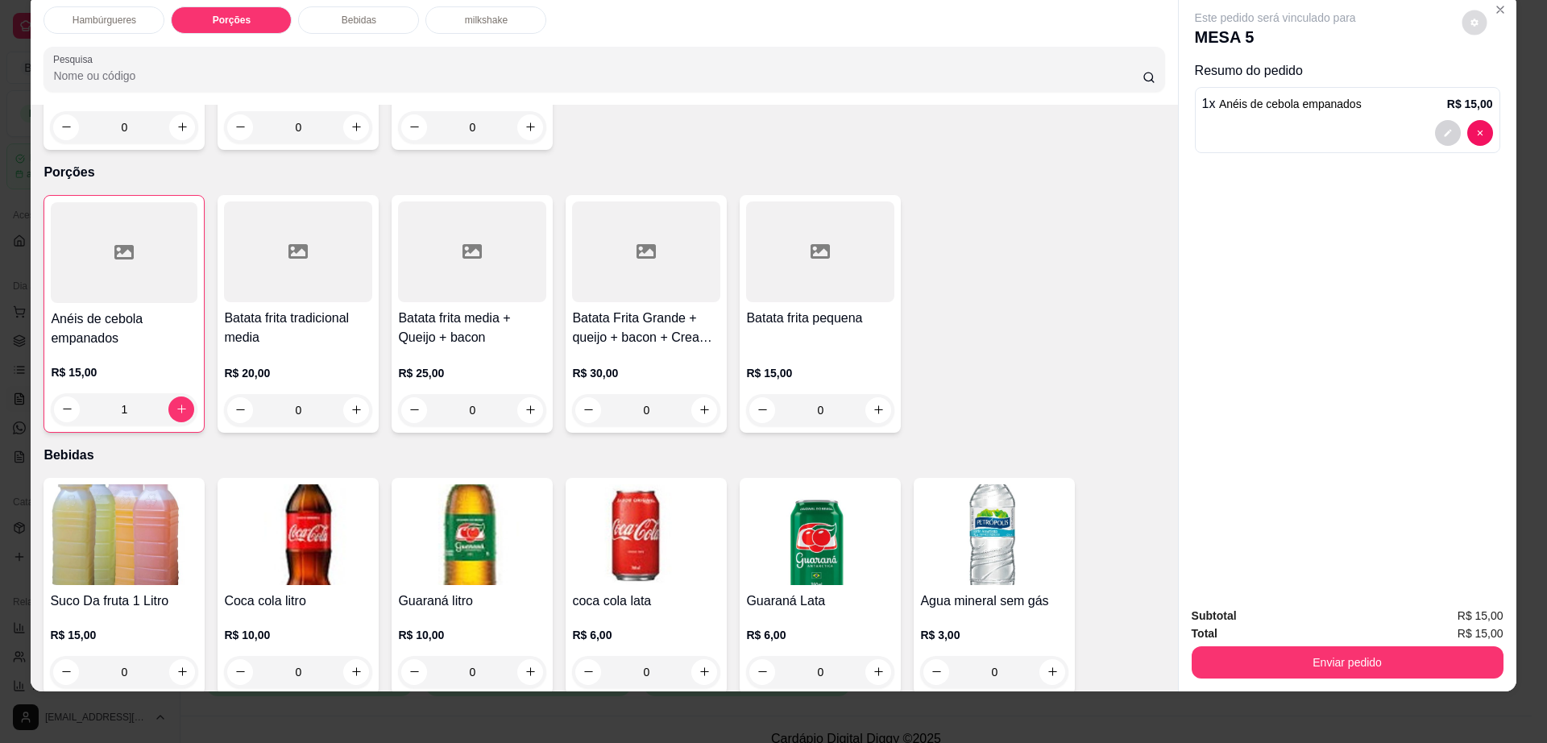
click at [1477, 23] on button "decrease-product-quantity" at bounding box center [1474, 22] width 25 height 25
click at [1497, 93] on span "Automatic updates" at bounding box center [1504, 86] width 32 height 19
click at [1497, 93] on input "Automatic updates" at bounding box center [1492, 92] width 10 height 10
checkbox input "true"
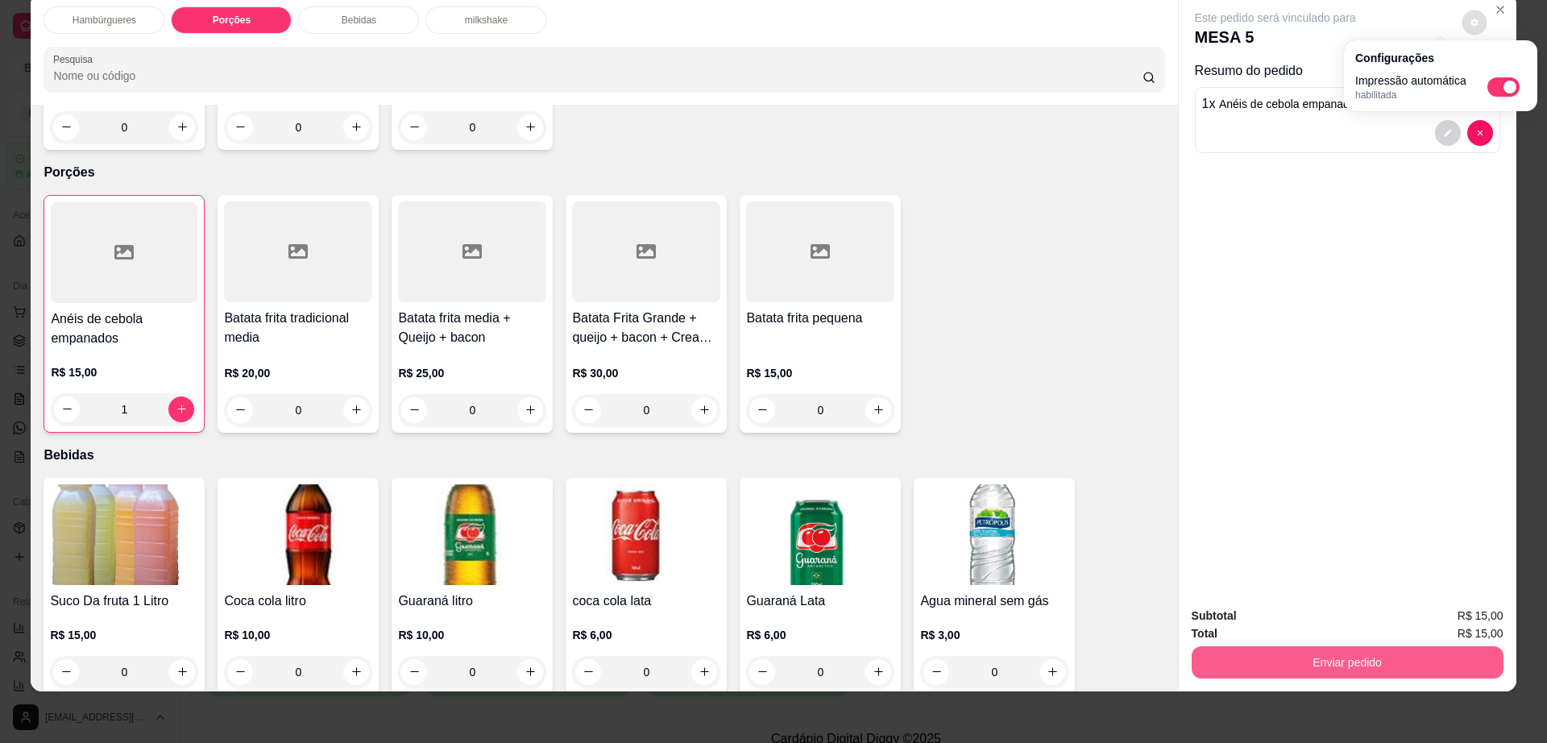
click at [1282, 654] on button "Enviar pedido" at bounding box center [1348, 662] width 312 height 32
click at [1282, 654] on button "Enviar pedido" at bounding box center [1347, 662] width 302 height 31
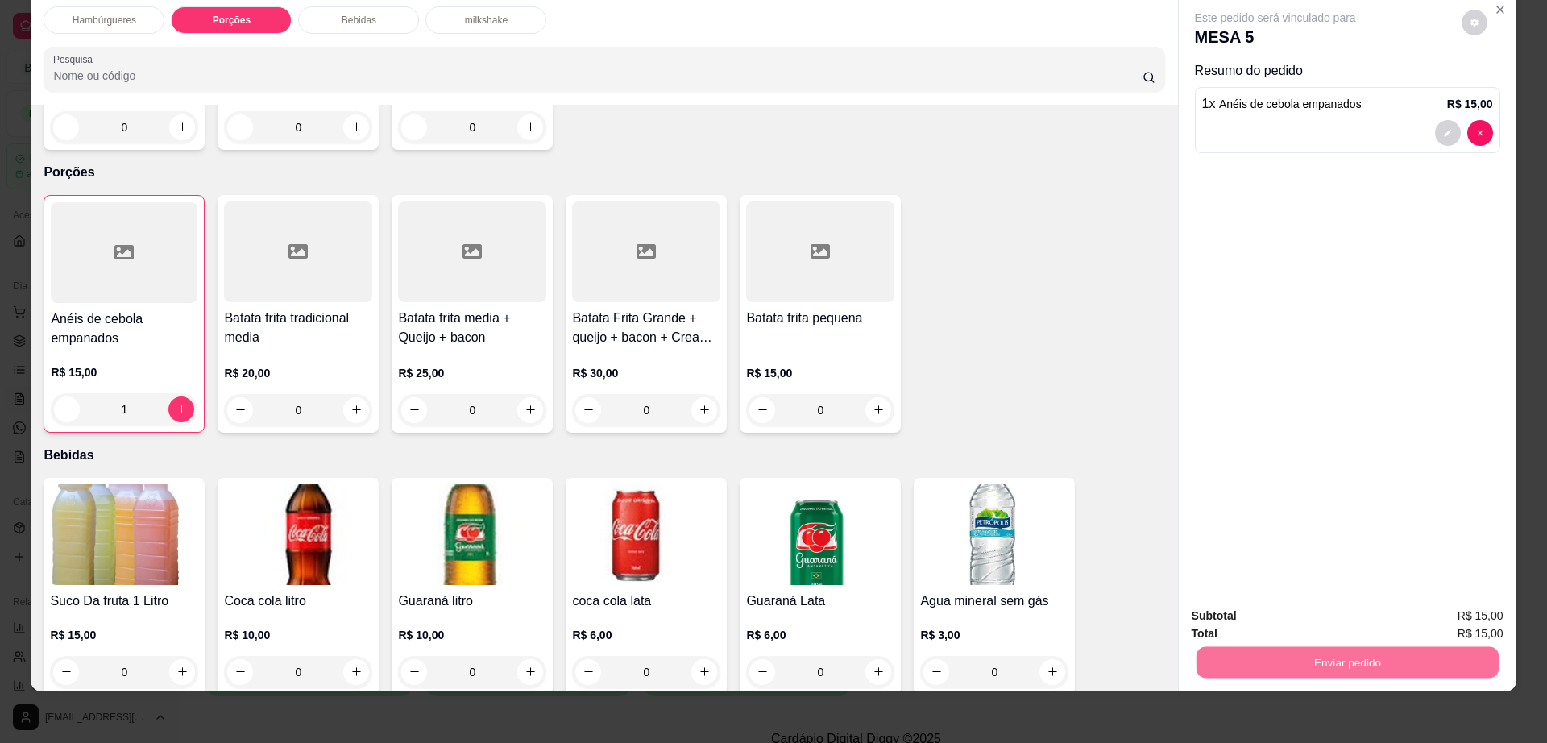
click at [1459, 633] on button "Enviar pedido" at bounding box center [1460, 623] width 89 height 30
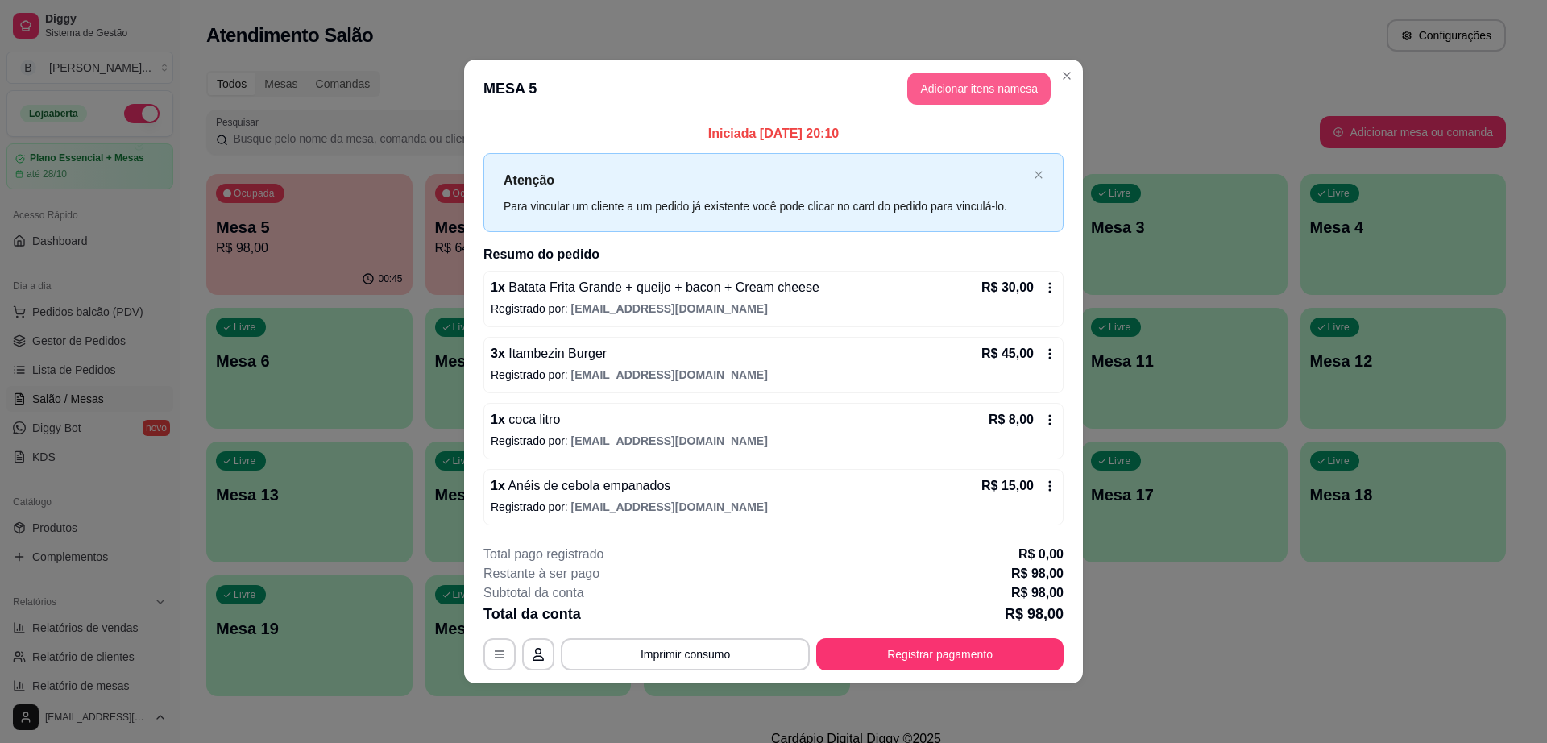
click at [974, 79] on button "Adicionar itens na mesa" at bounding box center [979, 89] width 143 height 32
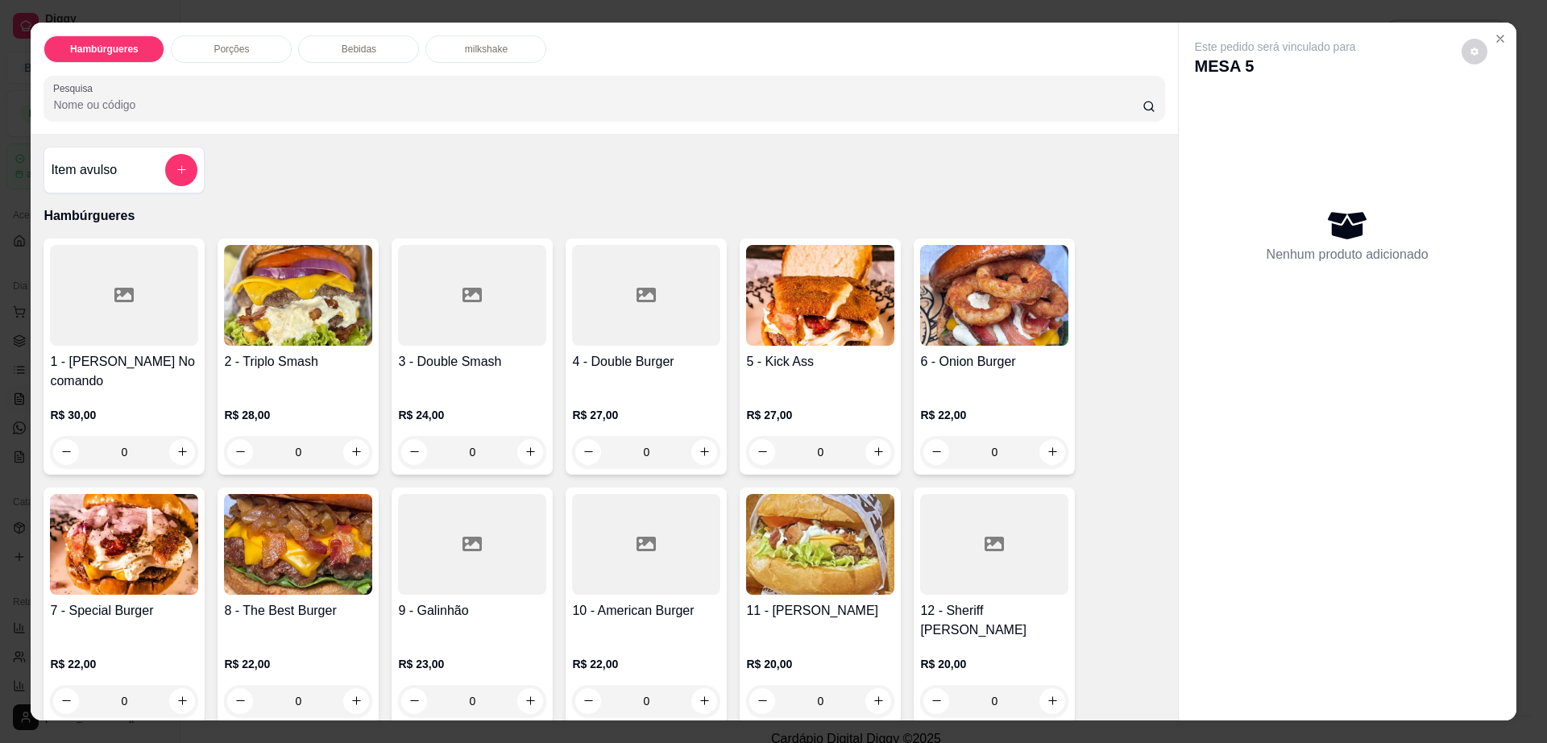
click at [1014, 290] on img at bounding box center [994, 295] width 148 height 101
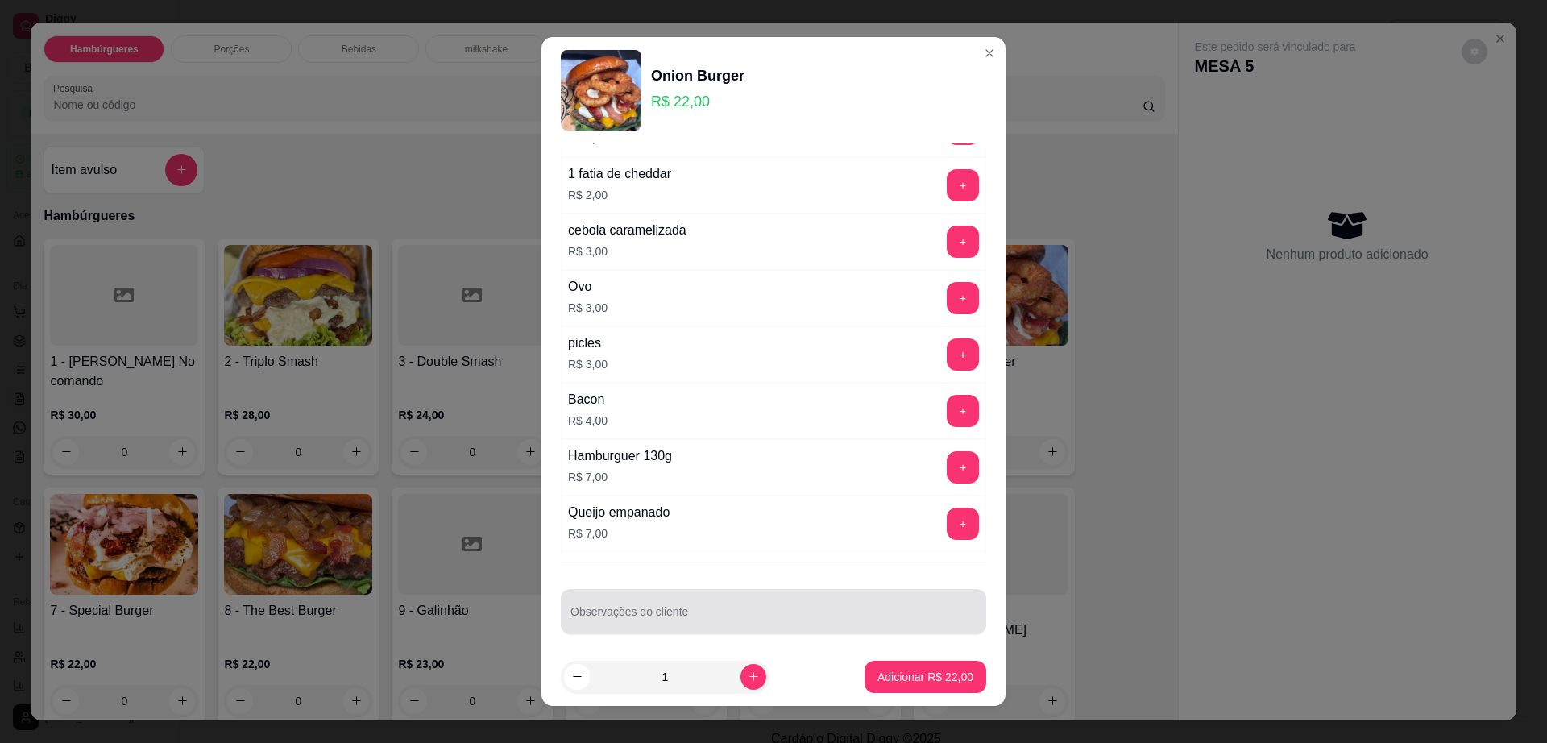
scroll to position [150, 0]
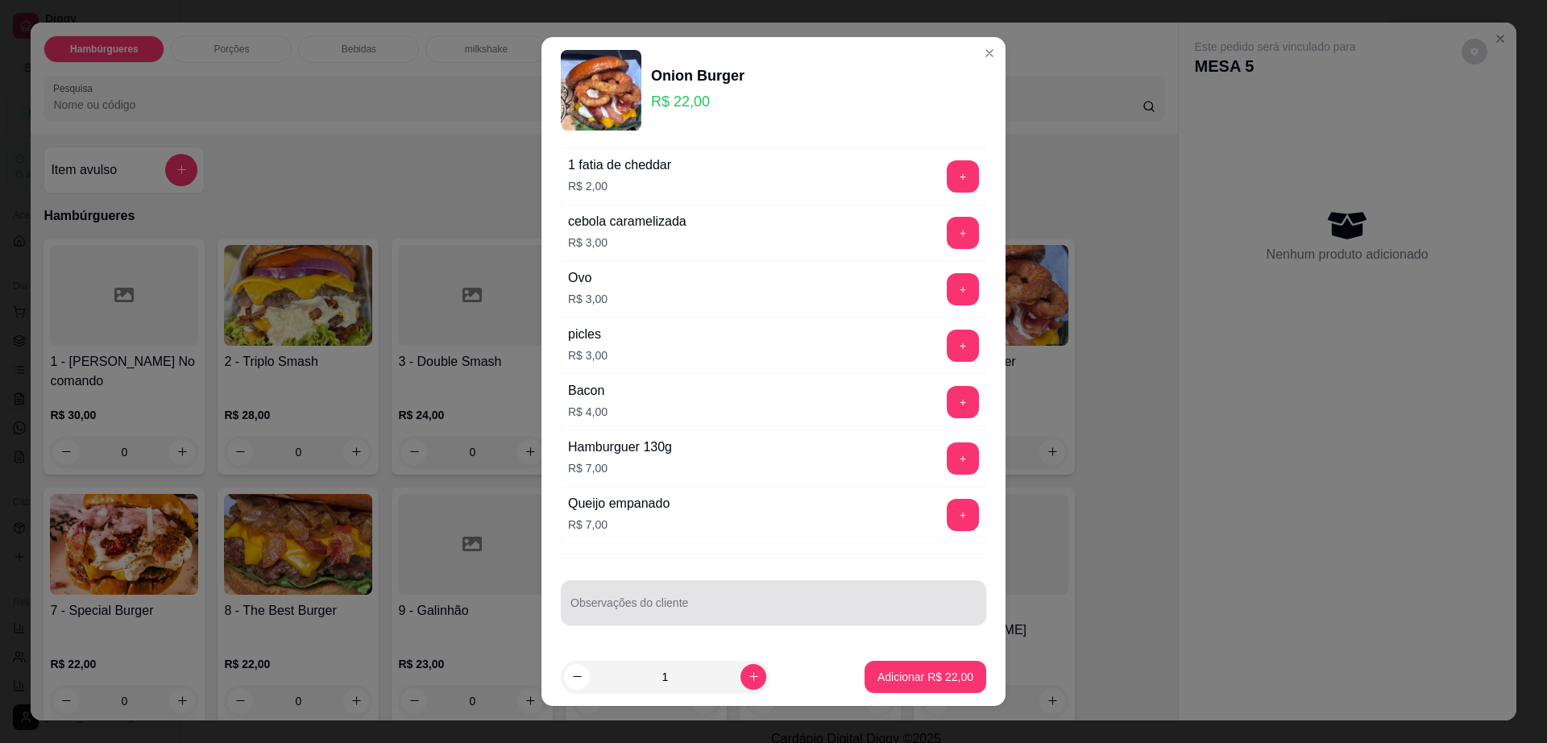
click at [675, 605] on input "Observações do cliente" at bounding box center [774, 609] width 406 height 16
type input "sem cream cheese, sem molho , sem barbecue"
click at [920, 664] on button "Adicionar R$ 22,00" at bounding box center [926, 677] width 122 height 32
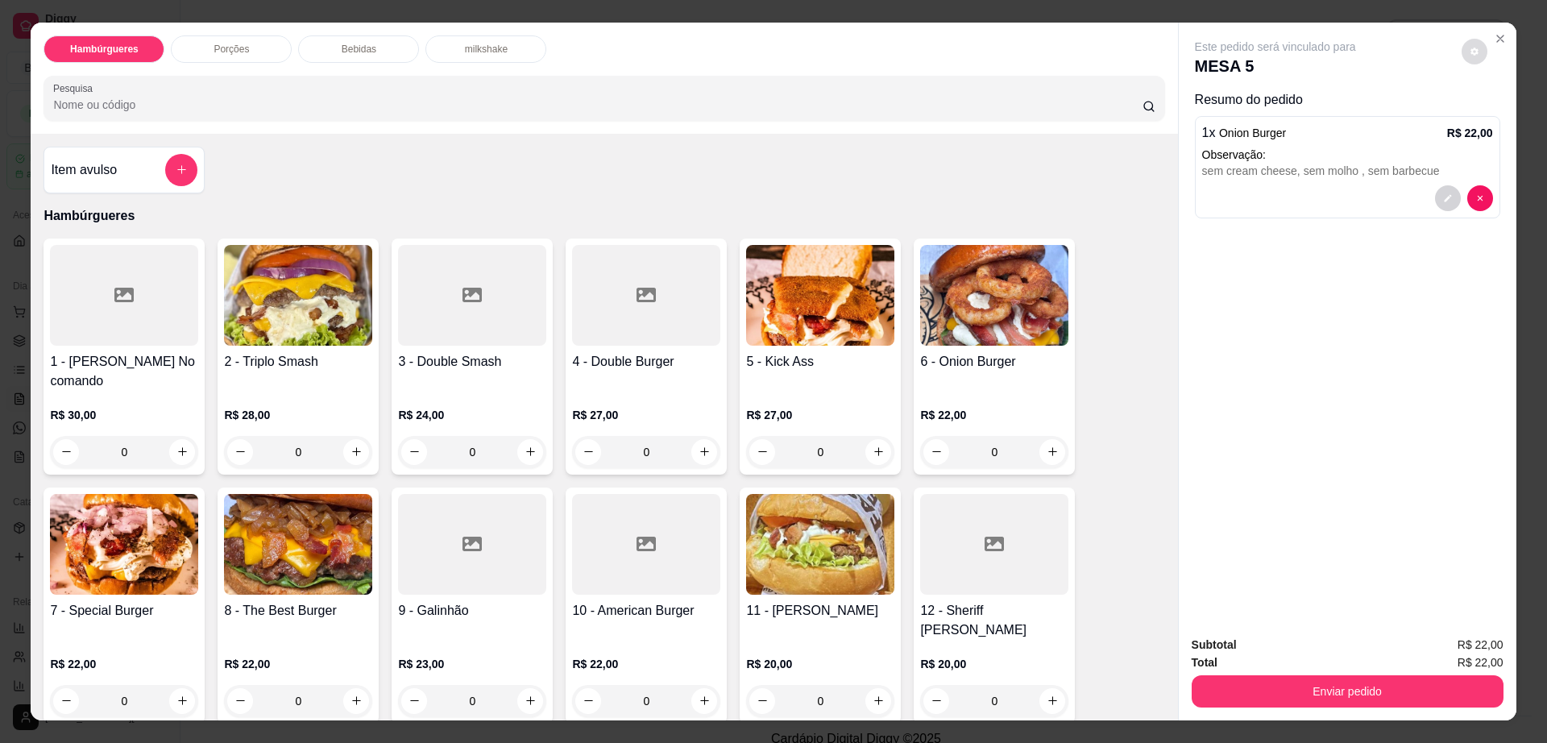
click at [1470, 44] on button "decrease-product-quantity" at bounding box center [1475, 52] width 26 height 26
click at [361, 60] on div "Bebidas" at bounding box center [358, 48] width 121 height 27
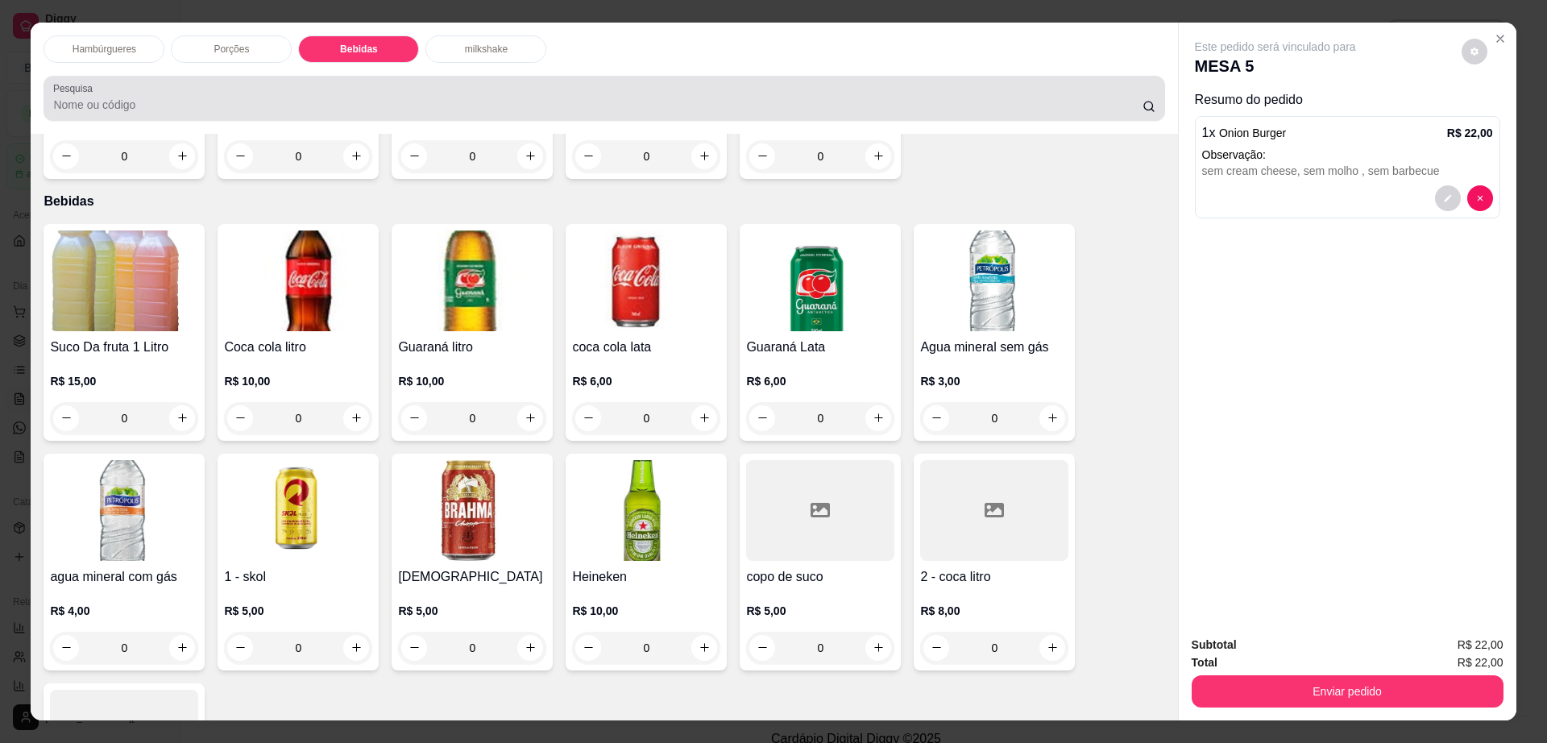
scroll to position [29, 0]
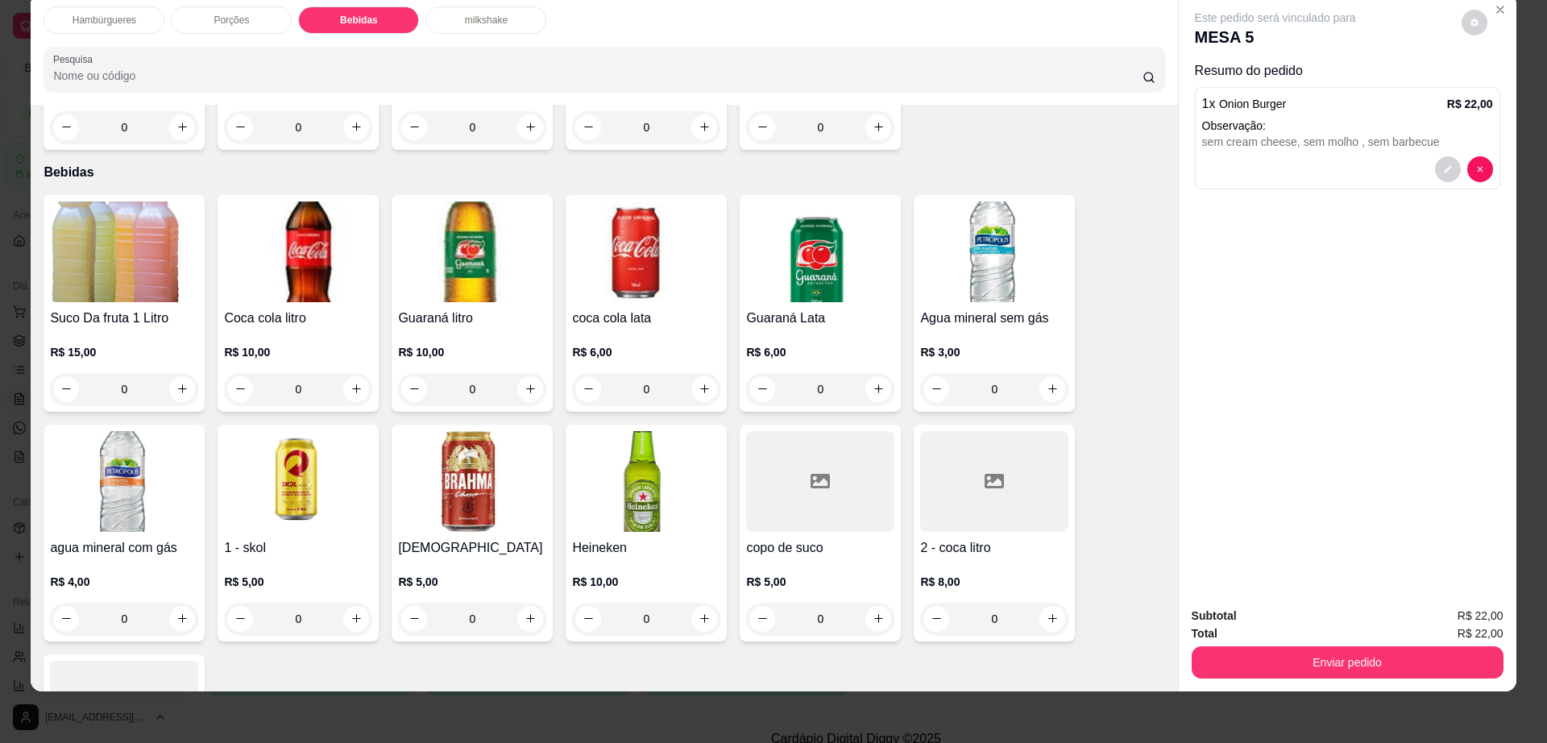
click at [956, 463] on div at bounding box center [994, 481] width 148 height 101
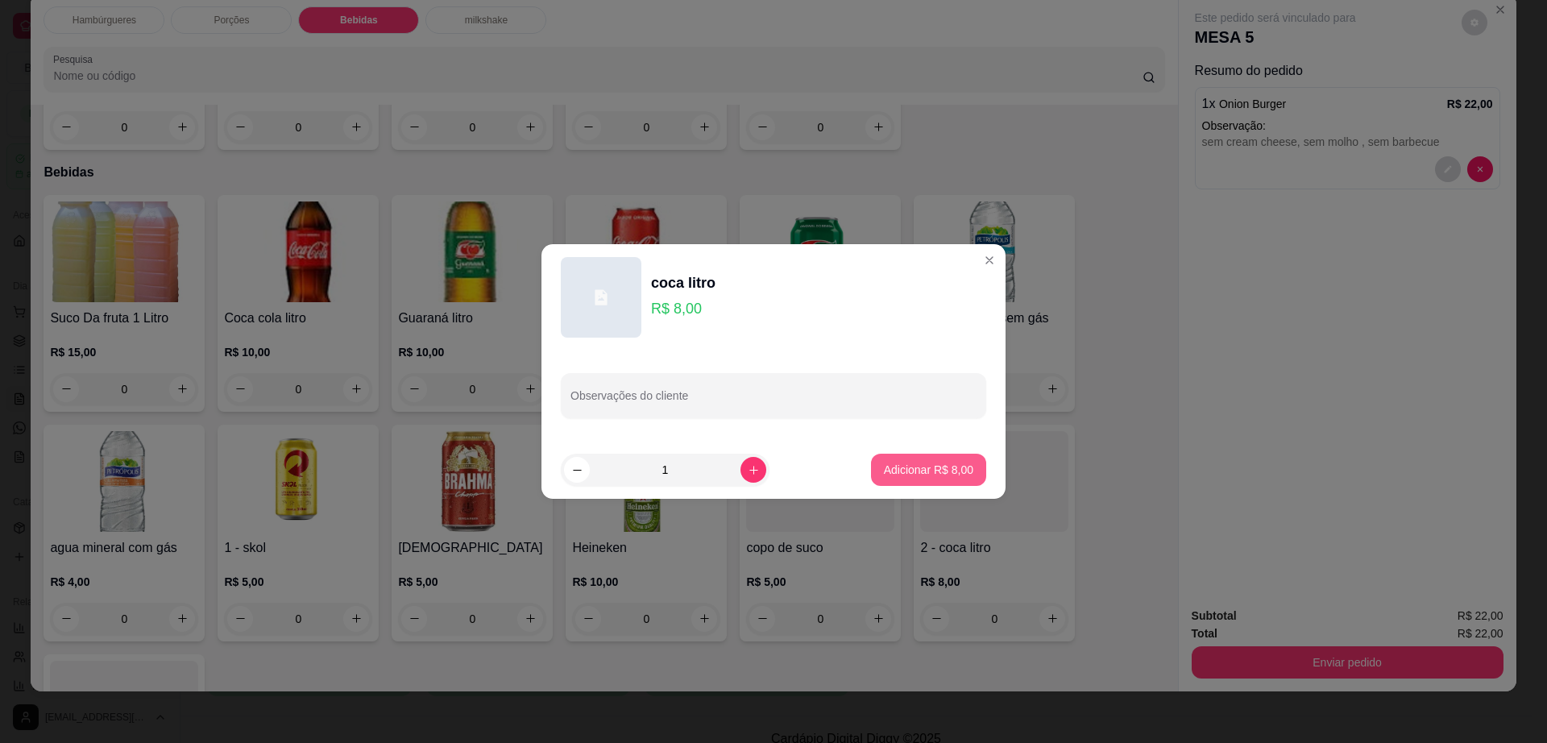
click at [903, 467] on p "Adicionar R$ 8,00" at bounding box center [928, 470] width 89 height 16
type input "1"
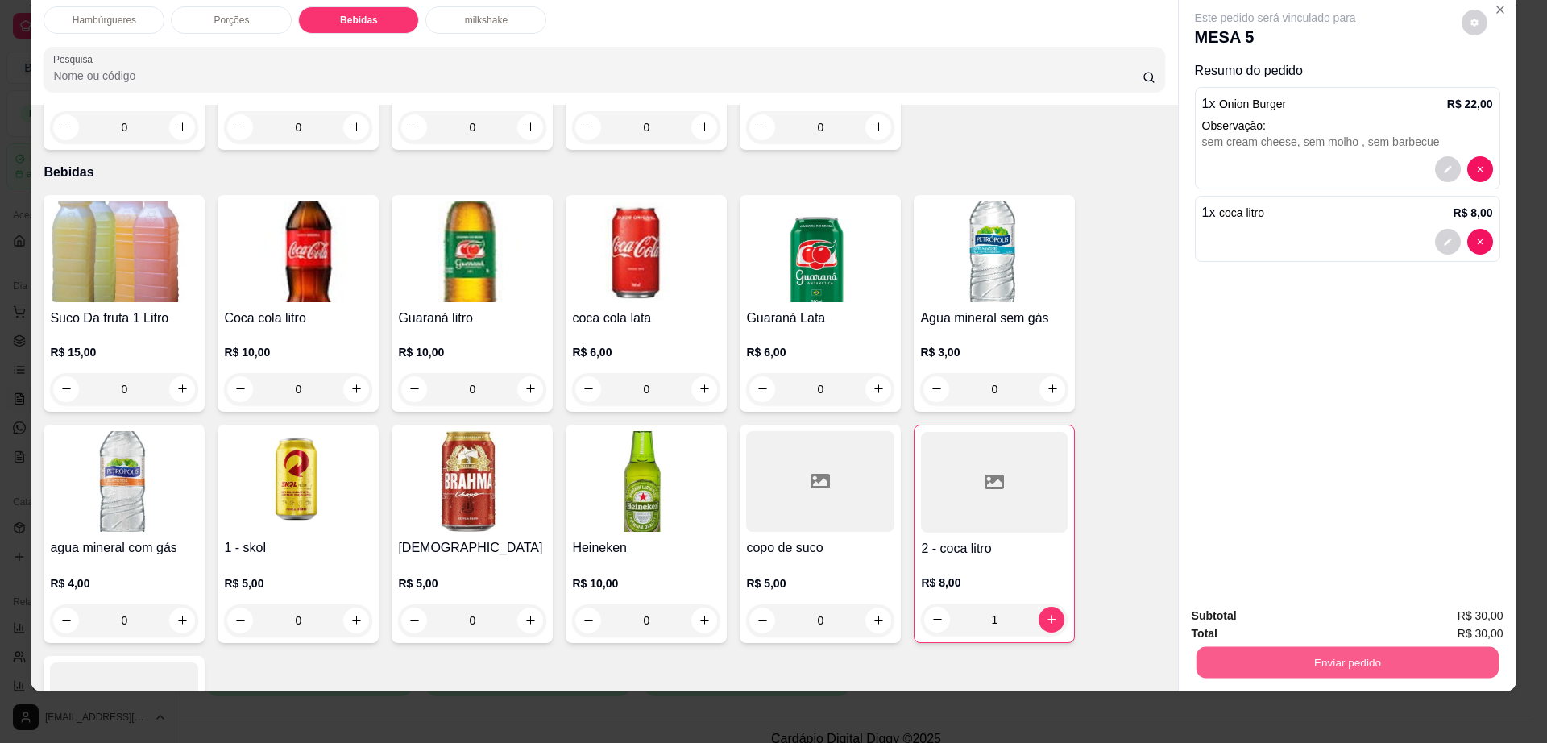
click at [1309, 657] on button "Enviar pedido" at bounding box center [1347, 662] width 302 height 31
click at [1431, 622] on button "Enviar pedido" at bounding box center [1459, 623] width 91 height 31
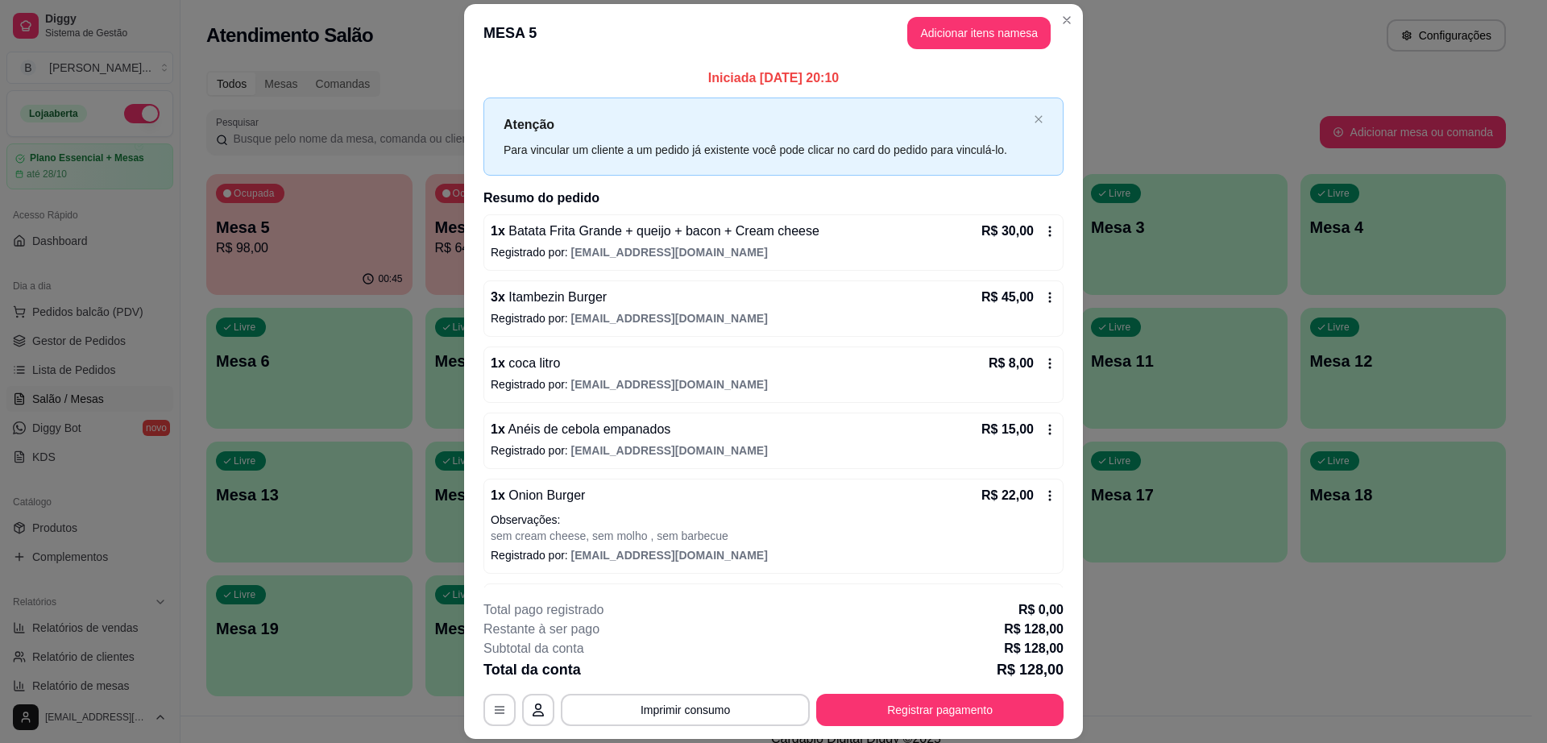
scroll to position [58, 0]
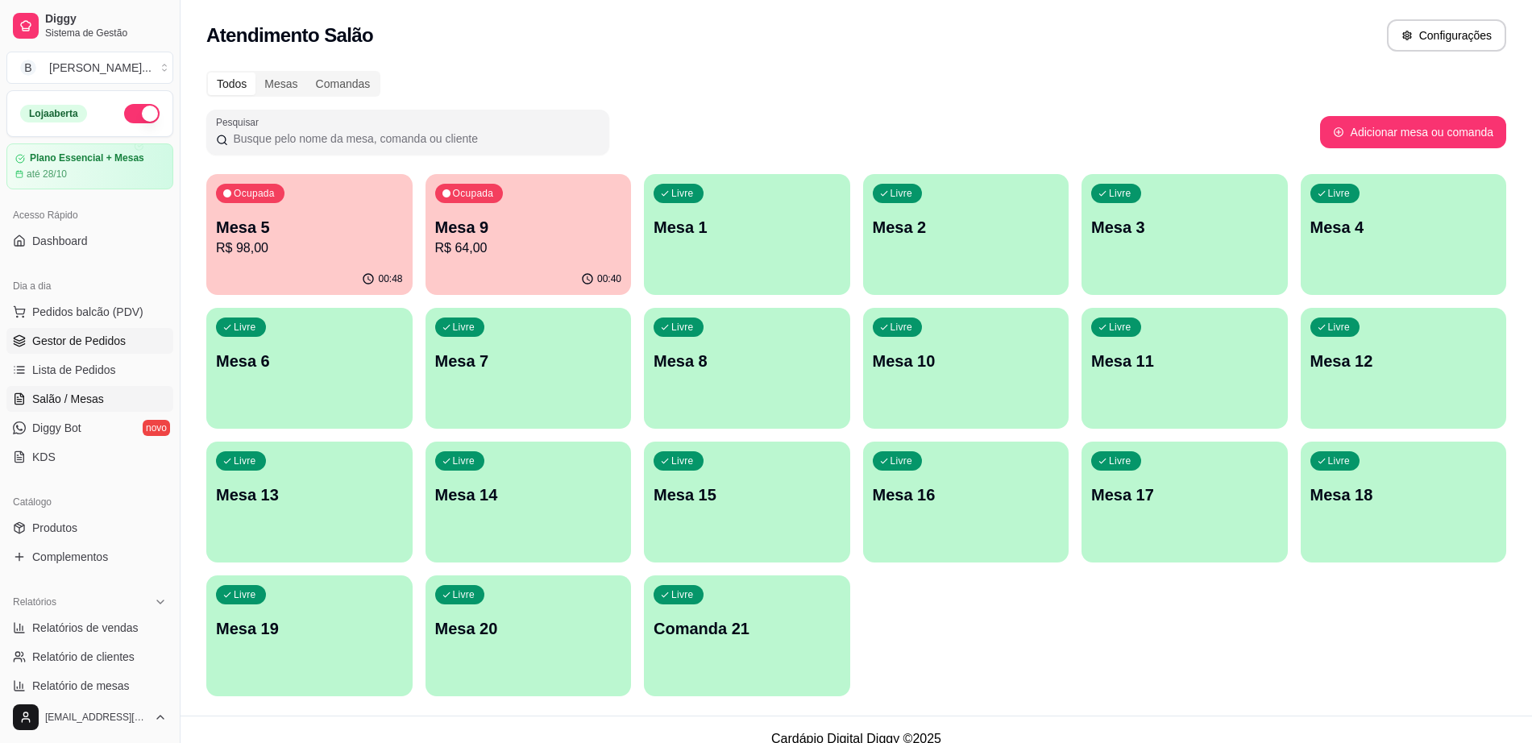
click at [126, 346] on link "Gestor de Pedidos" at bounding box center [89, 341] width 167 height 26
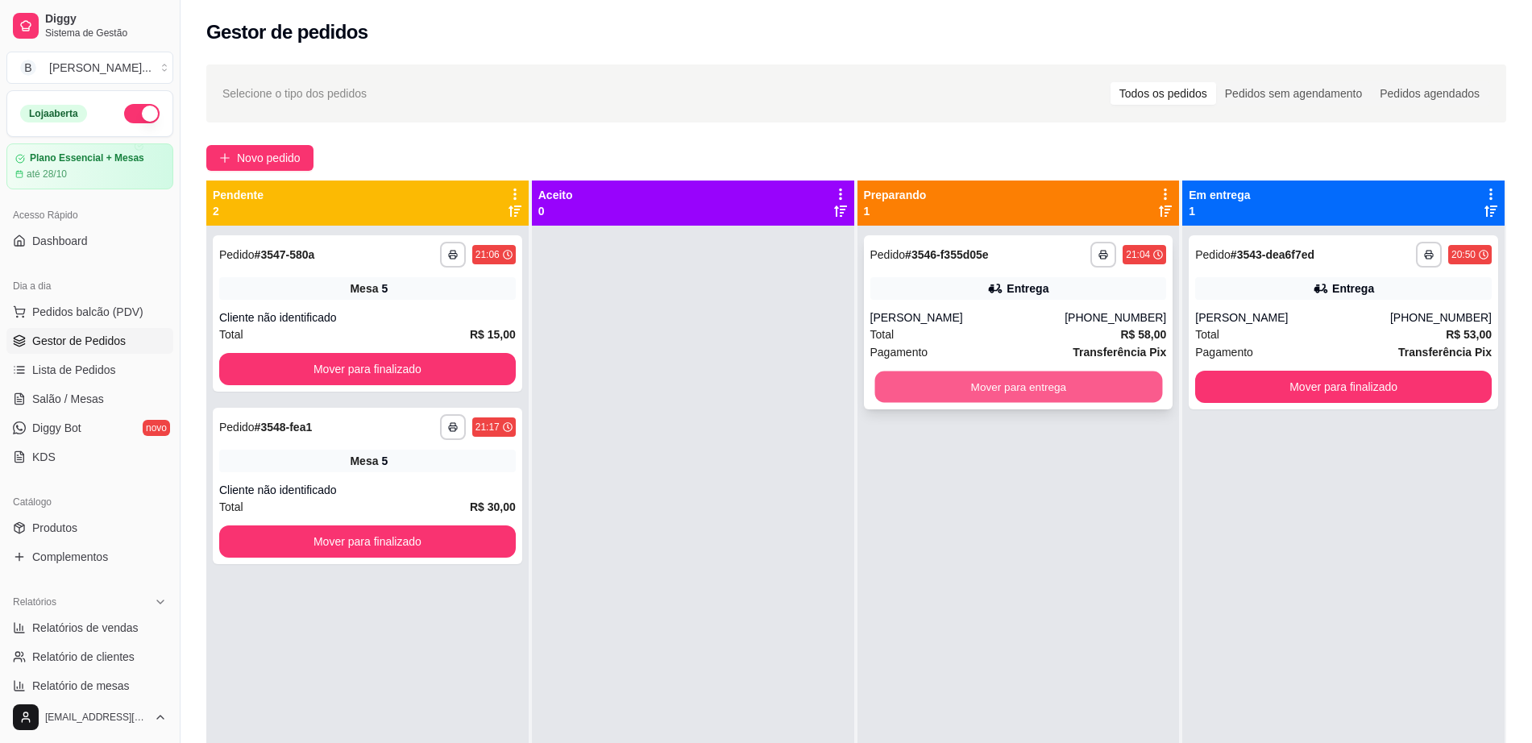
click at [1016, 389] on button "Mover para entrega" at bounding box center [1018, 387] width 288 height 31
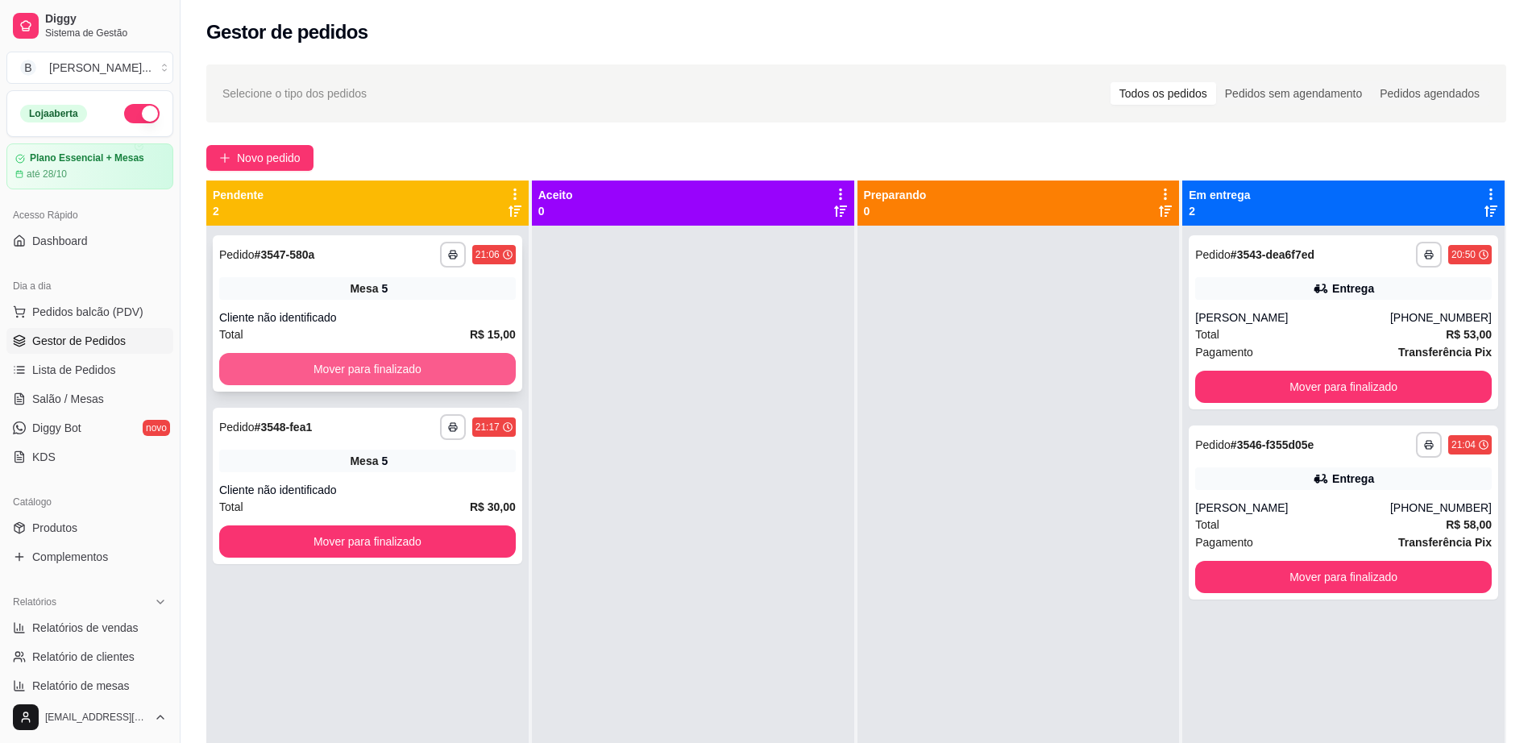
click at [445, 372] on button "Mover para finalizado" at bounding box center [367, 369] width 297 height 32
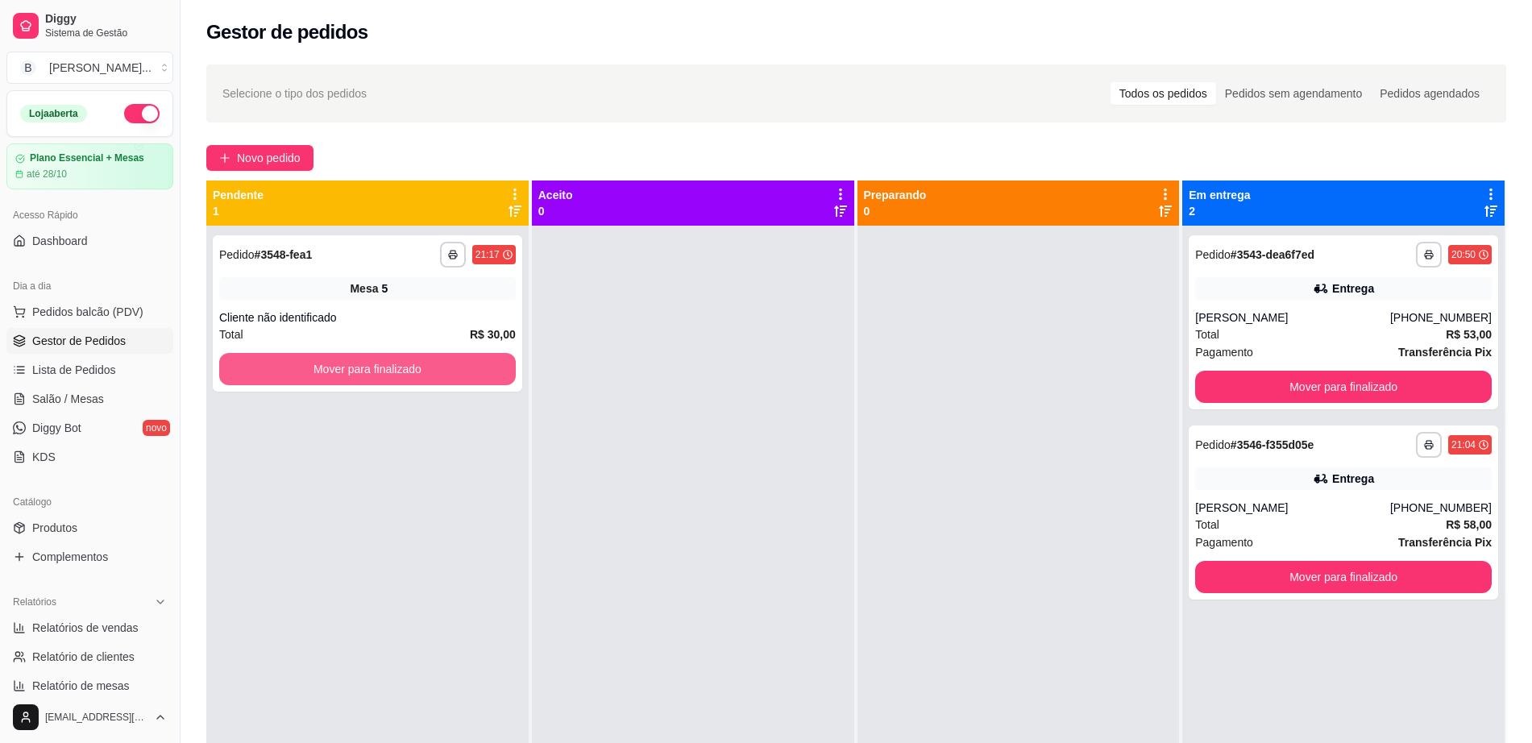
click at [445, 372] on button "Mover para finalizado" at bounding box center [367, 369] width 297 height 32
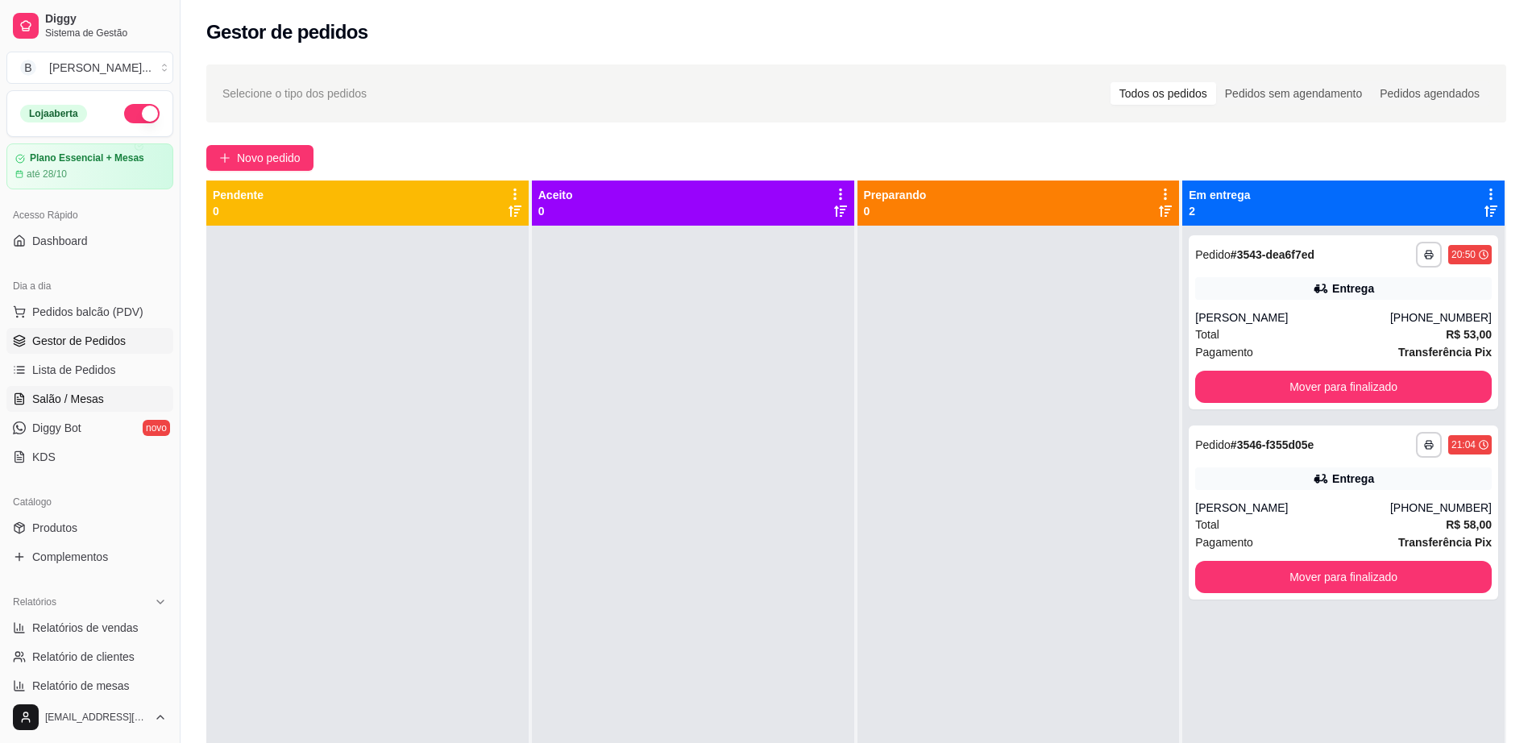
click at [44, 394] on span "Salão / Mesas" at bounding box center [68, 399] width 72 height 16
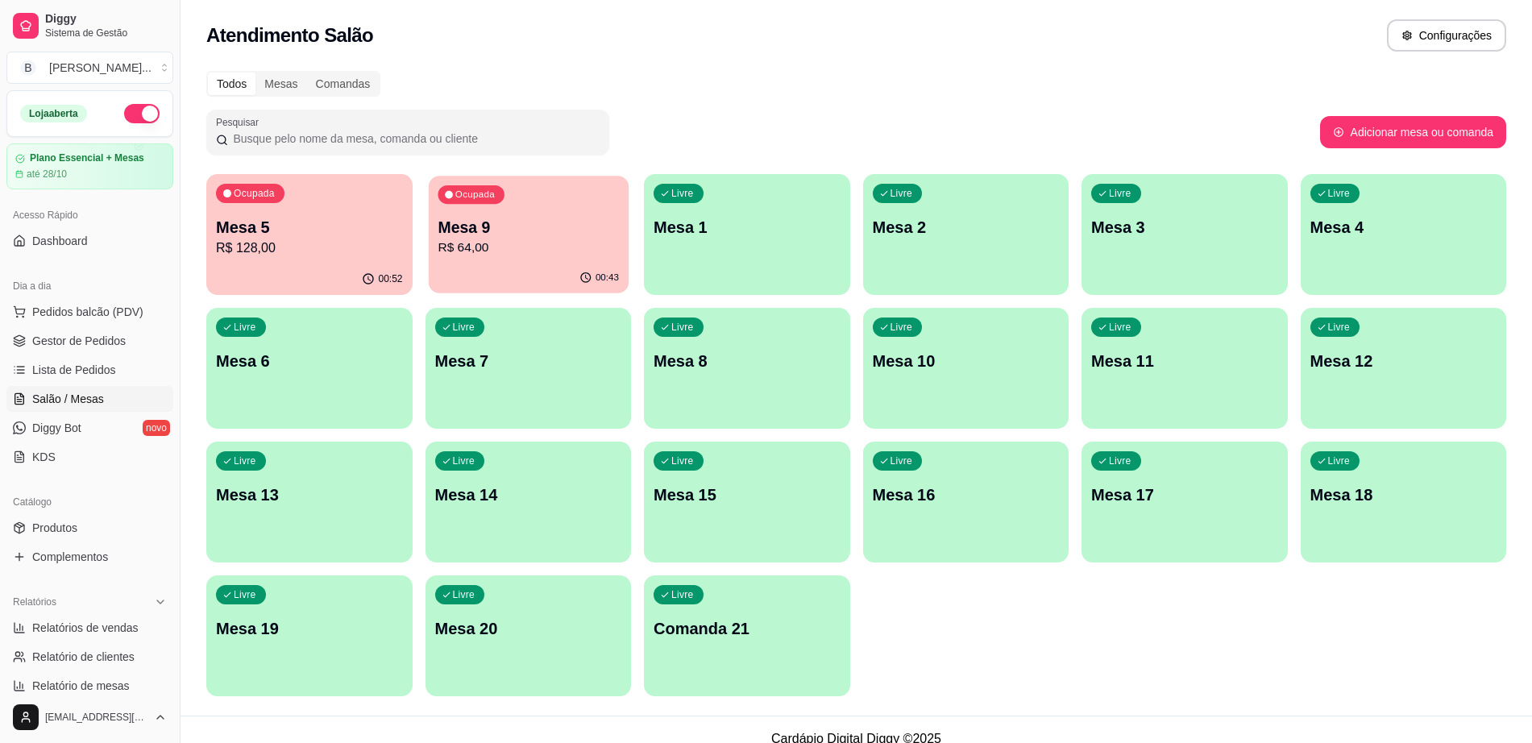
click at [502, 267] on div "00:43" at bounding box center [528, 278] width 200 height 31
click at [291, 207] on div "Ocupada Mesa 5 R$ 128,00" at bounding box center [309, 218] width 206 height 89
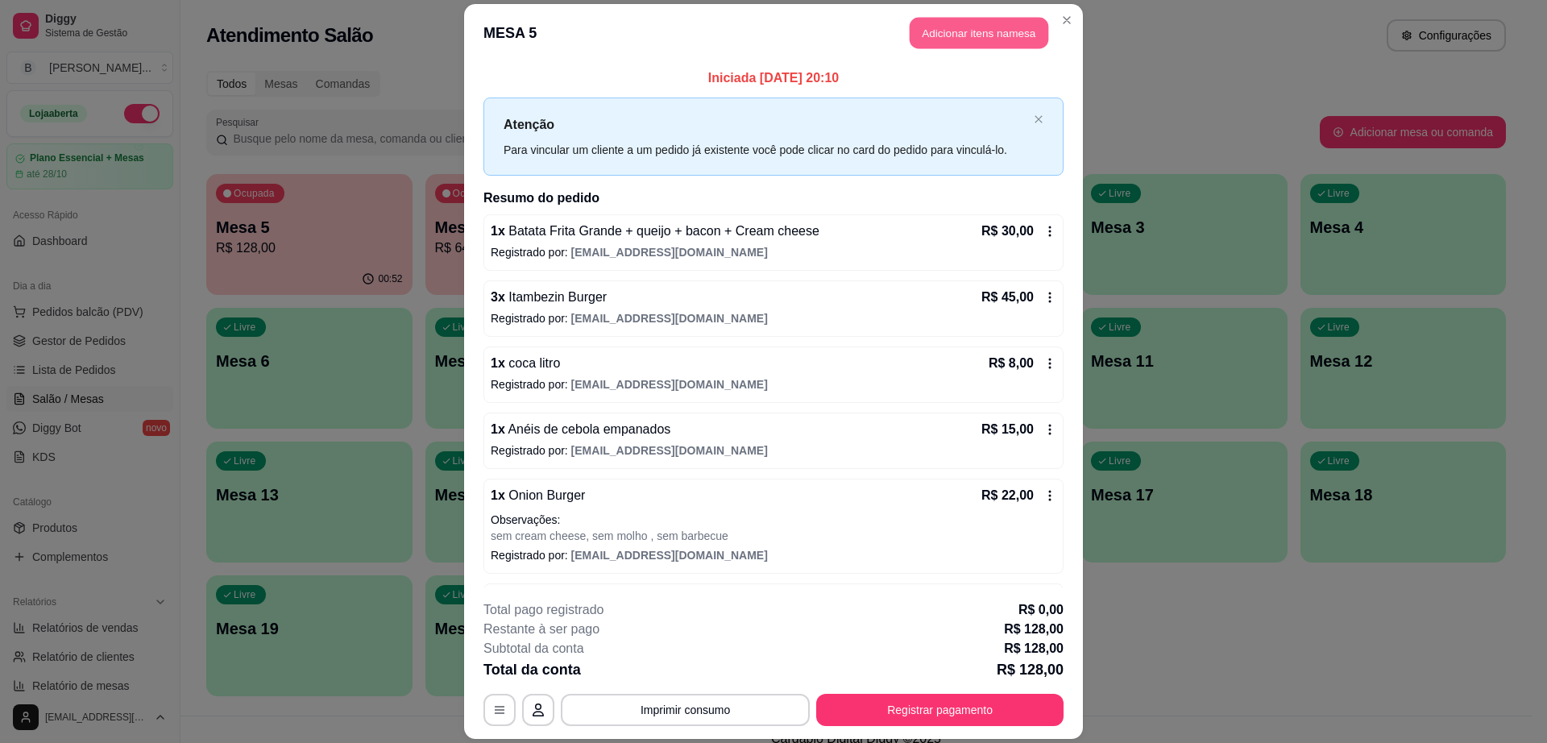
click at [921, 28] on button "Adicionar itens na mesa" at bounding box center [979, 32] width 139 height 31
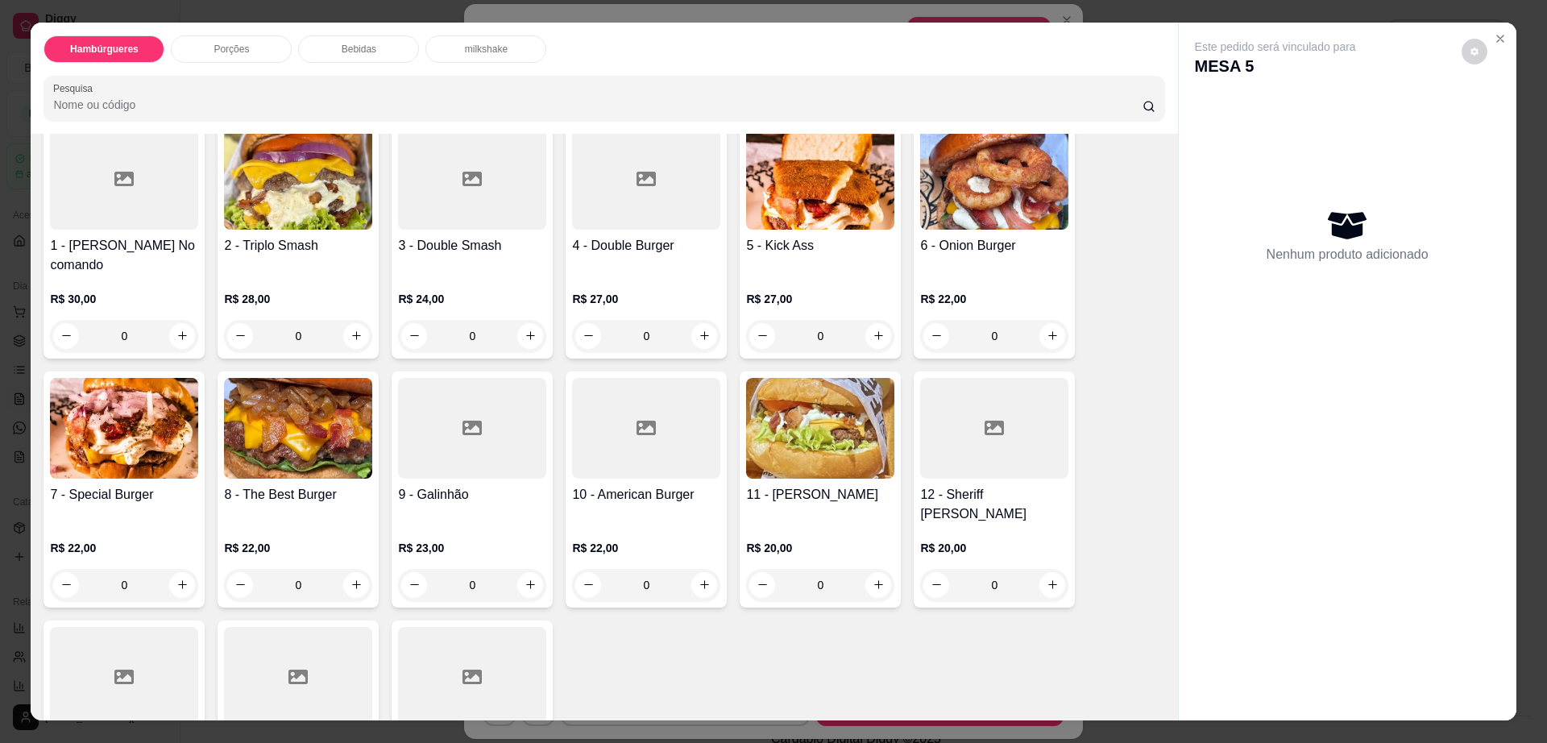
scroll to position [201, 0]
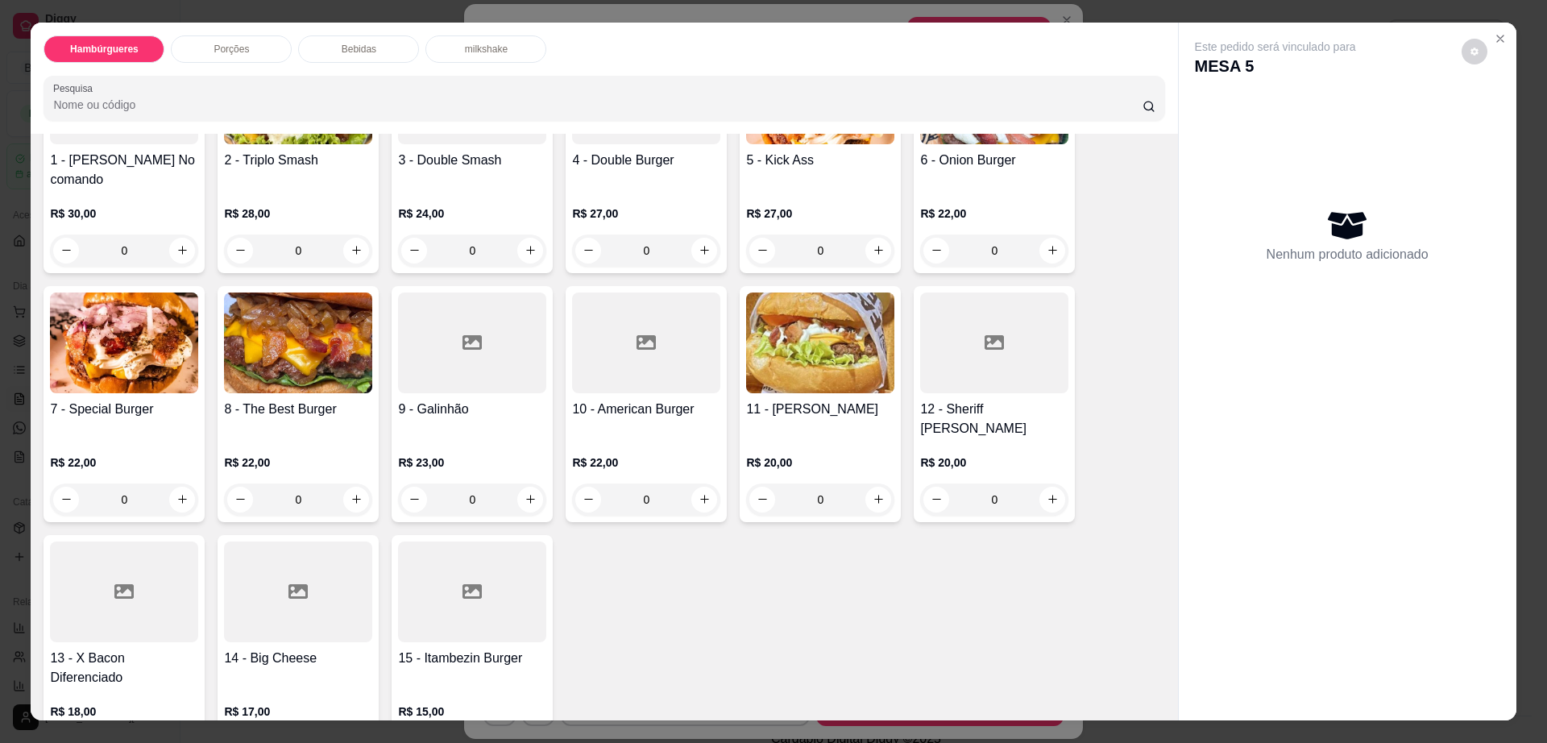
click at [297, 649] on h4 "14 - Big Cheese" at bounding box center [298, 658] width 148 height 19
click at [160, 546] on div at bounding box center [124, 592] width 148 height 101
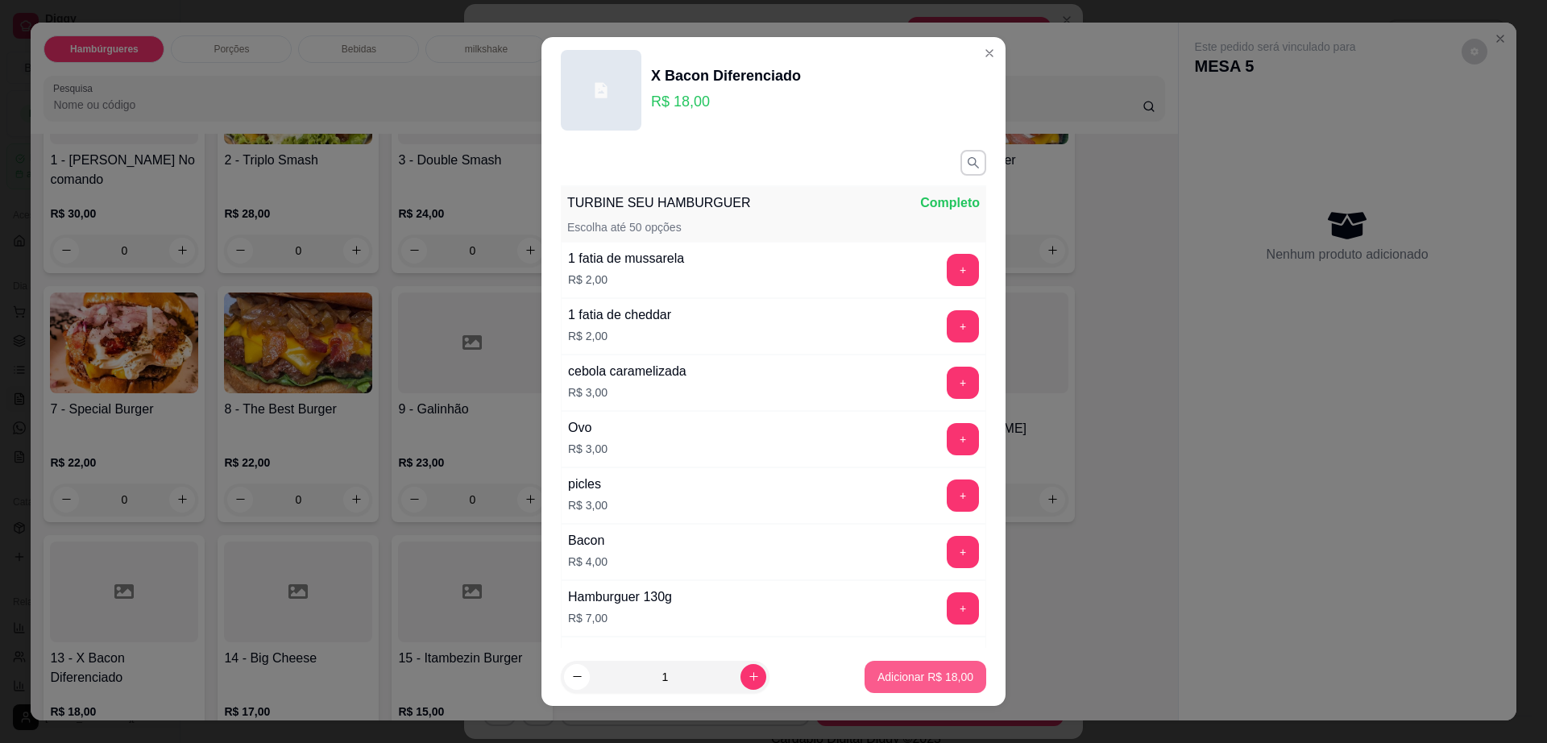
click at [897, 683] on p "Adicionar R$ 18,00" at bounding box center [926, 677] width 96 height 16
type input "1"
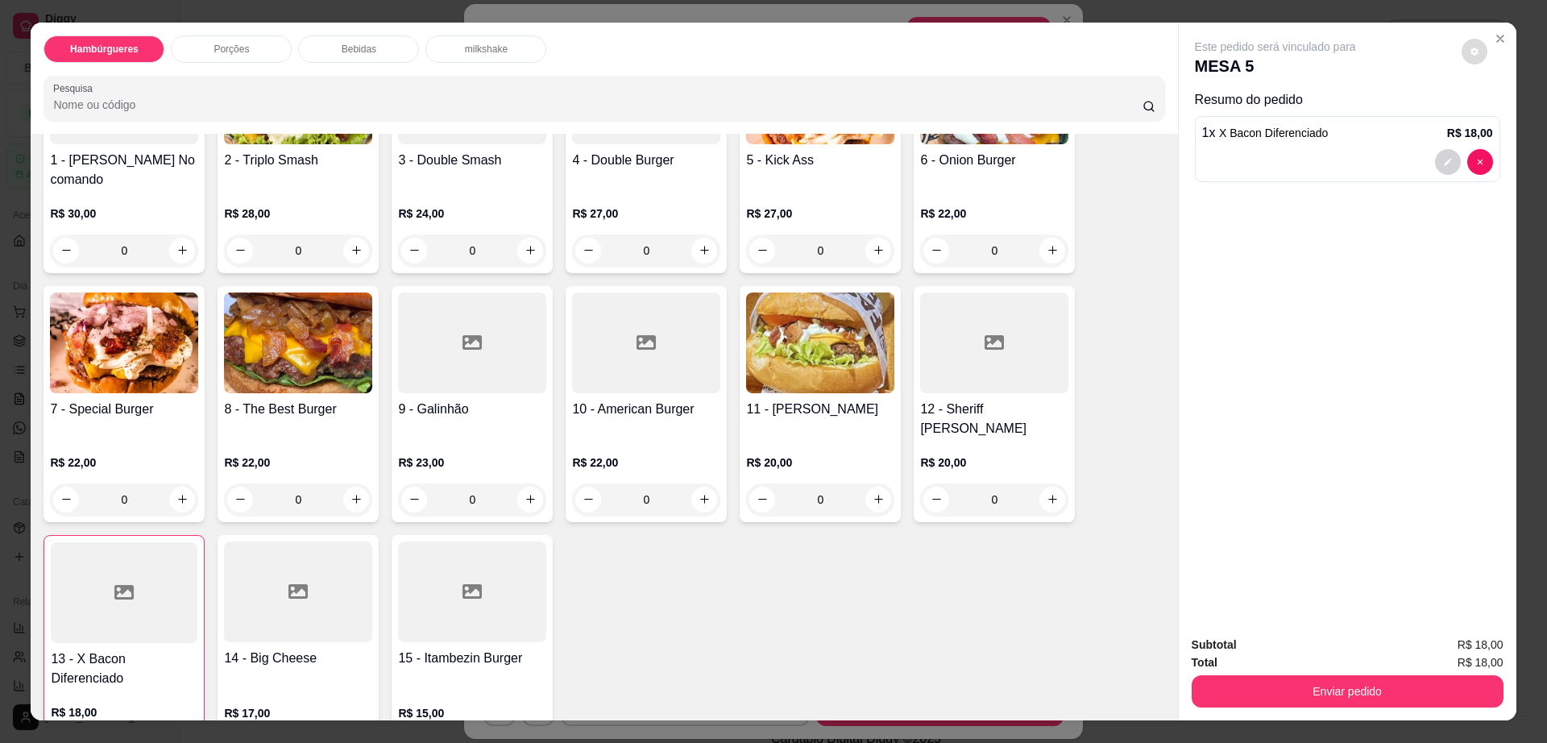
click at [1464, 42] on button "decrease-product-quantity" at bounding box center [1475, 52] width 26 height 26
click at [1288, 707] on div "Enviar pedido" at bounding box center [1348, 689] width 312 height 36
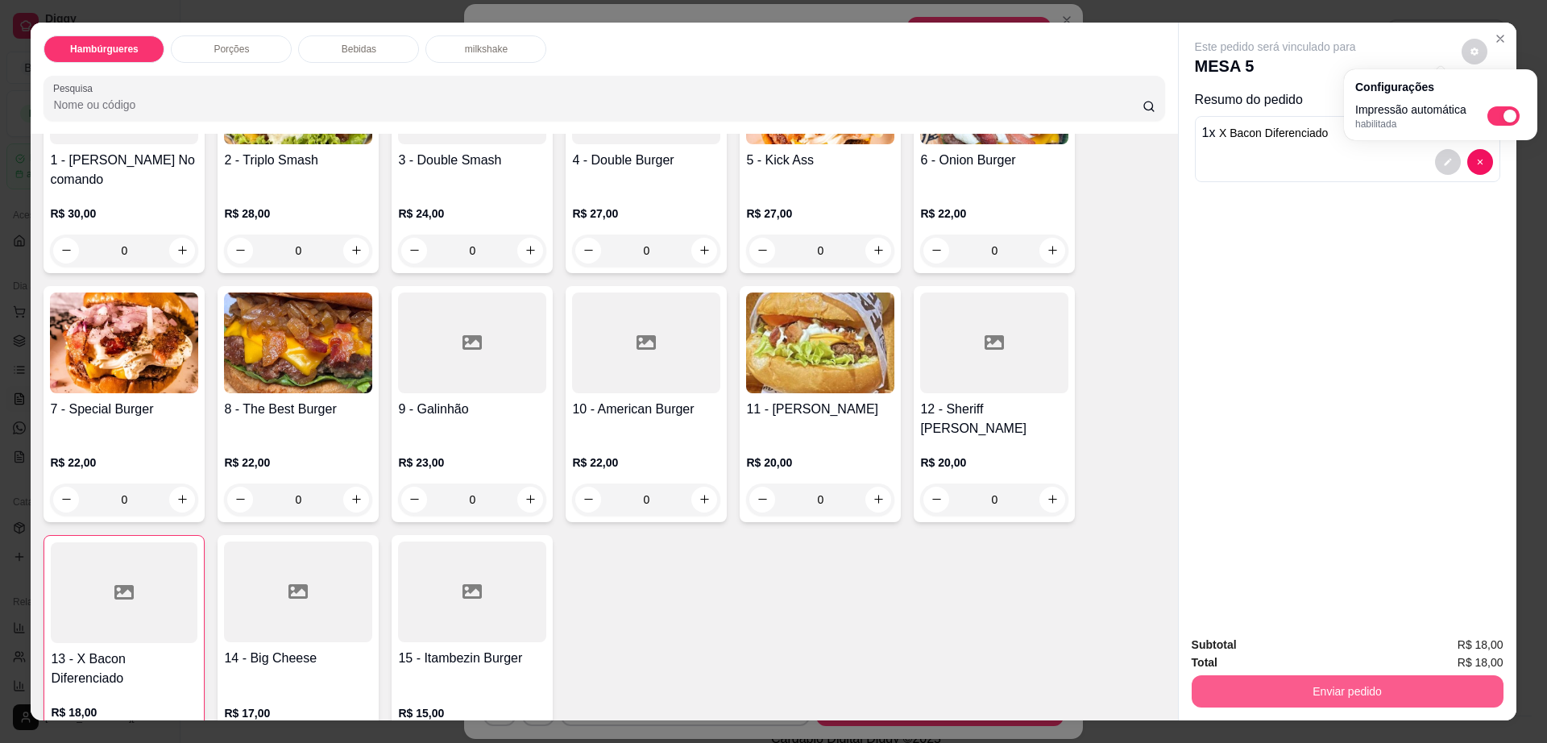
click at [1294, 700] on button "Enviar pedido" at bounding box center [1348, 691] width 312 height 32
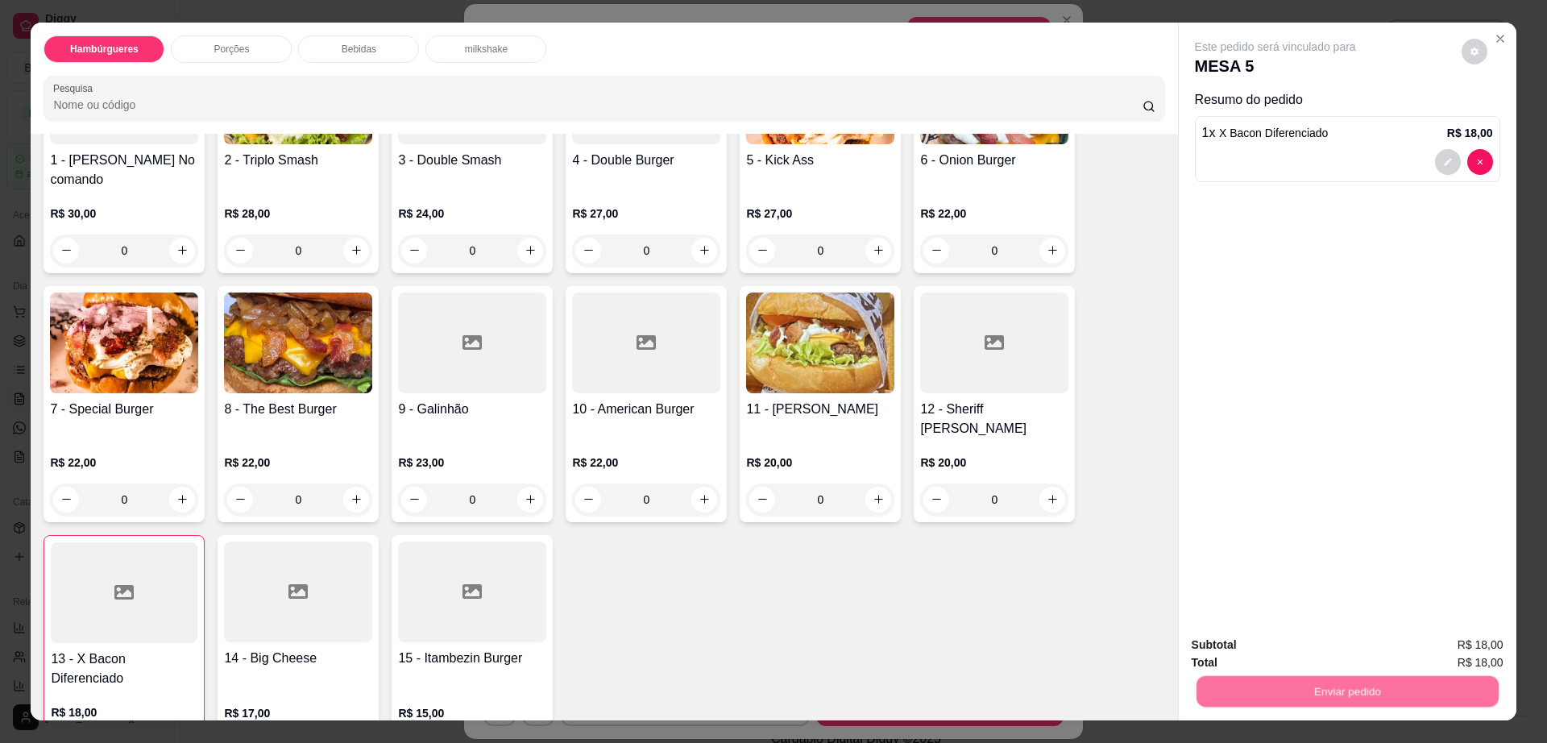
click at [1452, 640] on button "Enviar pedido" at bounding box center [1459, 652] width 91 height 31
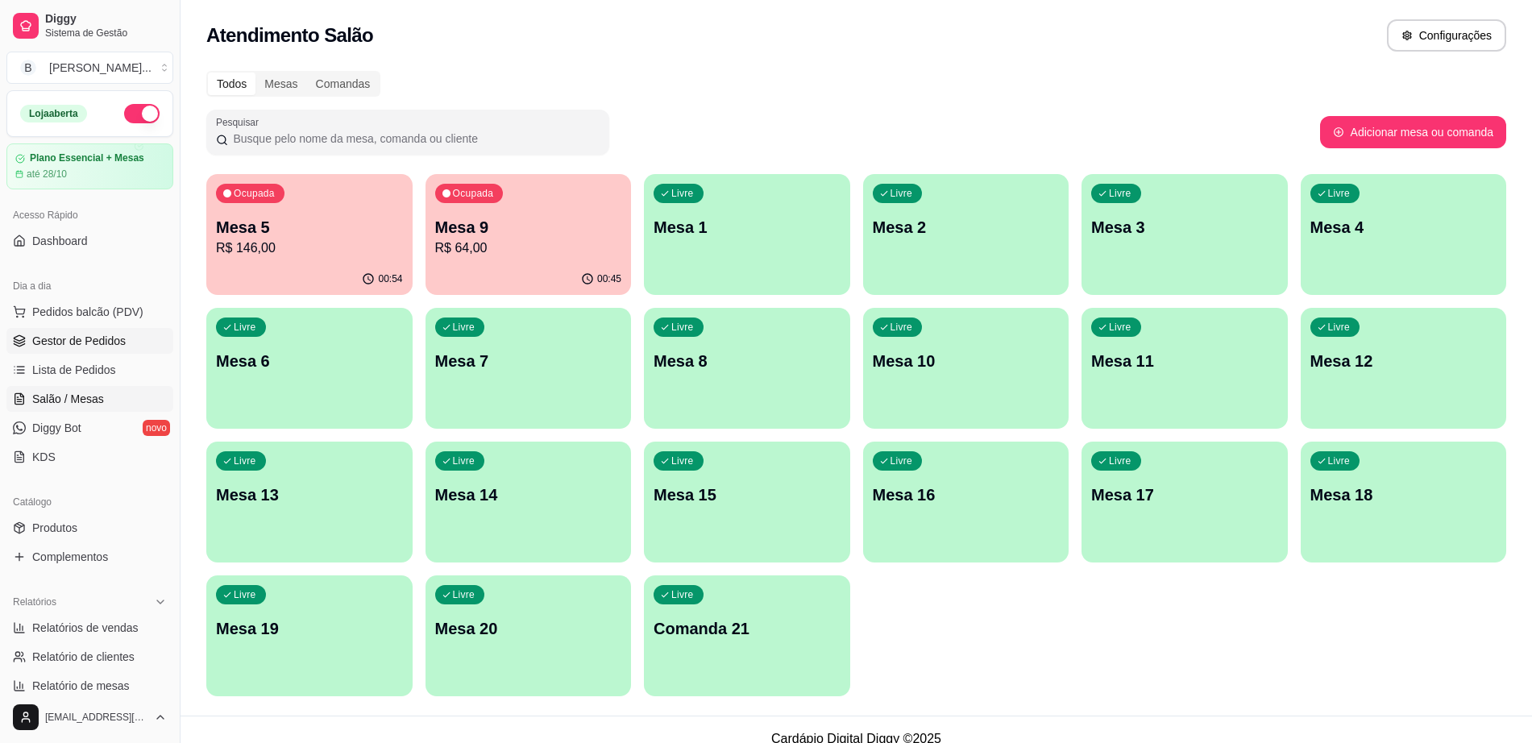
click at [143, 341] on link "Gestor de Pedidos" at bounding box center [89, 341] width 167 height 26
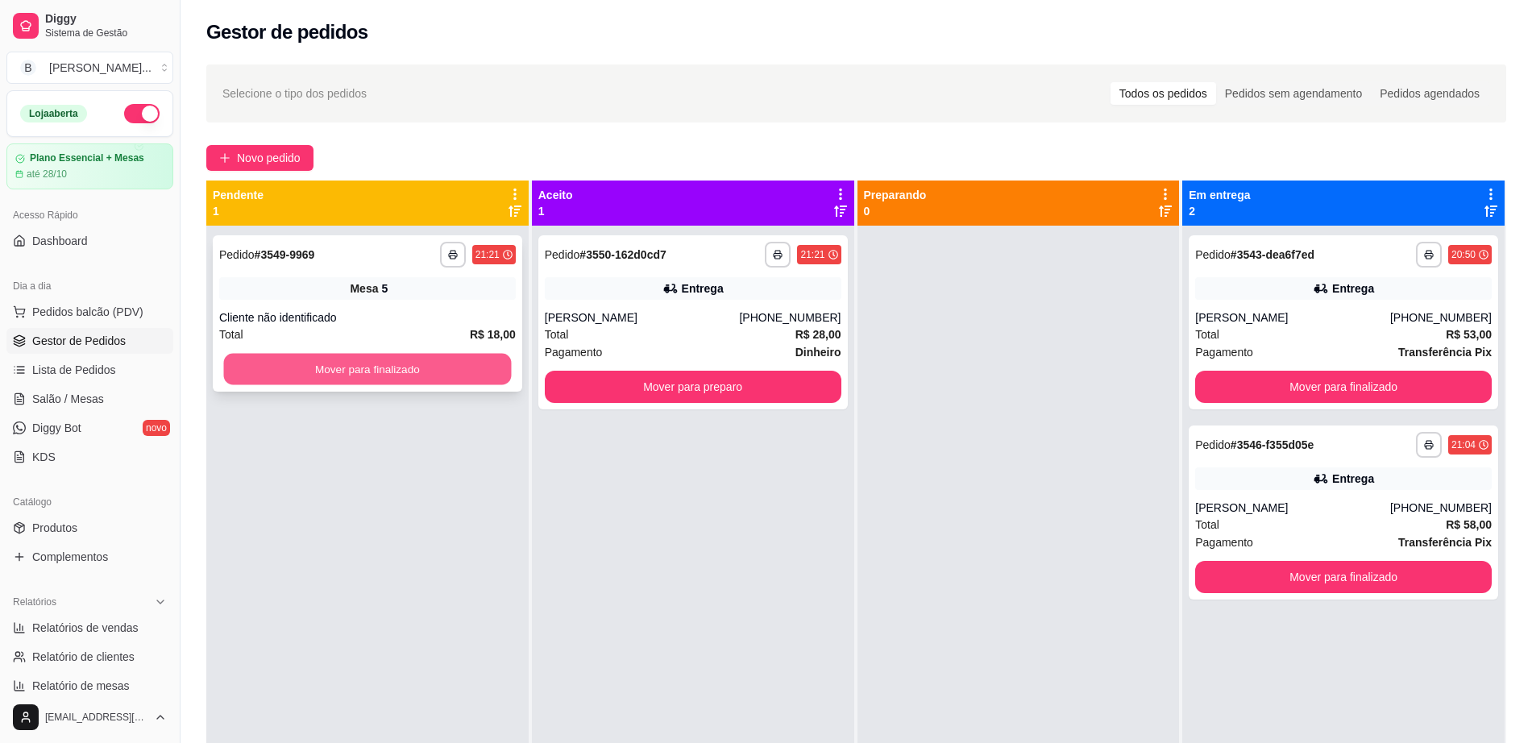
click at [442, 372] on button "Mover para finalizado" at bounding box center [368, 369] width 288 height 31
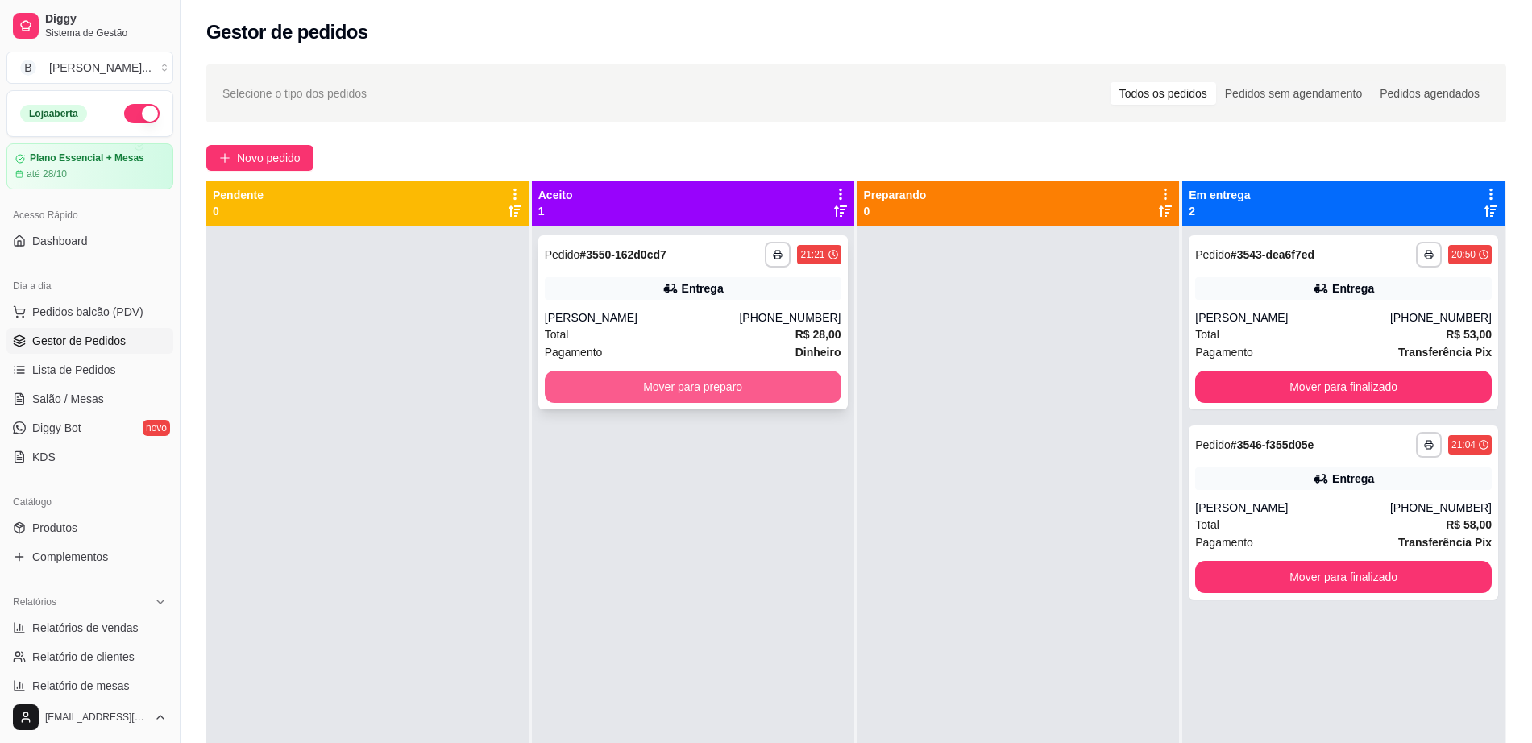
click at [733, 380] on button "Mover para preparo" at bounding box center [693, 387] width 297 height 32
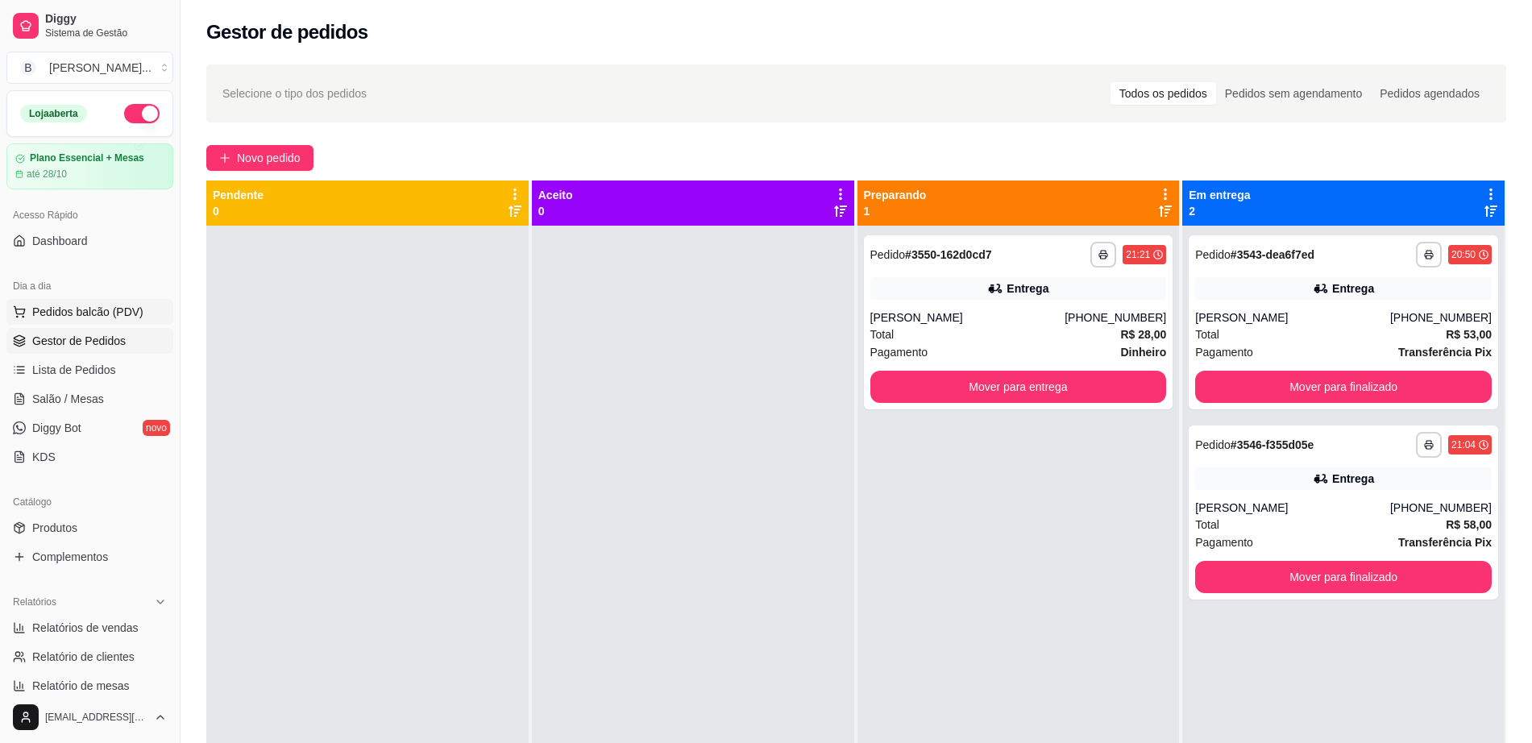
click at [112, 301] on button "Pedidos balcão (PDV)" at bounding box center [89, 312] width 167 height 26
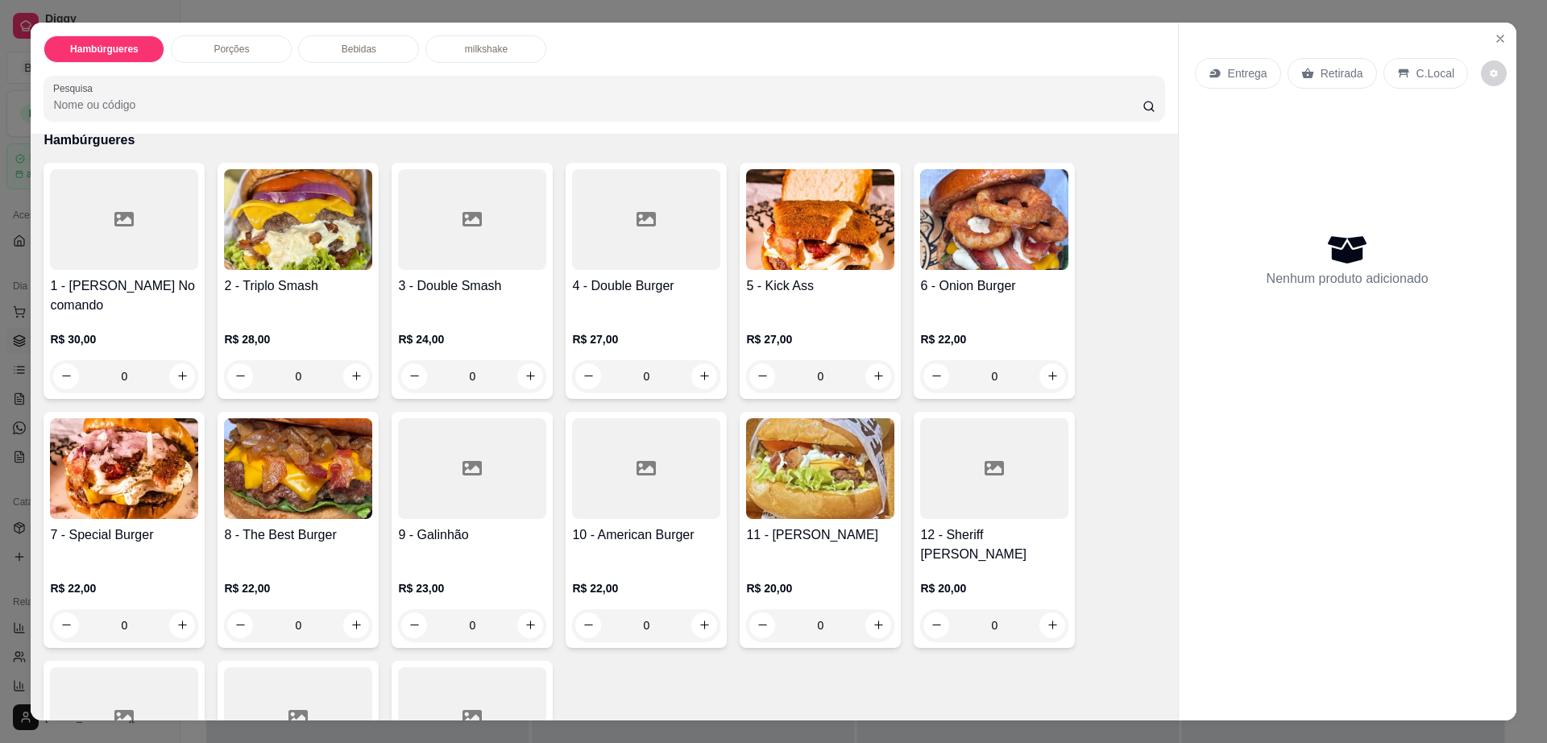
scroll to position [302, 0]
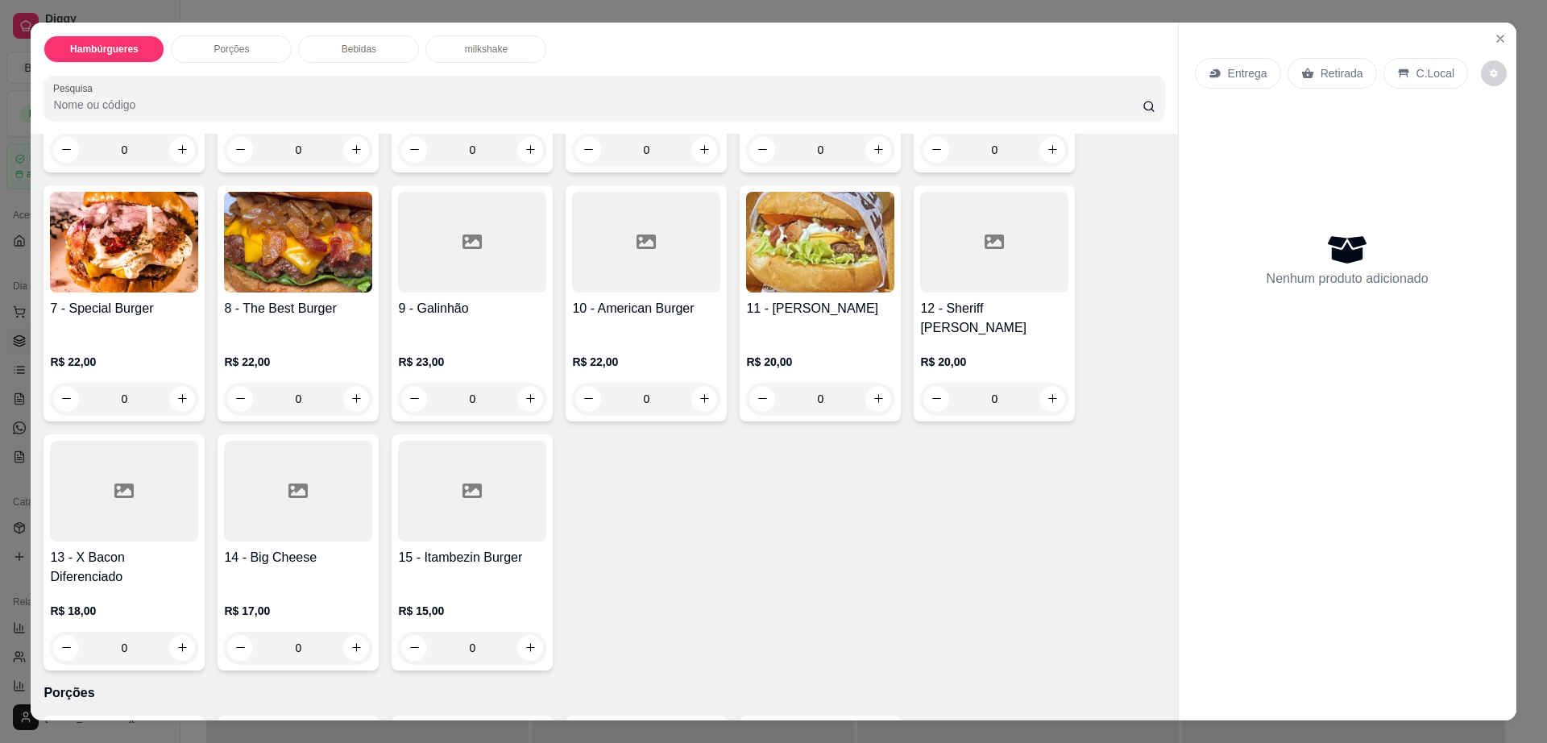
click at [446, 476] on div at bounding box center [472, 491] width 148 height 101
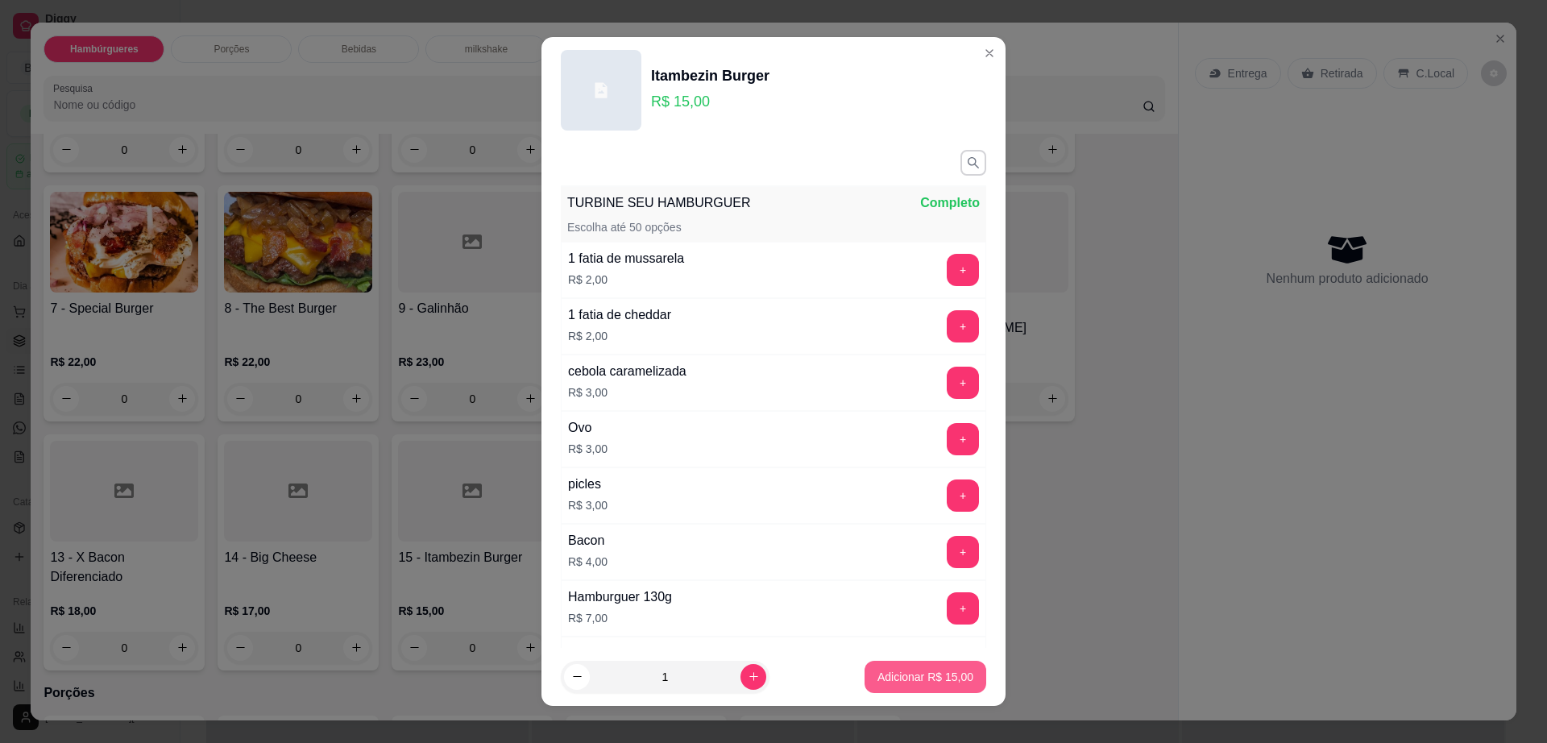
click at [934, 674] on p "Adicionar R$ 15,00" at bounding box center [926, 677] width 96 height 16
type input "1"
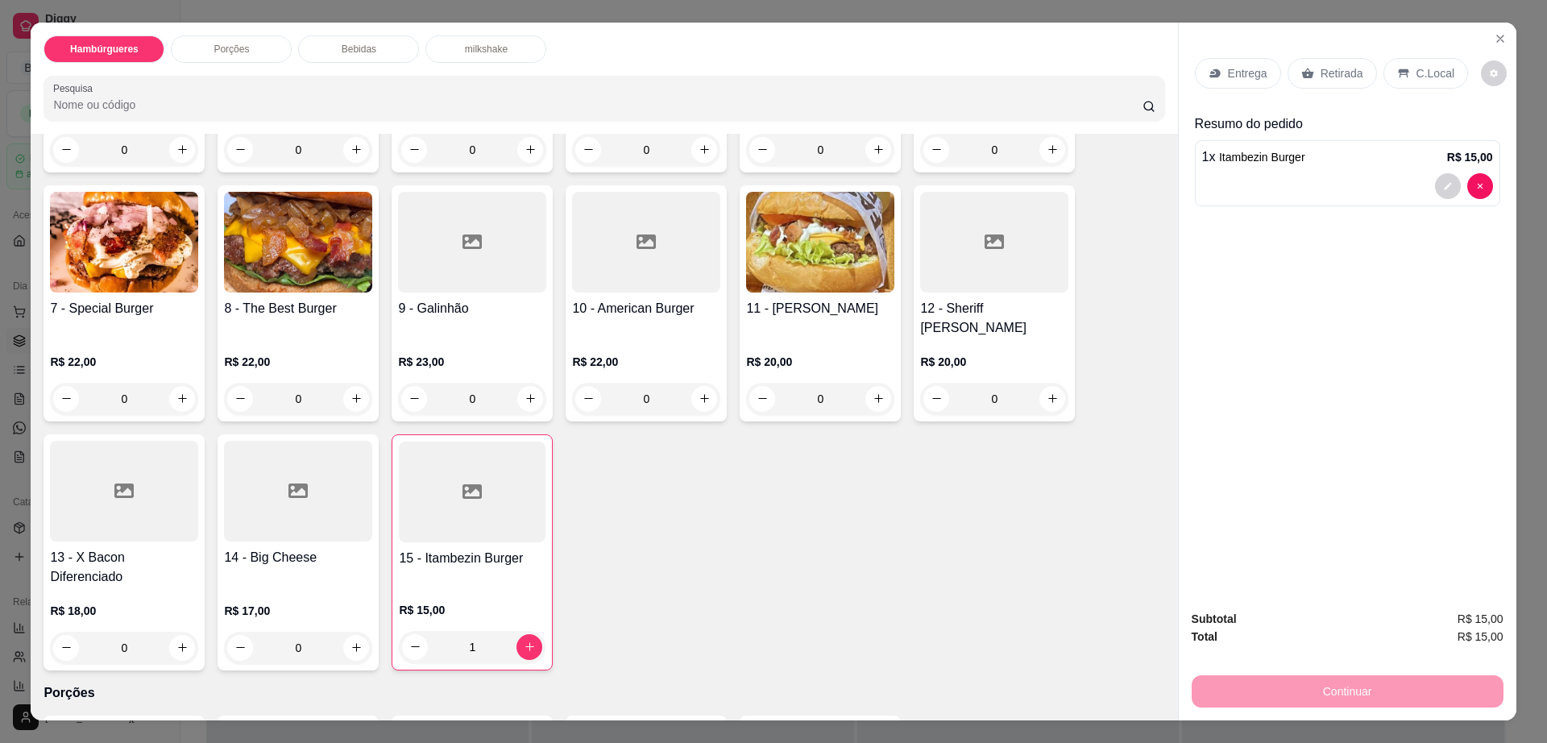
click at [1235, 77] on p "Entrega" at bounding box center [1247, 73] width 39 height 16
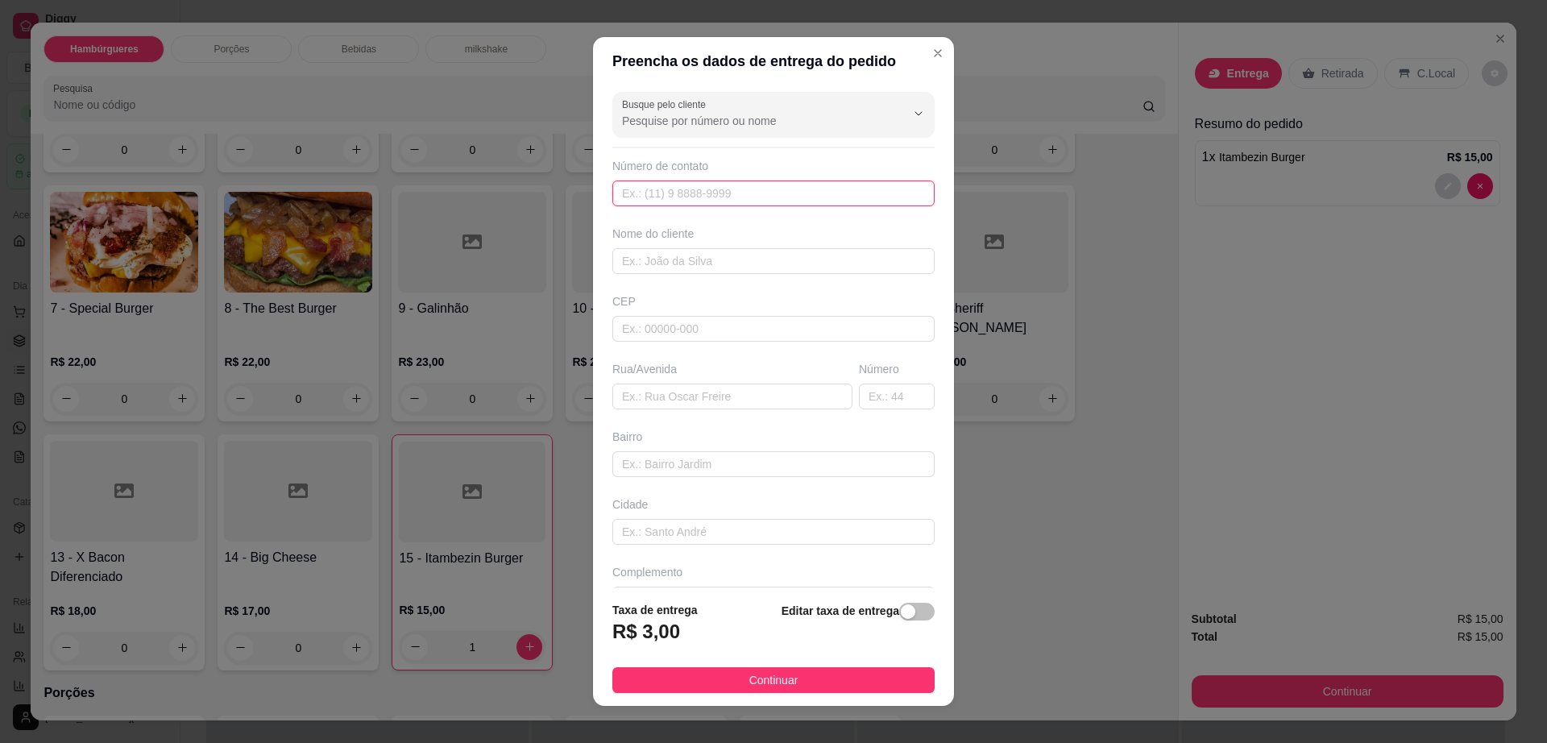
click at [690, 198] on input "text" at bounding box center [774, 194] width 322 height 26
paste input "(77) 9103-6500"
type input "(77) 9103-6500"
click at [741, 398] on input "text" at bounding box center [733, 397] width 240 height 26
paste input "Rogério Gusmão 498"
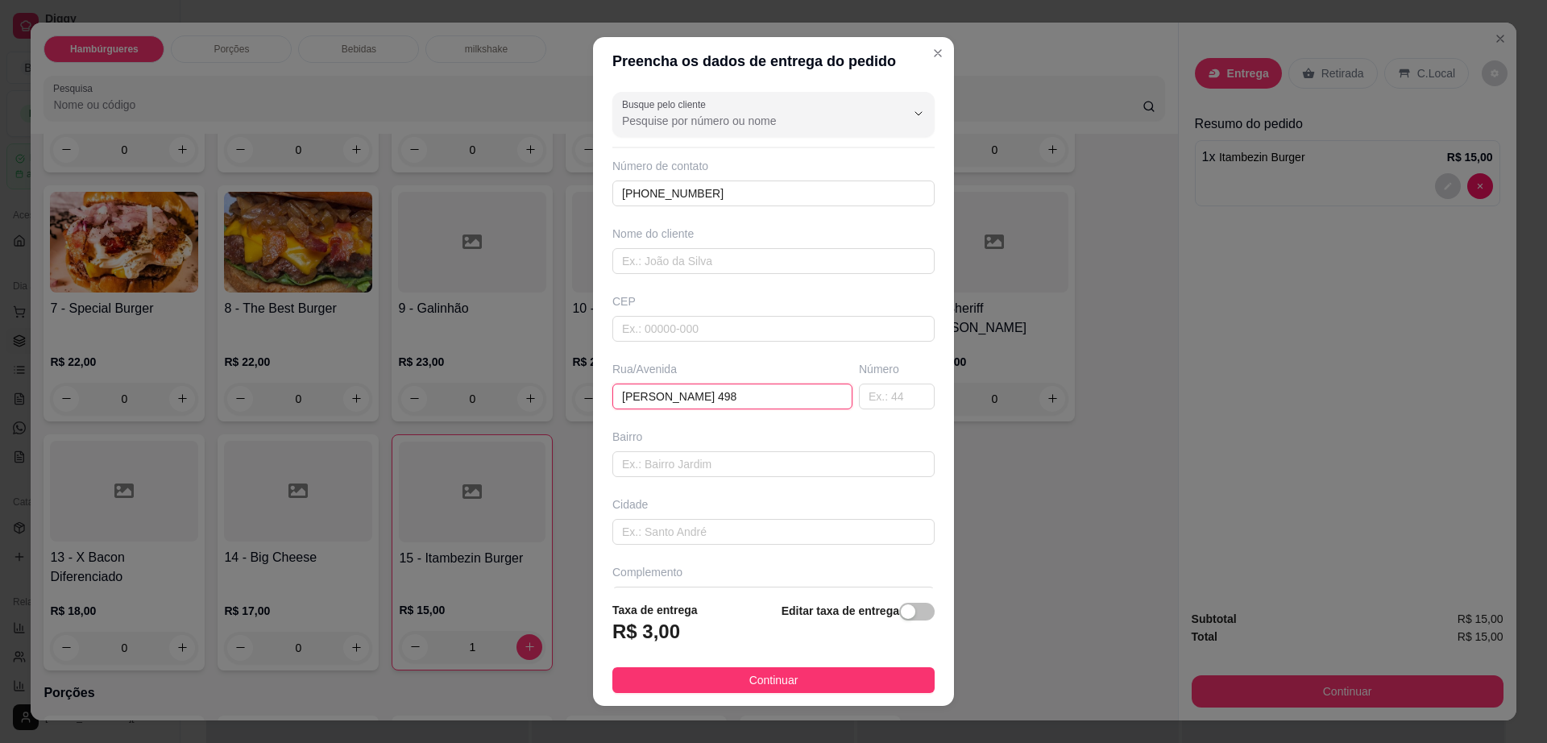
drag, startPoint x: 698, startPoint y: 399, endPoint x: 719, endPoint y: 397, distance: 21.0
click at [718, 398] on input "Rogério Gusmão 498" at bounding box center [733, 397] width 240 height 26
type input "Rogério Gusmão"
click at [859, 393] on input "text" at bounding box center [897, 397] width 76 height 26
type input "498"
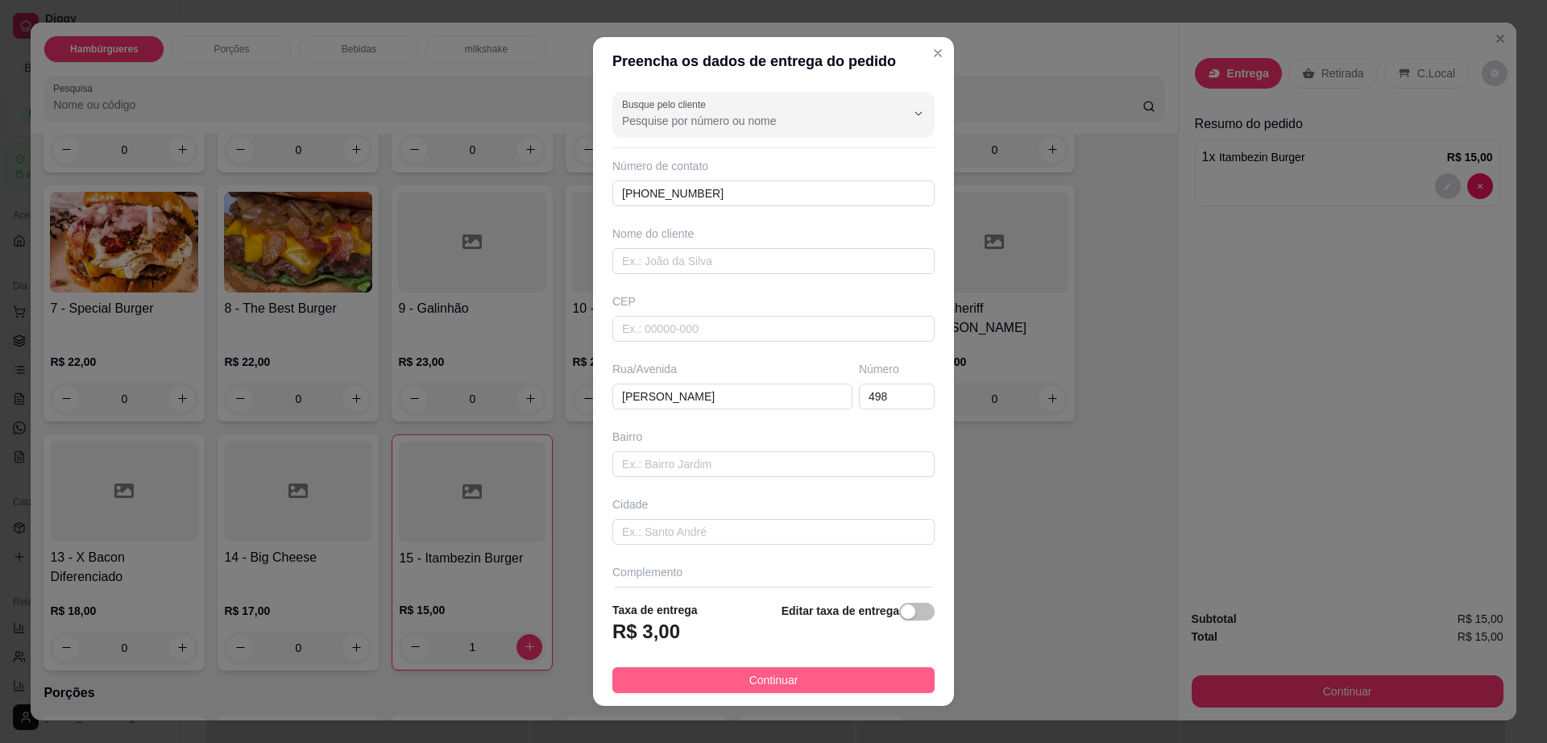
click at [830, 672] on button "Continuar" at bounding box center [774, 680] width 322 height 26
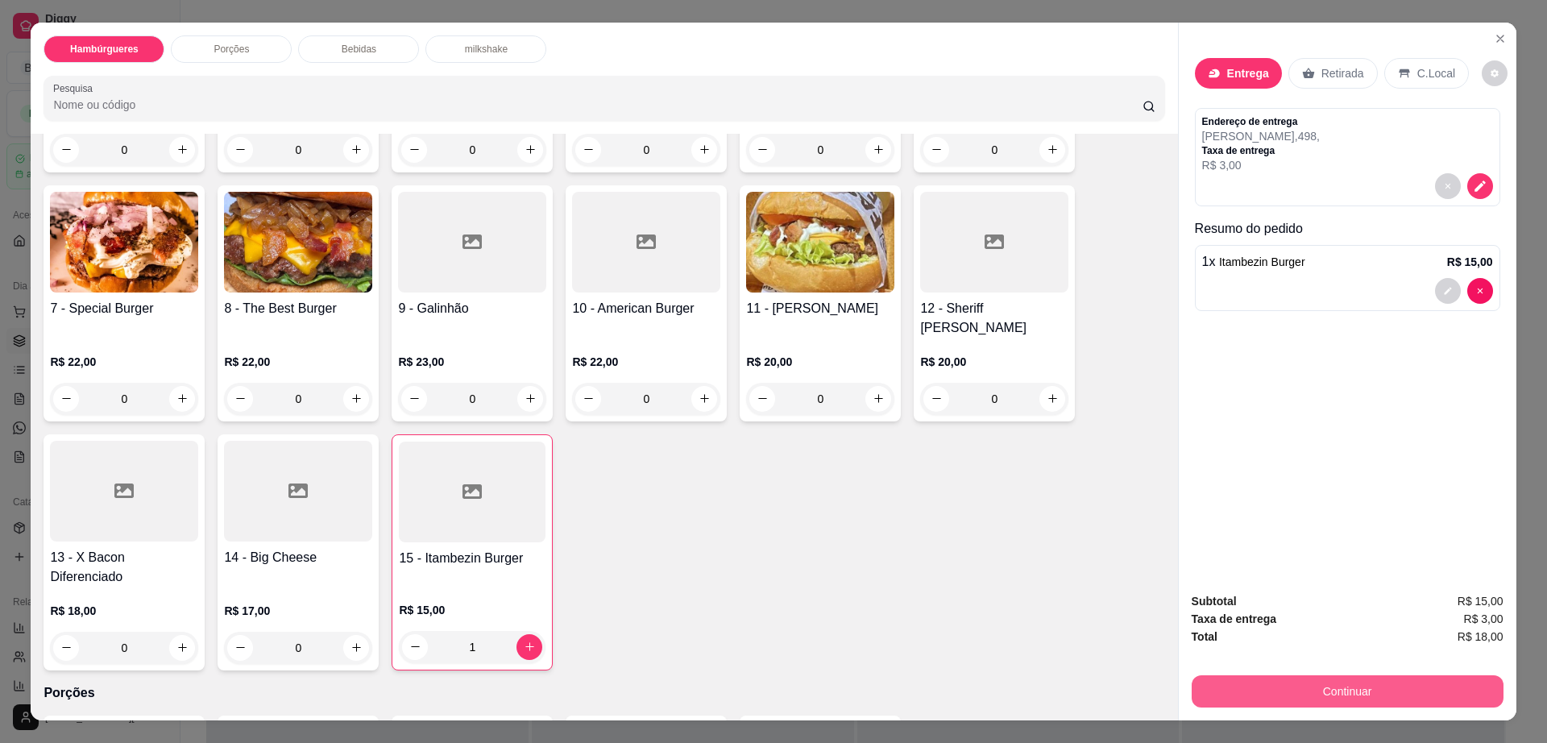
click at [1313, 701] on button "Continuar" at bounding box center [1348, 691] width 312 height 32
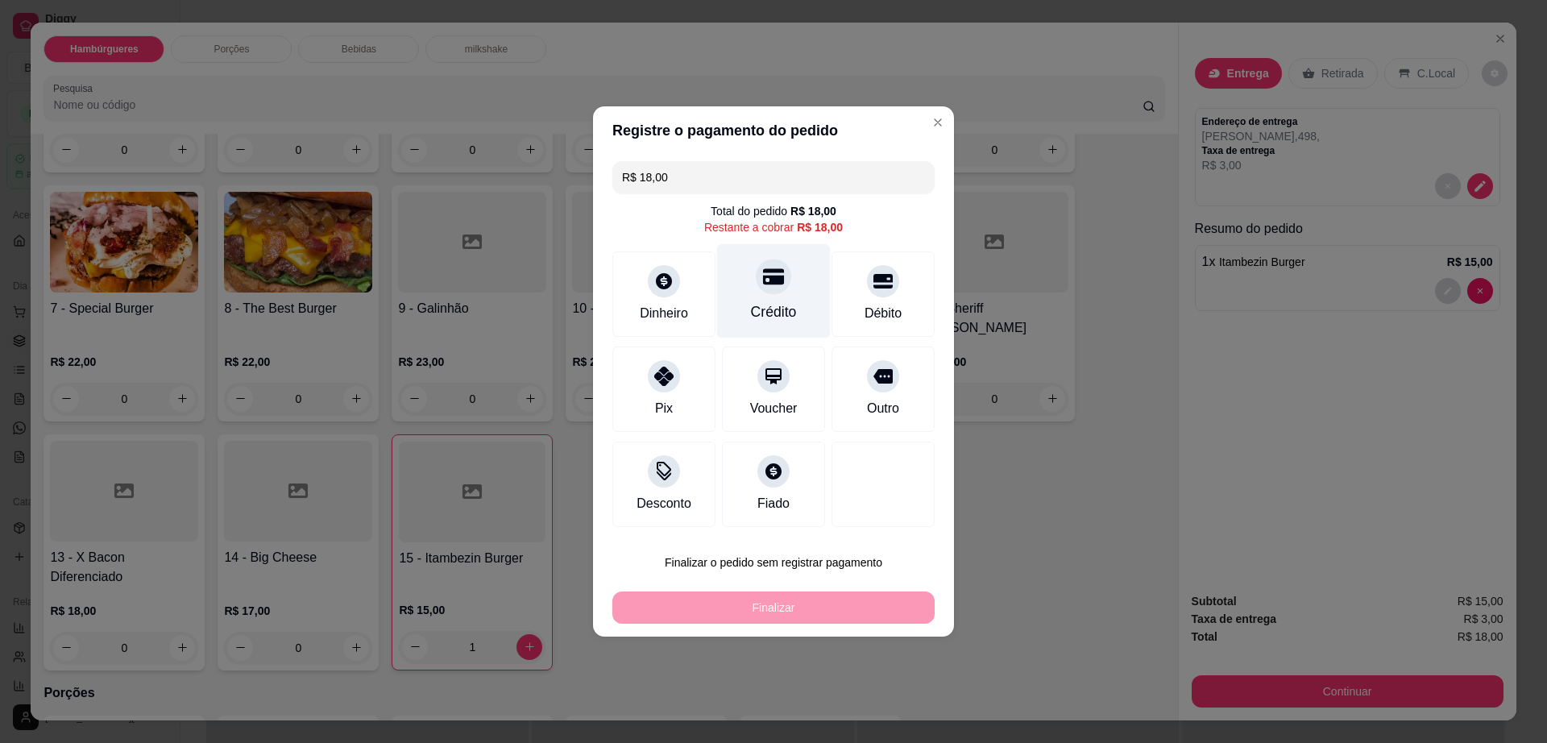
click at [756, 285] on div at bounding box center [773, 276] width 35 height 35
type input "R$ 0,00"
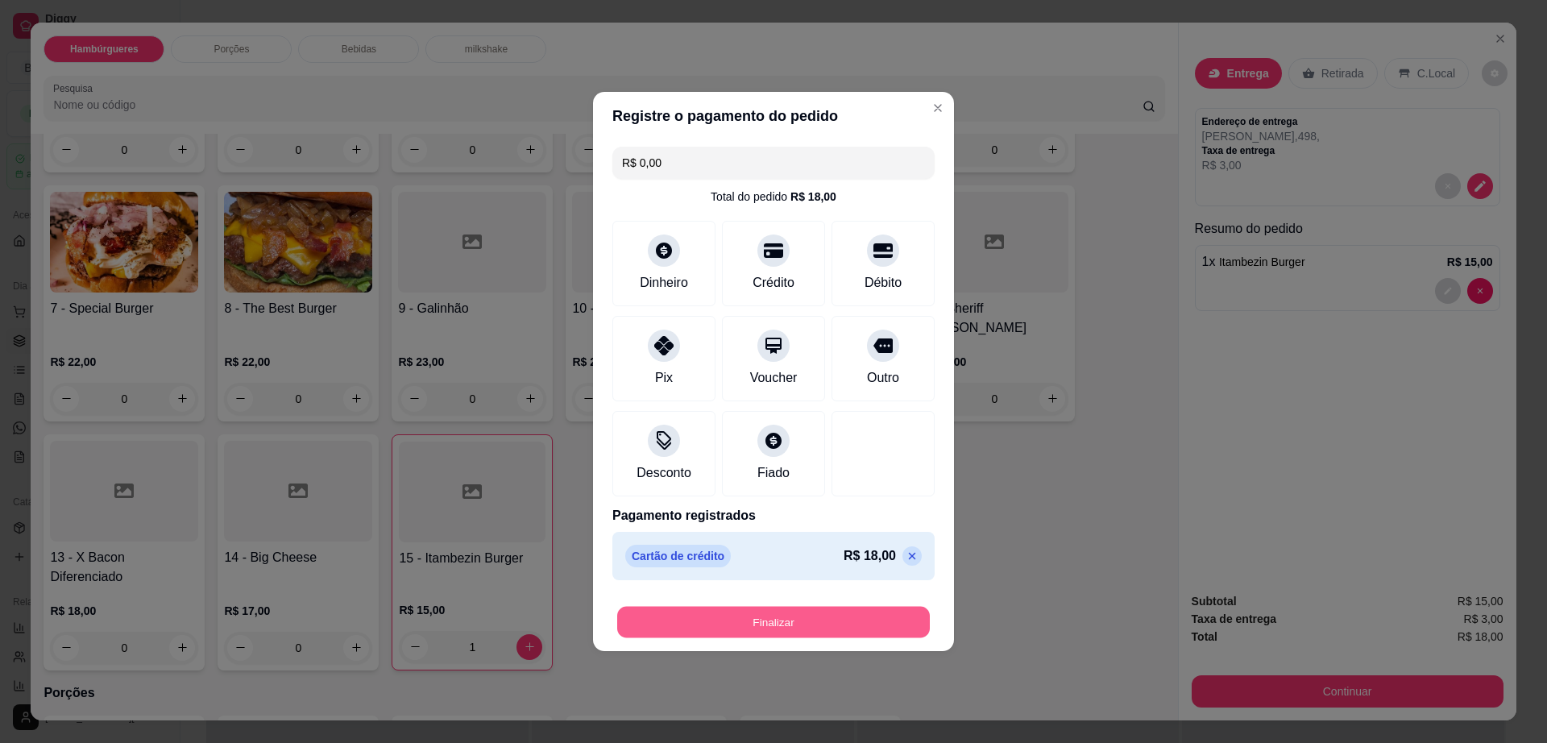
click at [801, 624] on button "Finalizar" at bounding box center [773, 622] width 313 height 31
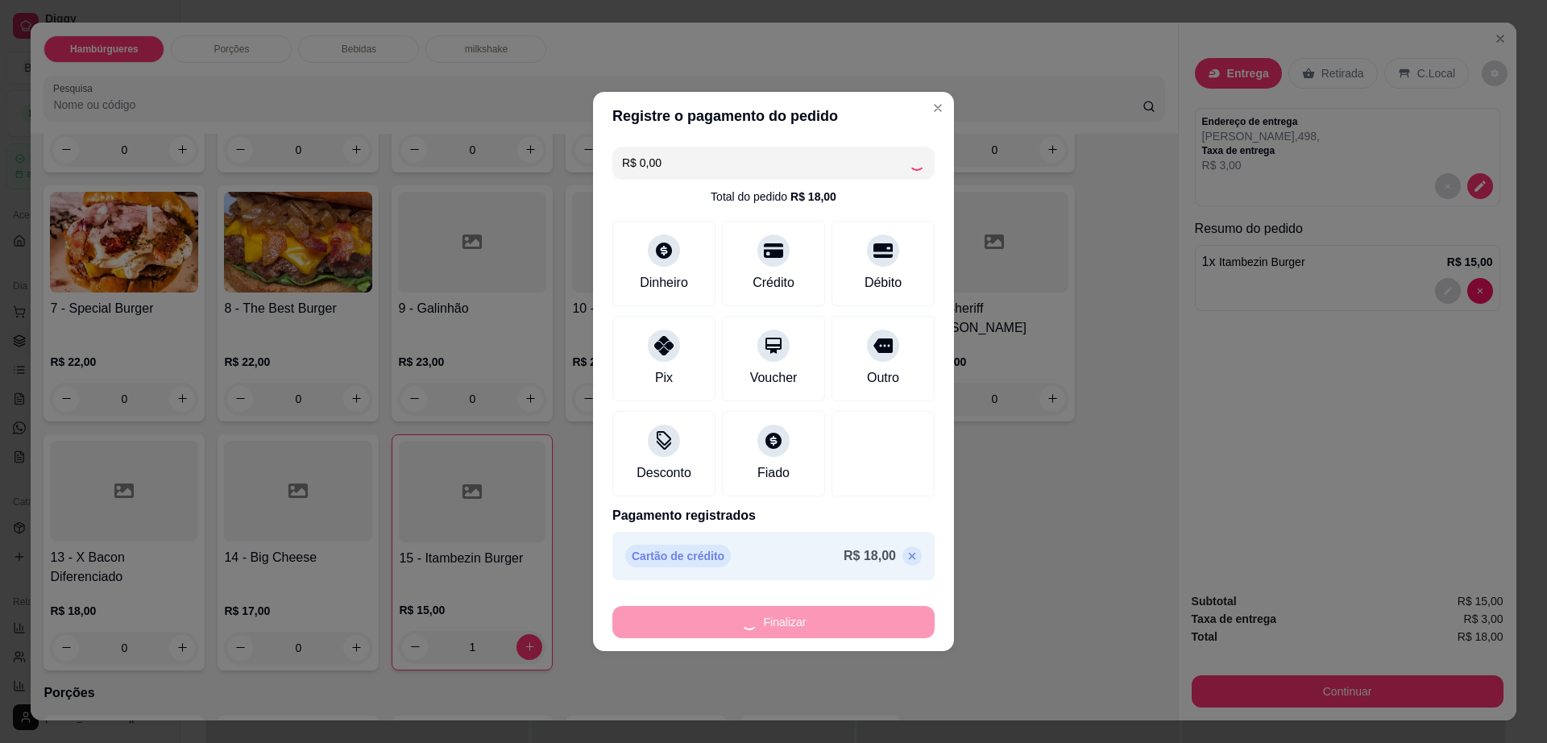
type input "0"
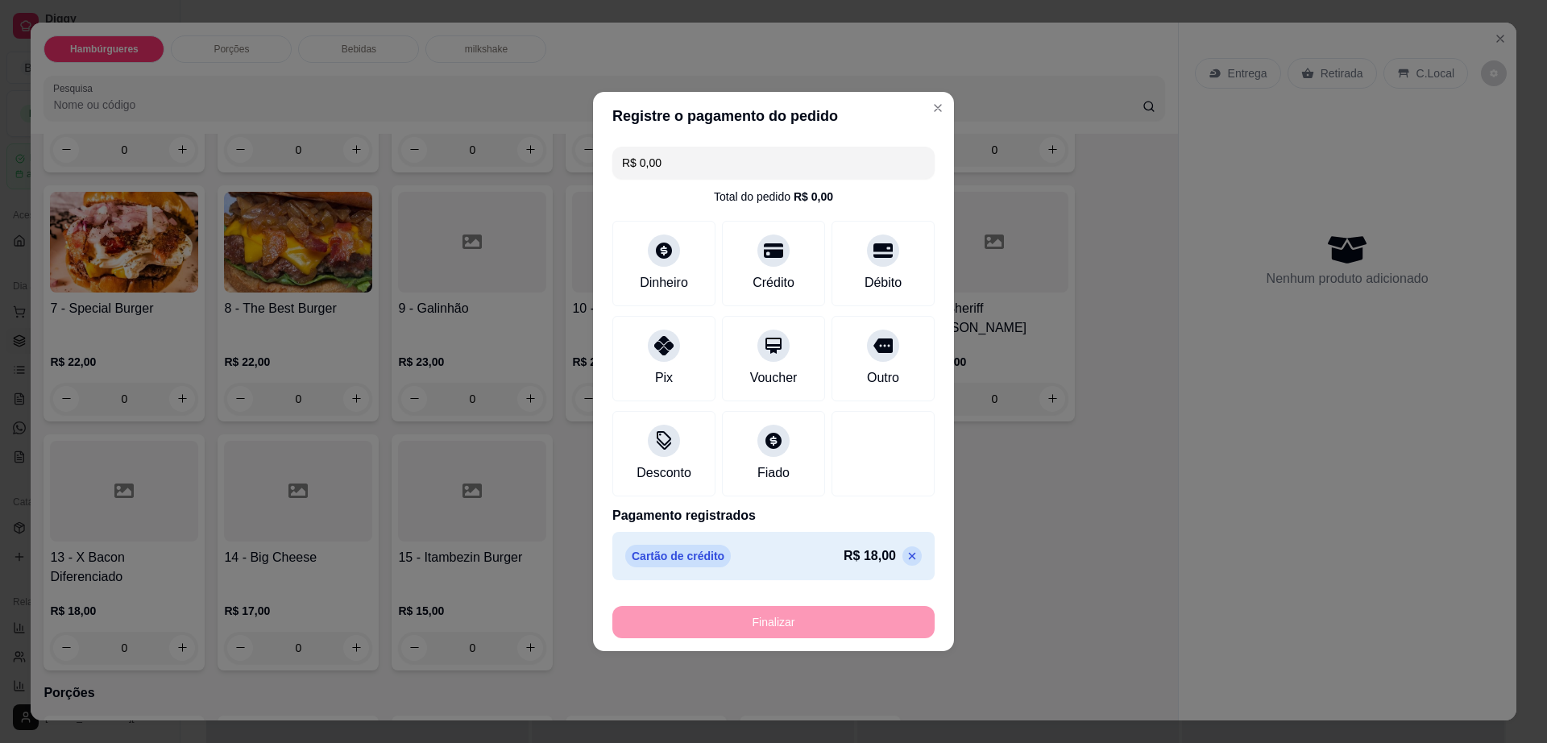
type input "-R$ 18,00"
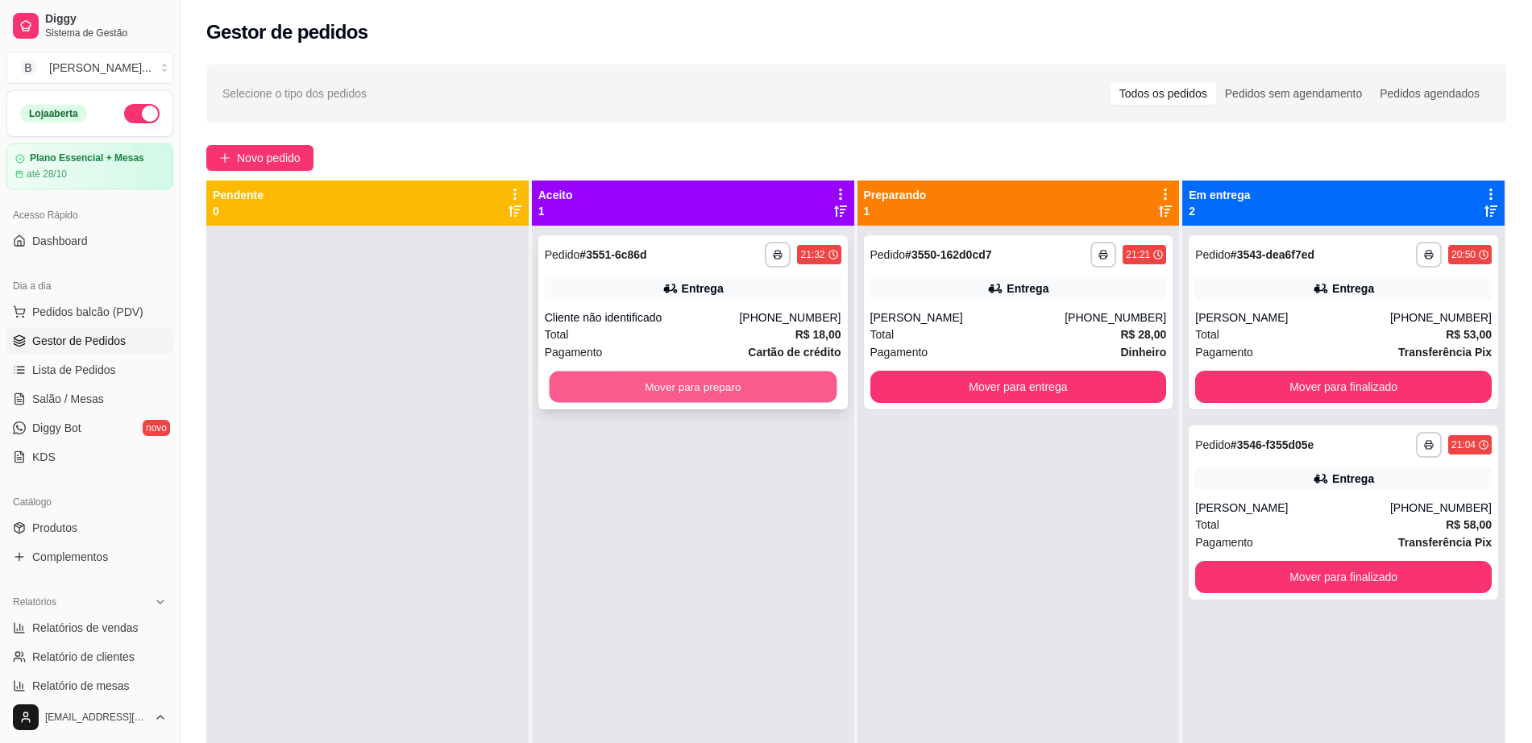
click at [732, 381] on button "Mover para preparo" at bounding box center [693, 387] width 288 height 31
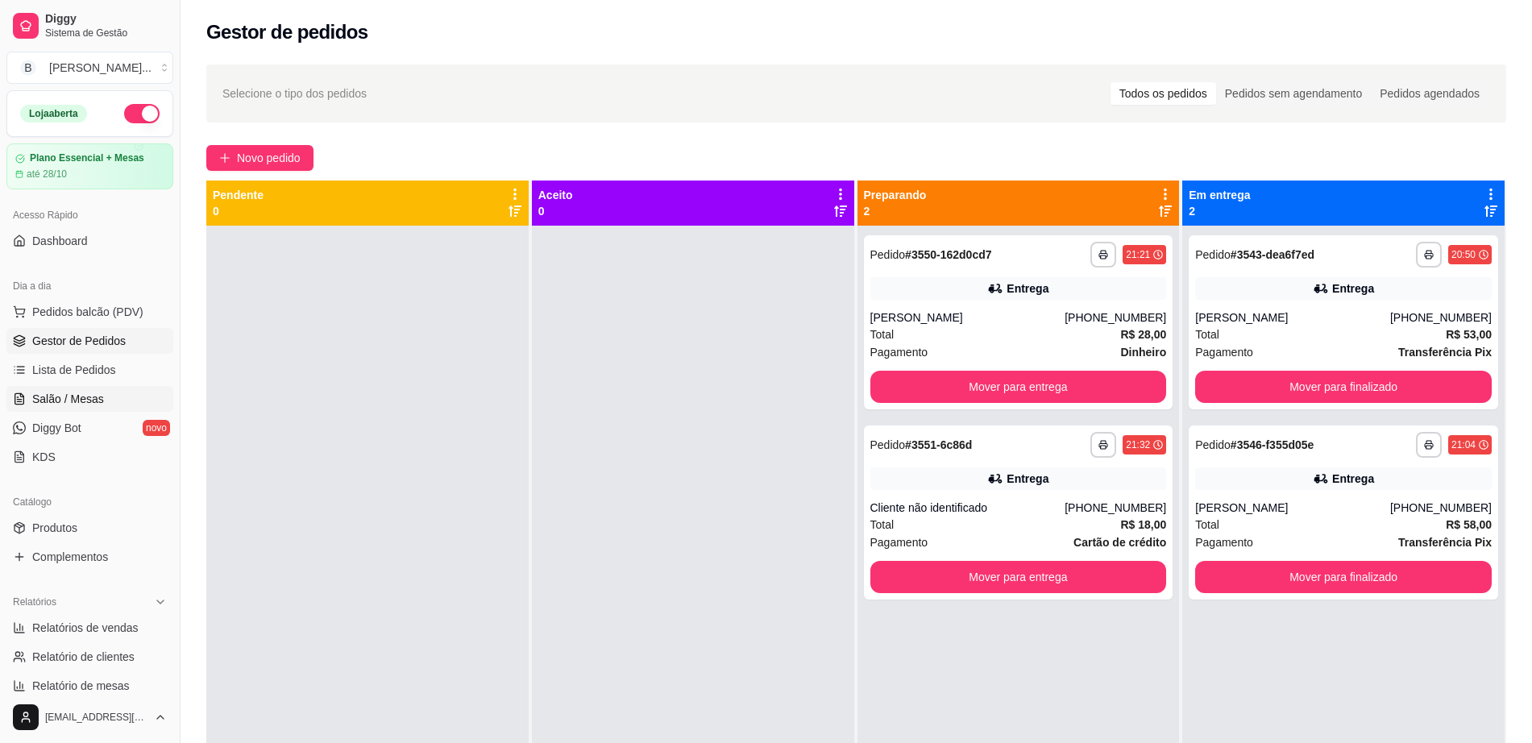
click at [80, 401] on span "Salão / Mesas" at bounding box center [68, 399] width 72 height 16
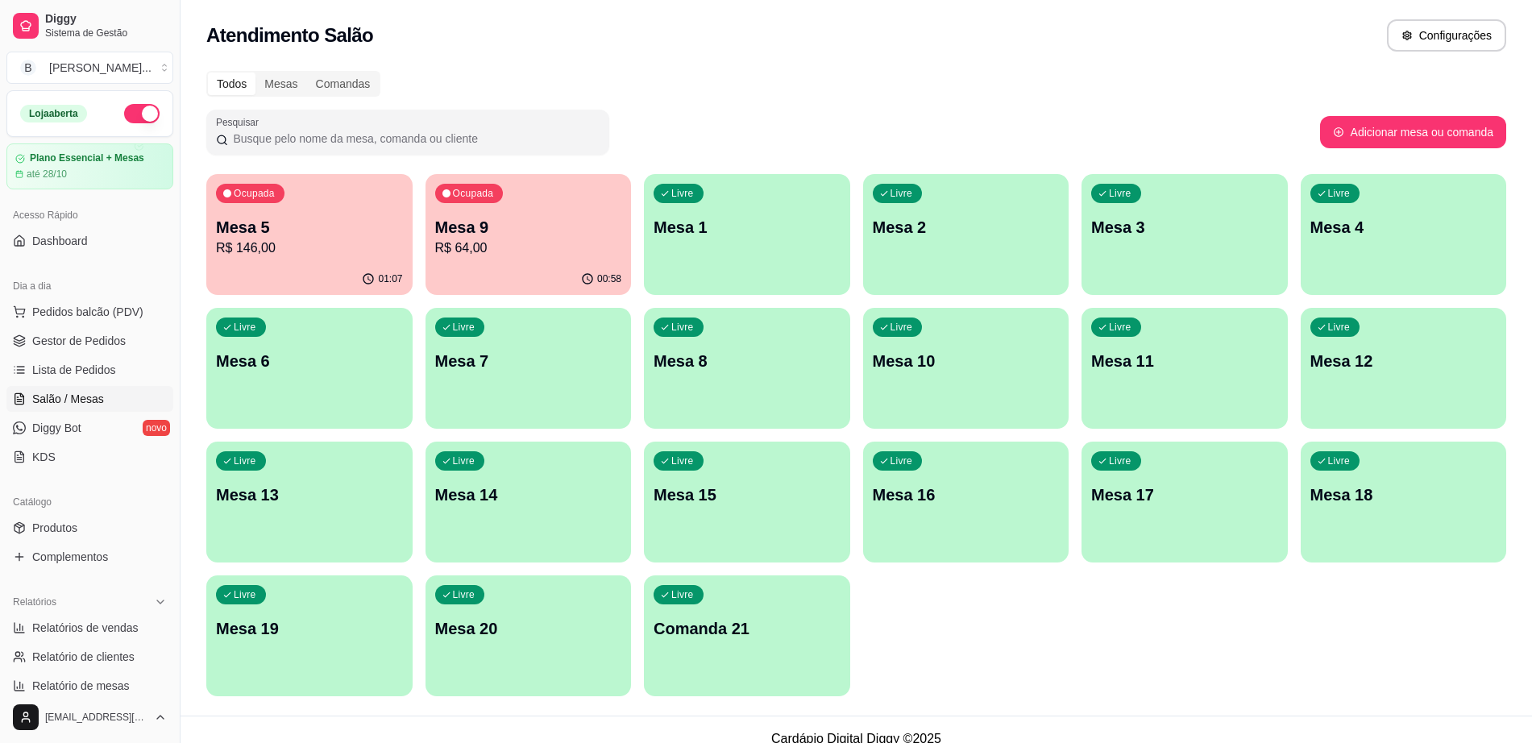
click at [238, 225] on p "Mesa 5" at bounding box center [309, 227] width 187 height 23
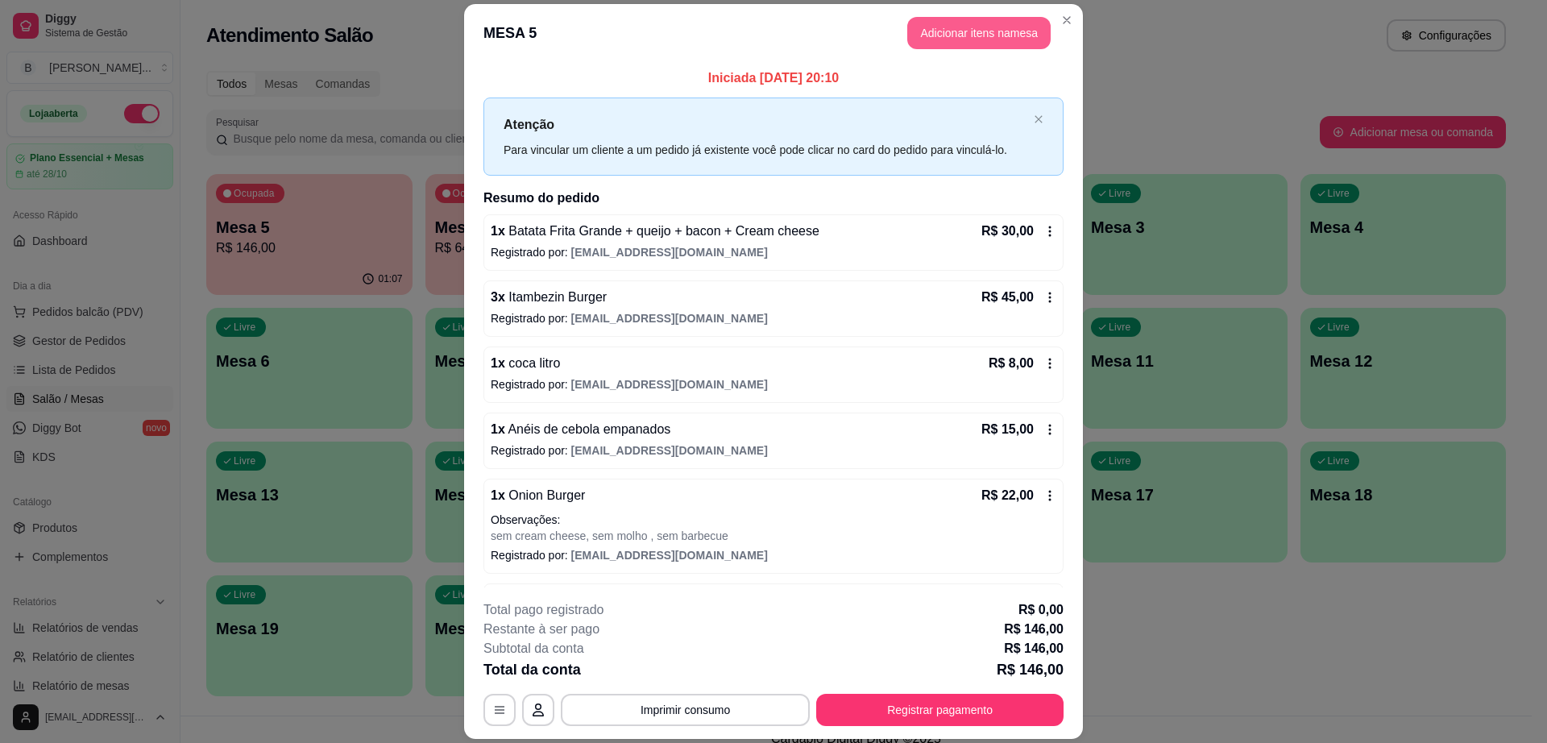
click at [998, 21] on button "Adicionar itens na mesa" at bounding box center [979, 33] width 143 height 32
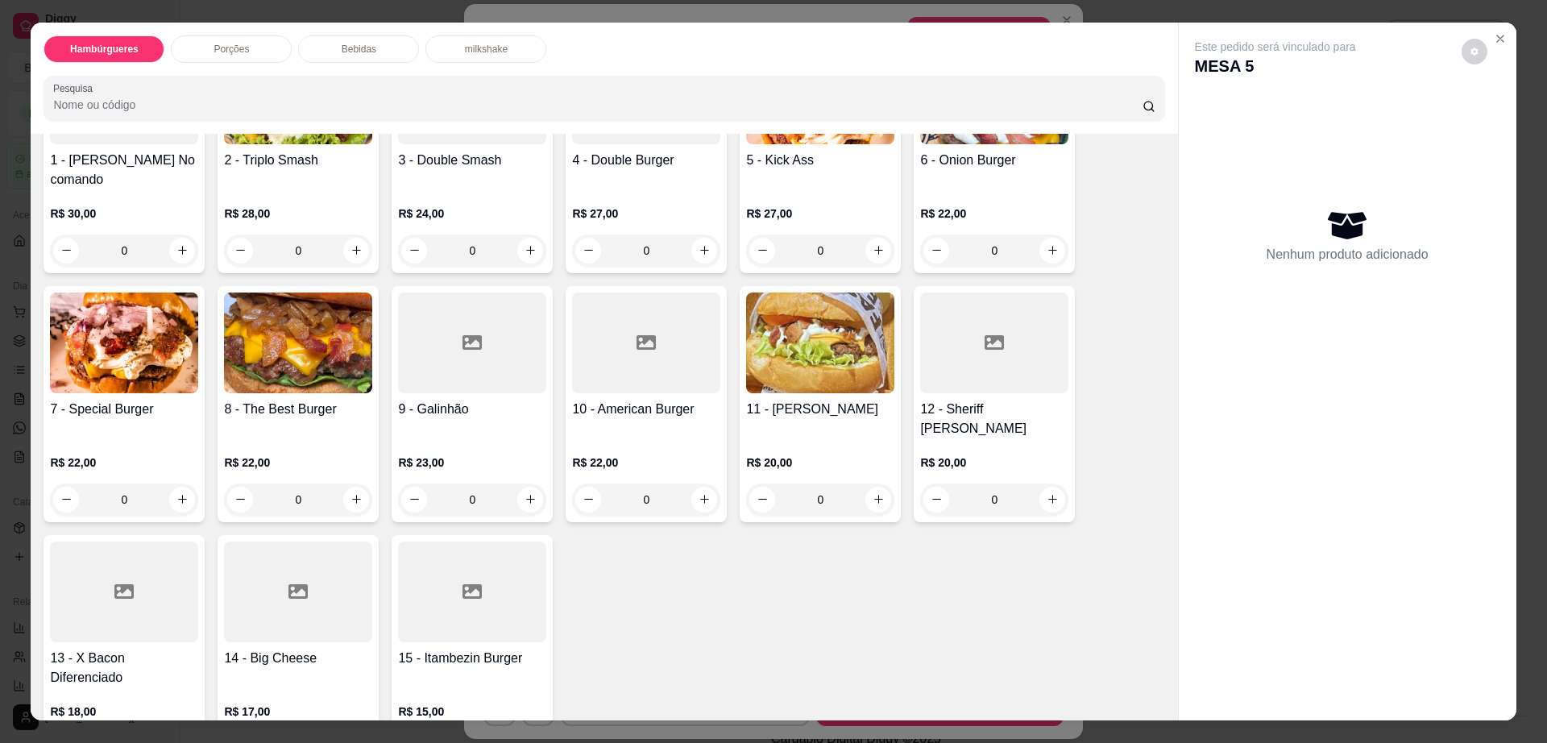
click at [249, 44] on div "Porções" at bounding box center [231, 48] width 121 height 27
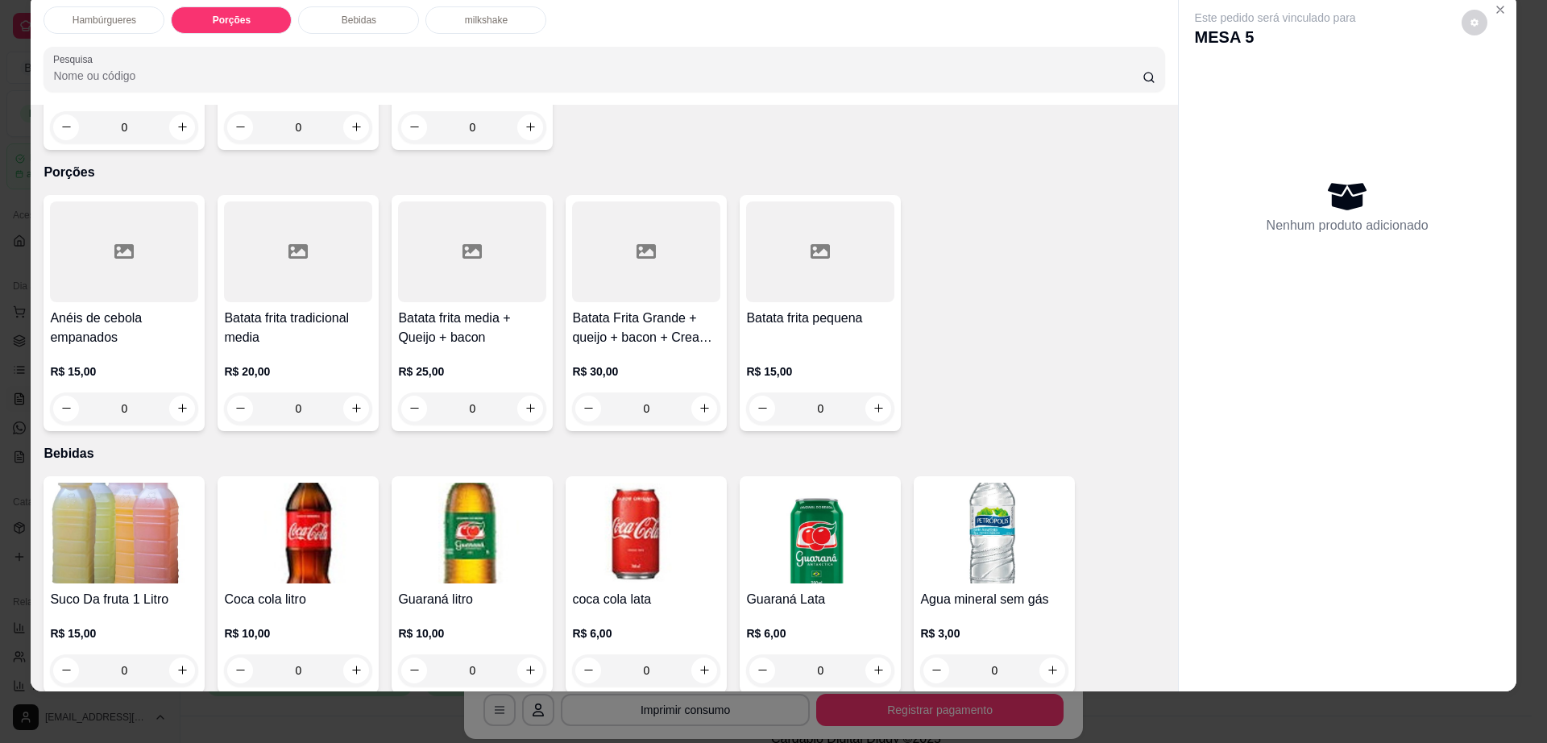
click at [783, 309] on h4 "Batata frita pequena" at bounding box center [820, 318] width 148 height 19
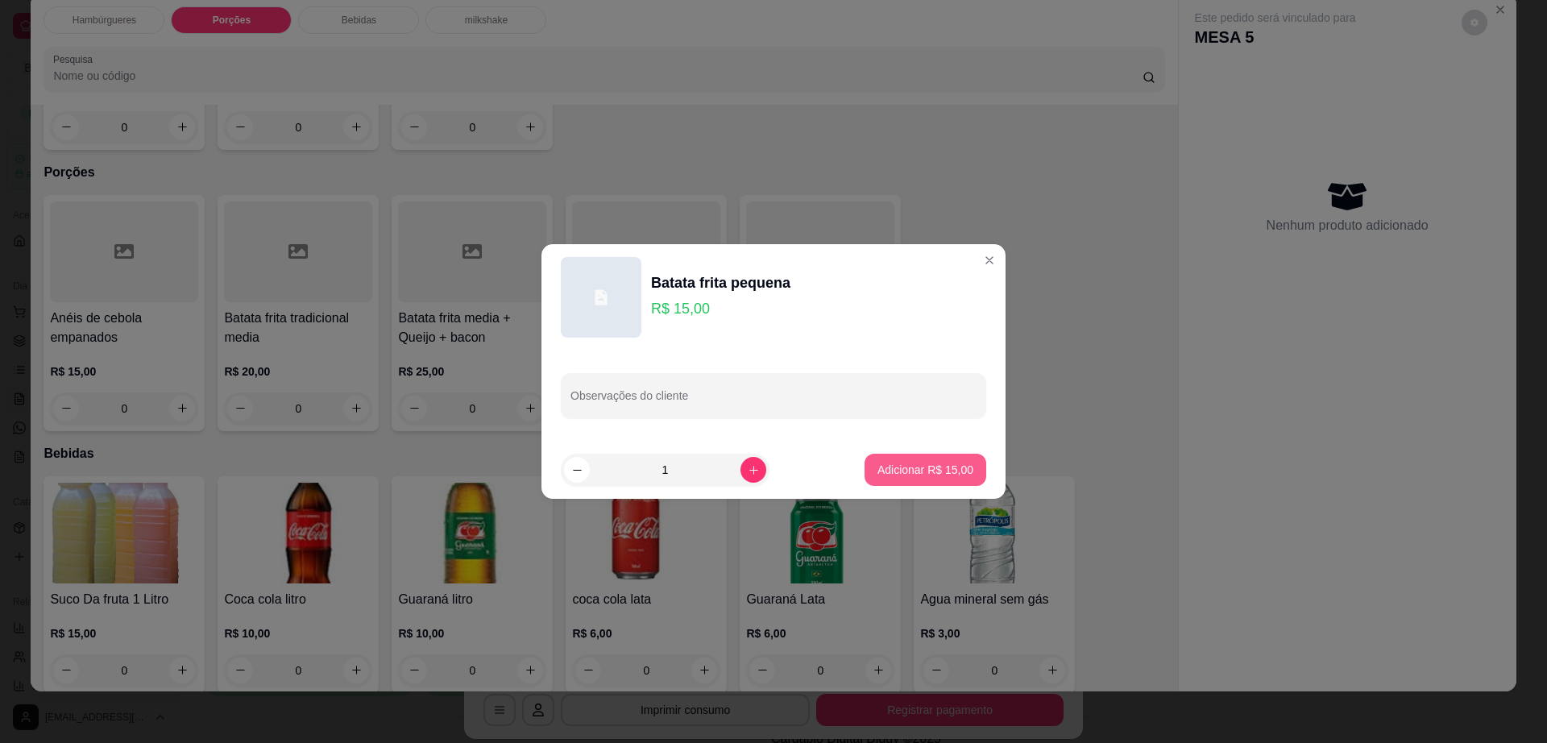
click at [891, 463] on p "Adicionar R$ 15,00" at bounding box center [926, 470] width 96 height 16
type input "1"
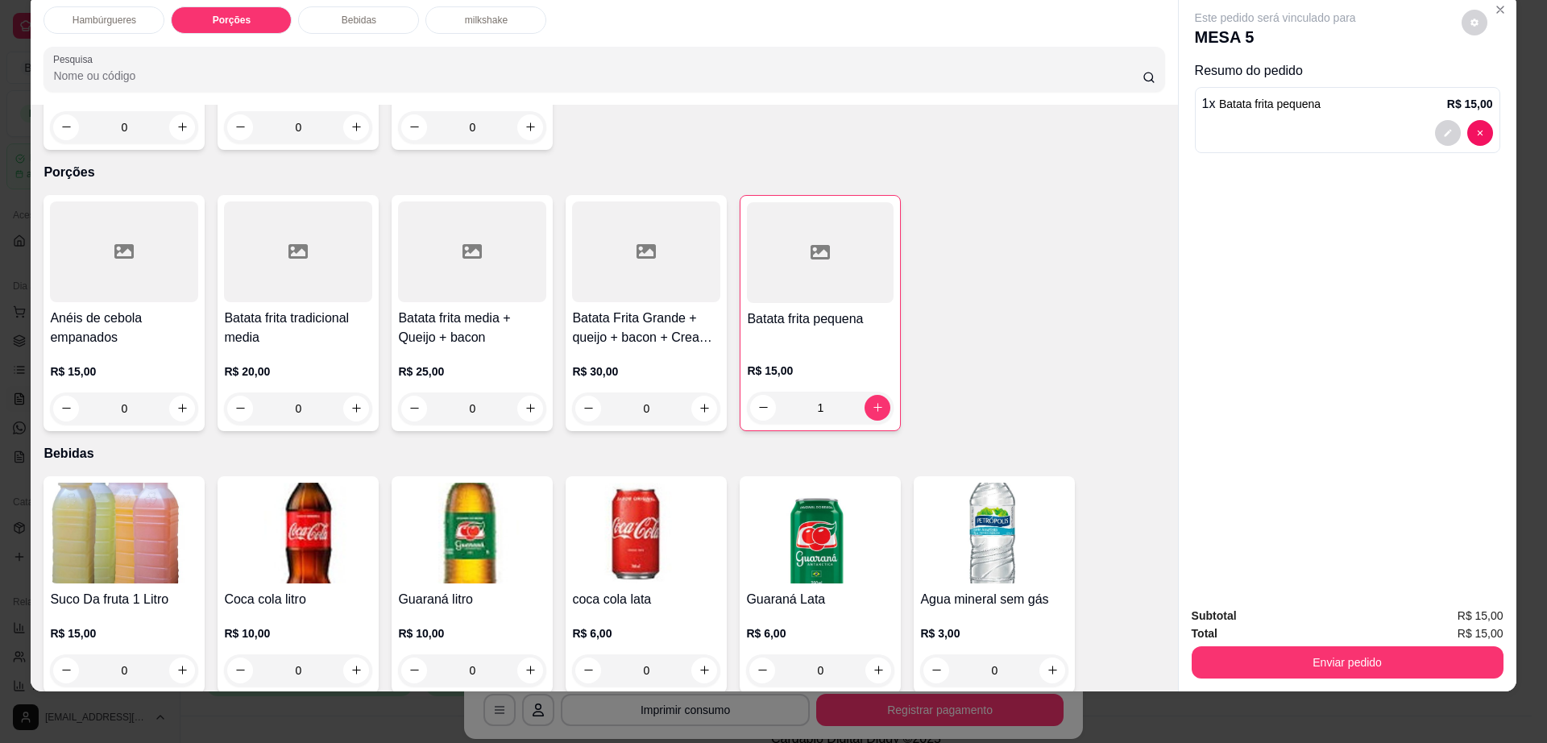
click at [1453, 15] on div "Este pedido será vinculado para MESA 5" at bounding box center [1341, 29] width 293 height 39
click at [1464, 15] on button "decrease-product-quantity" at bounding box center [1475, 23] width 26 height 26
click at [1288, 674] on button "Enviar pedido" at bounding box center [1348, 662] width 312 height 32
click at [1288, 674] on button "Enviar pedido" at bounding box center [1347, 662] width 302 height 31
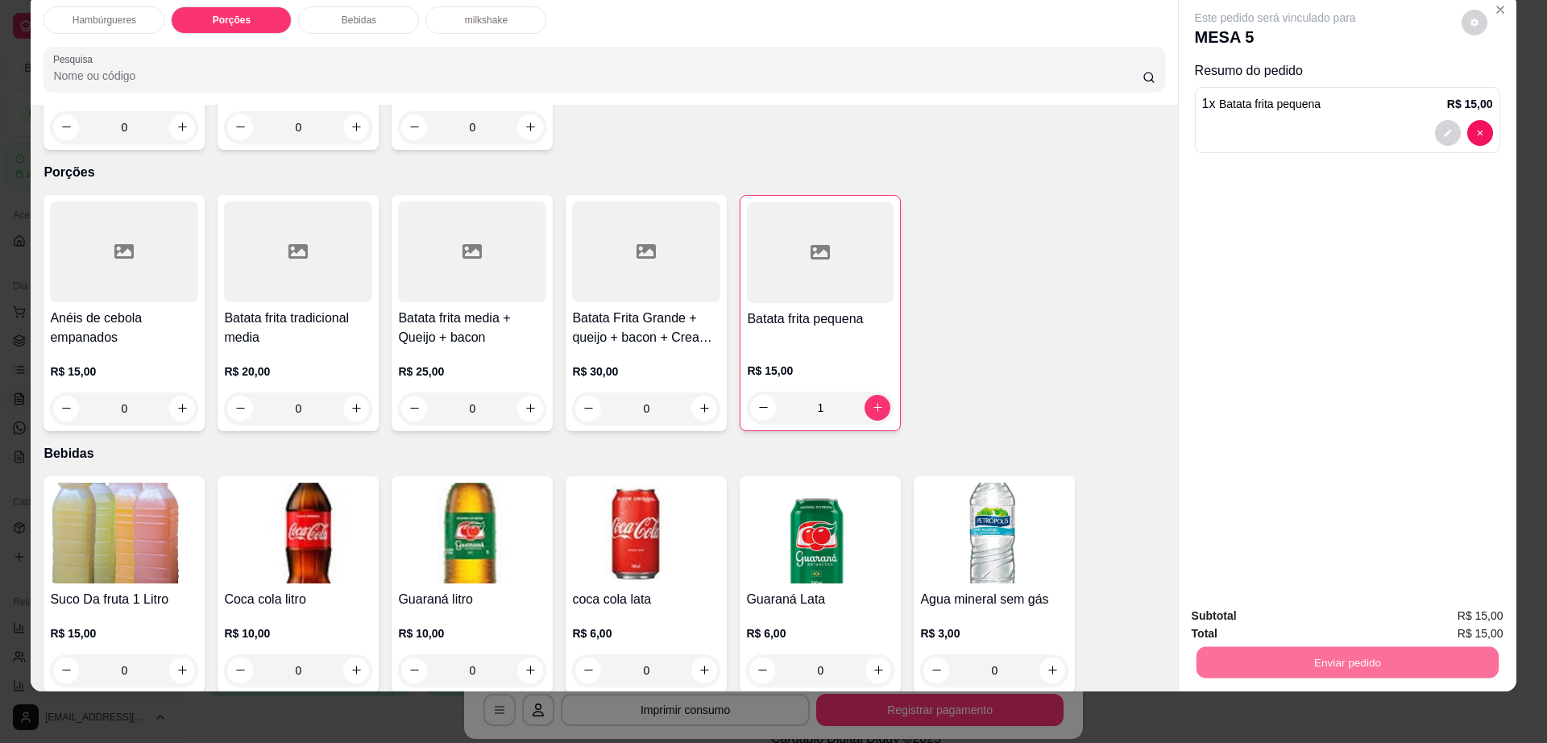
click at [1473, 627] on button "Enviar pedido" at bounding box center [1460, 623] width 89 height 30
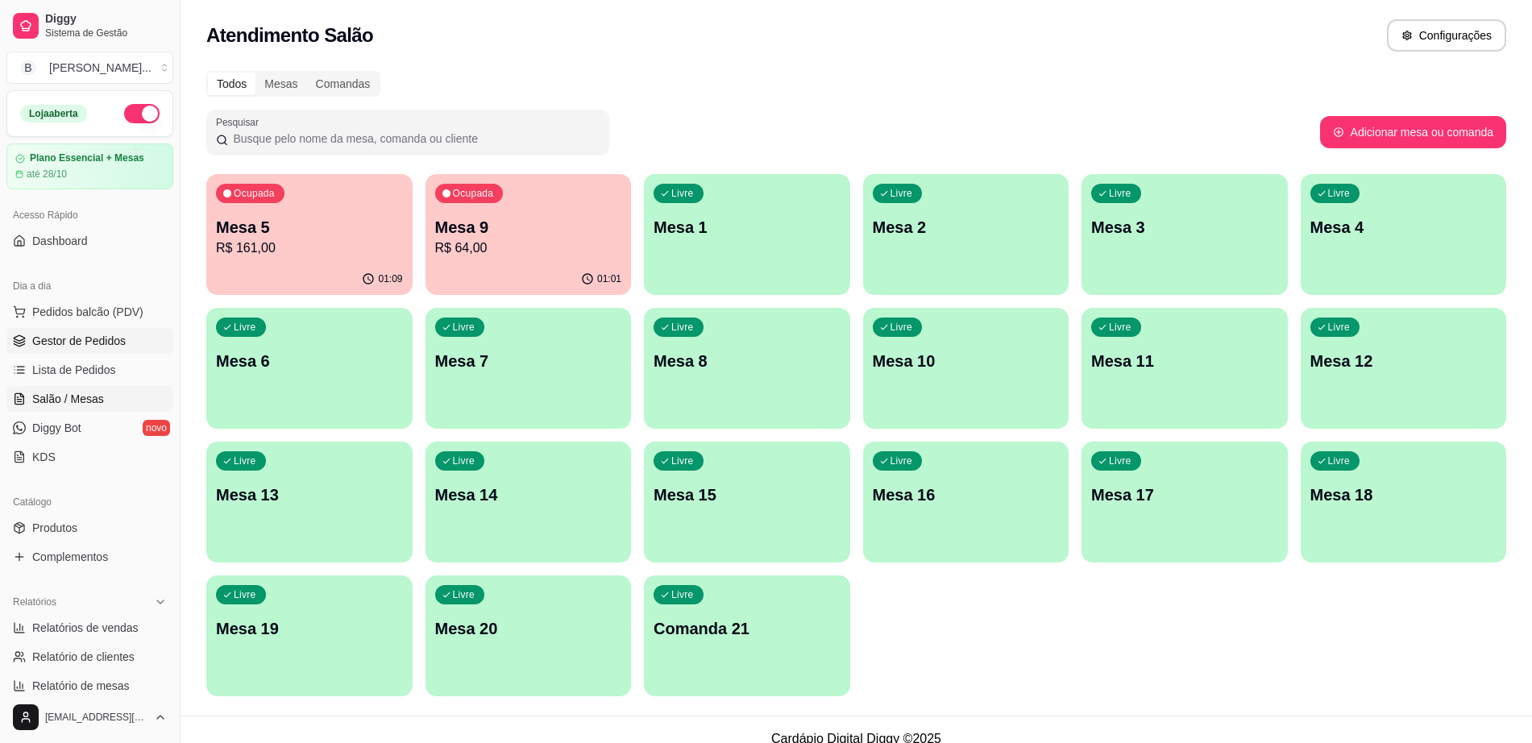
click at [124, 347] on link "Gestor de Pedidos" at bounding box center [89, 341] width 167 height 26
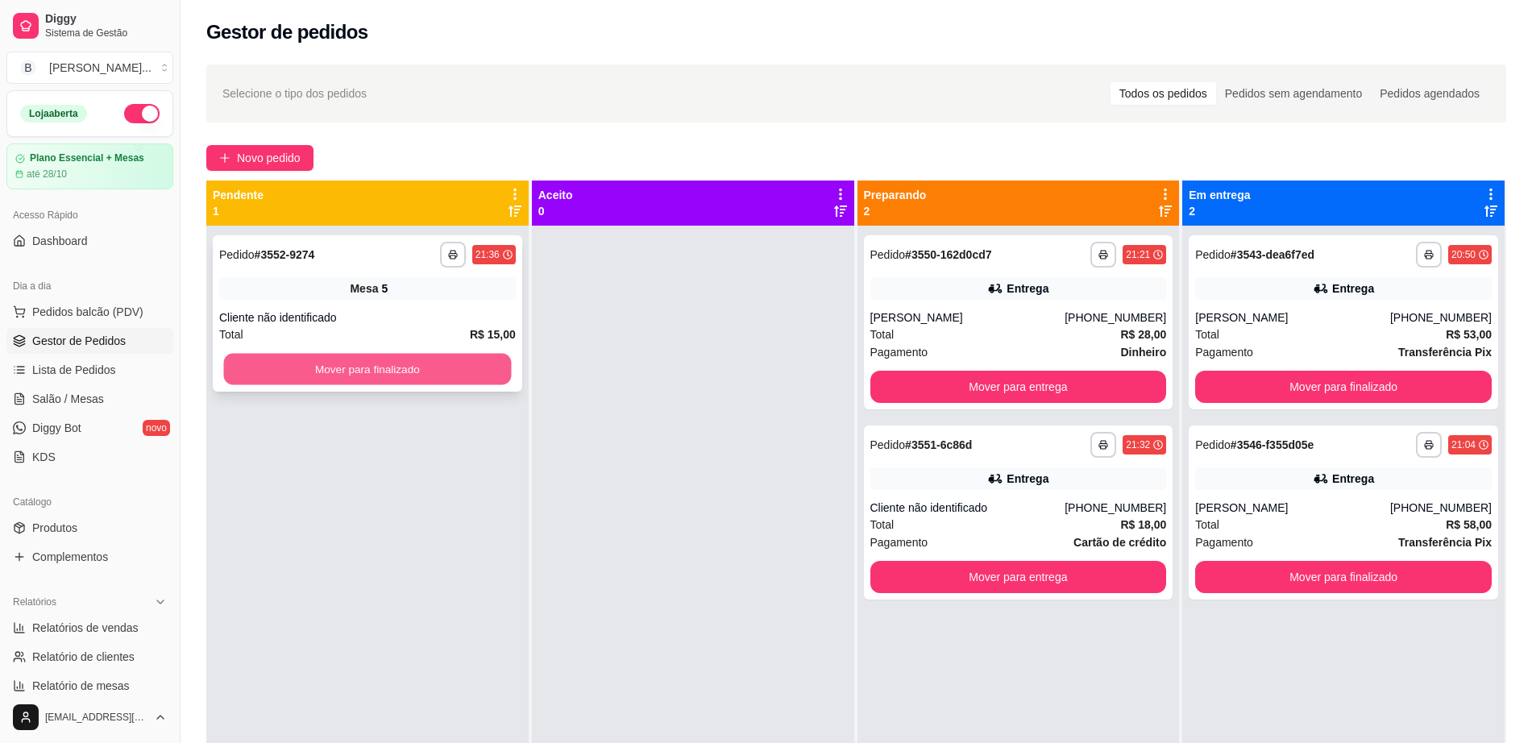
click at [418, 376] on button "Mover para finalizado" at bounding box center [368, 369] width 288 height 31
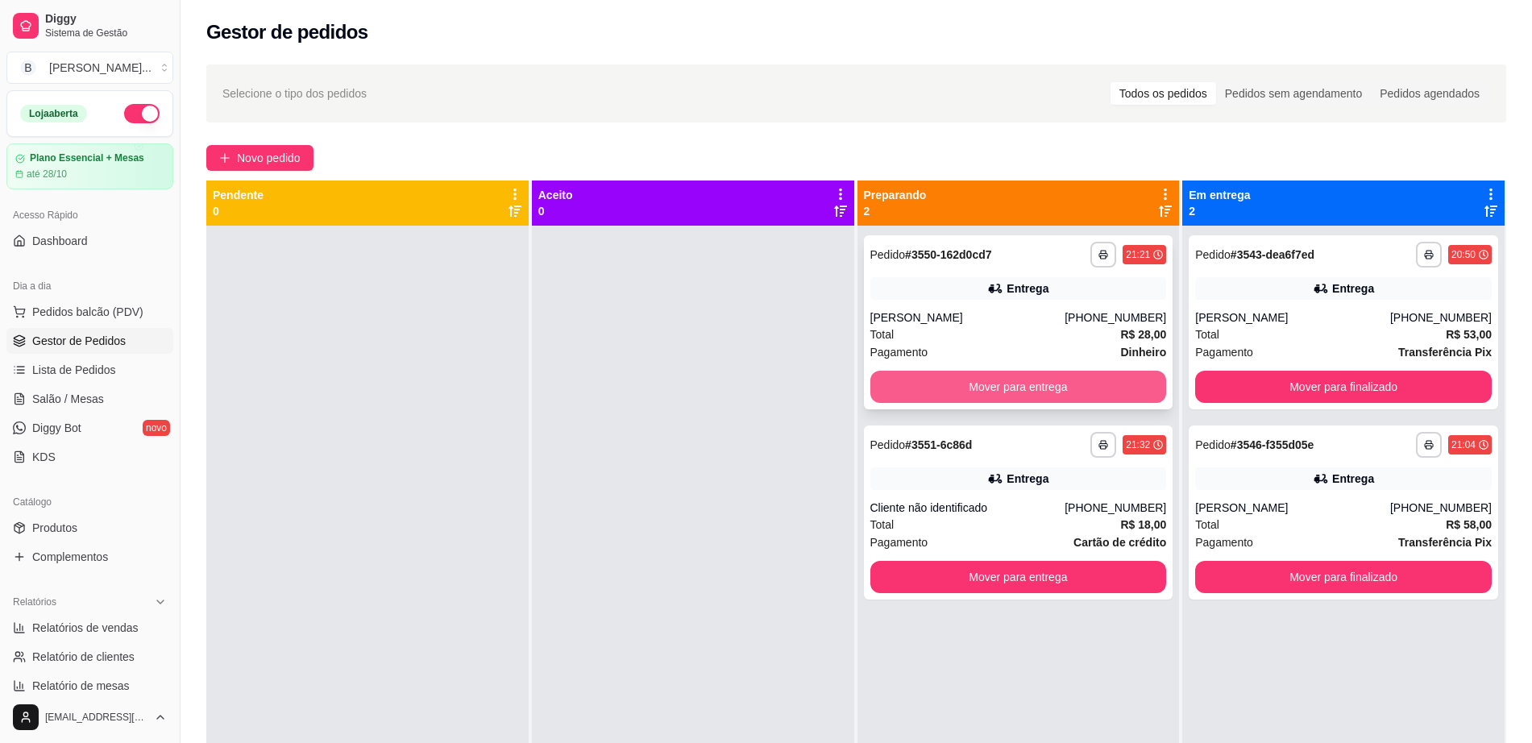
click at [1072, 381] on button "Mover para entrega" at bounding box center [1018, 387] width 297 height 32
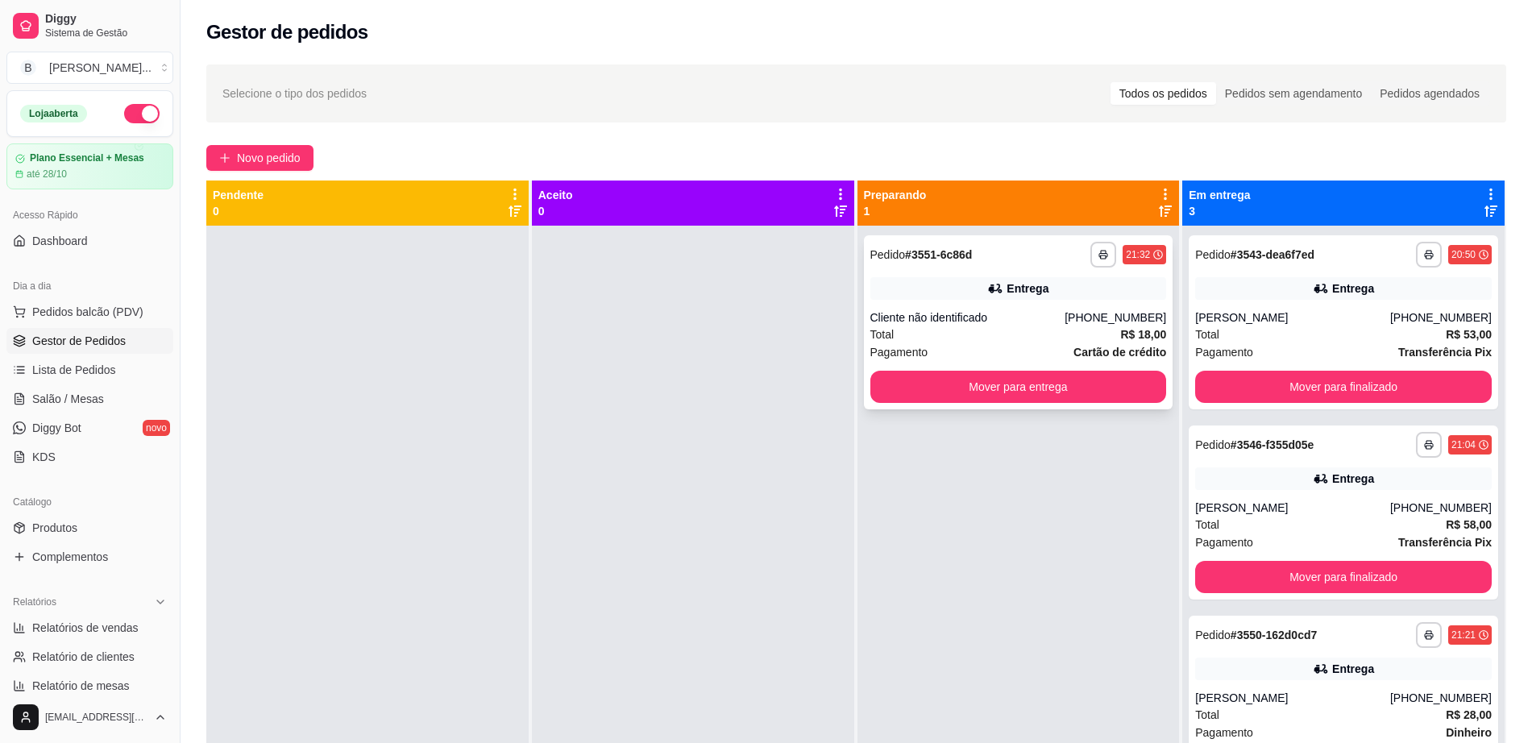
click at [1053, 579] on div "**********" at bounding box center [1019, 597] width 322 height 743
click at [1031, 387] on button "Mover para entrega" at bounding box center [1018, 387] width 288 height 31
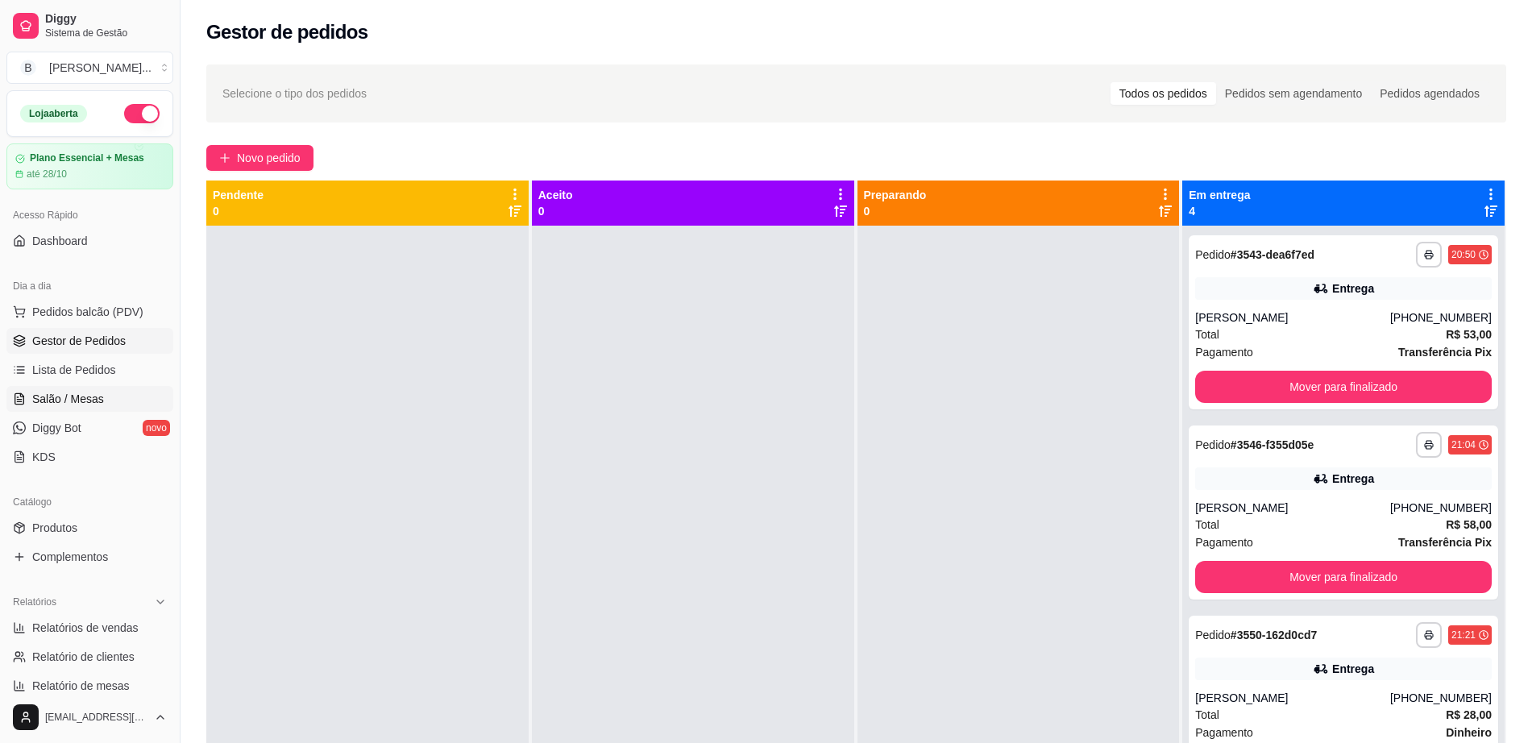
click at [130, 394] on link "Salão / Mesas" at bounding box center [89, 399] width 167 height 26
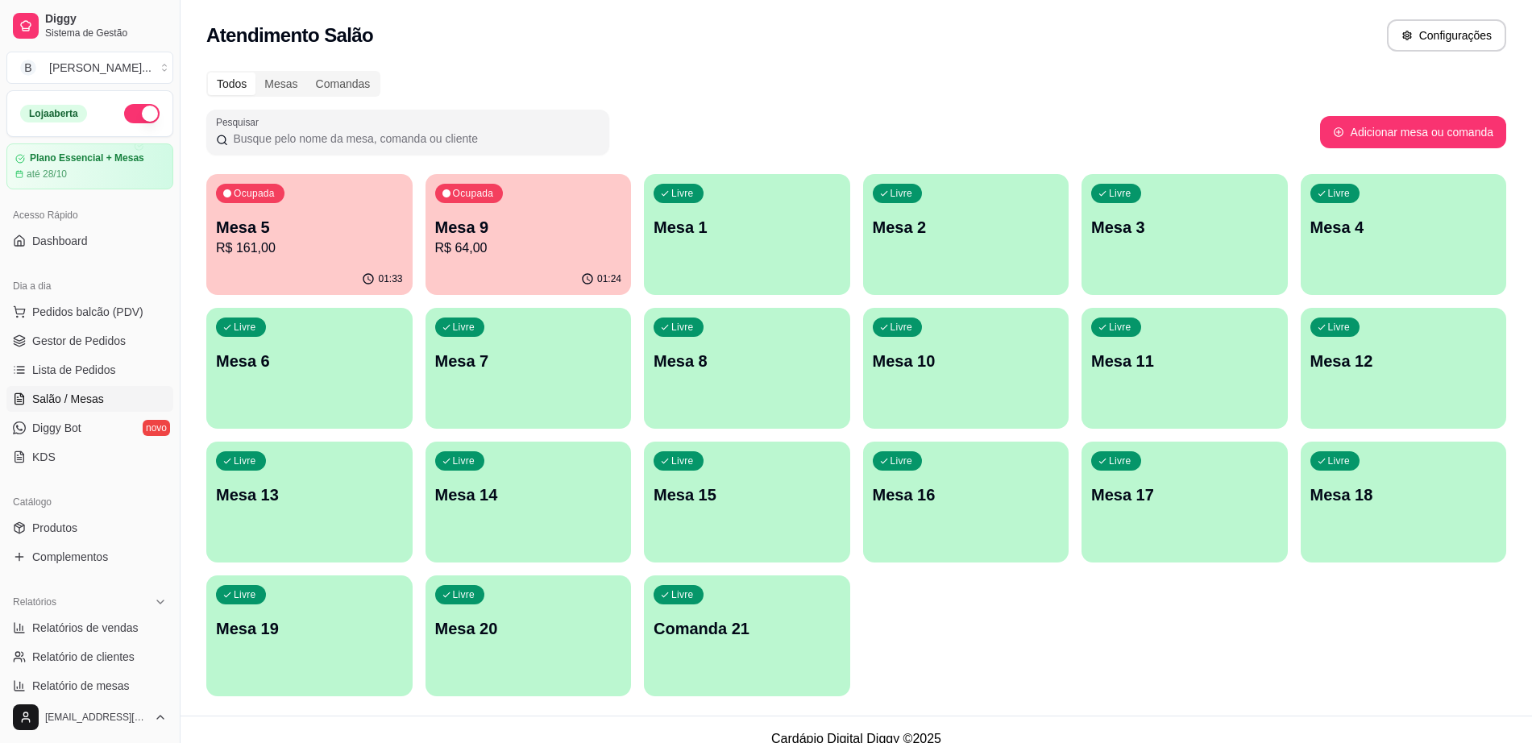
click at [285, 239] on p "R$ 161,00" at bounding box center [309, 248] width 187 height 19
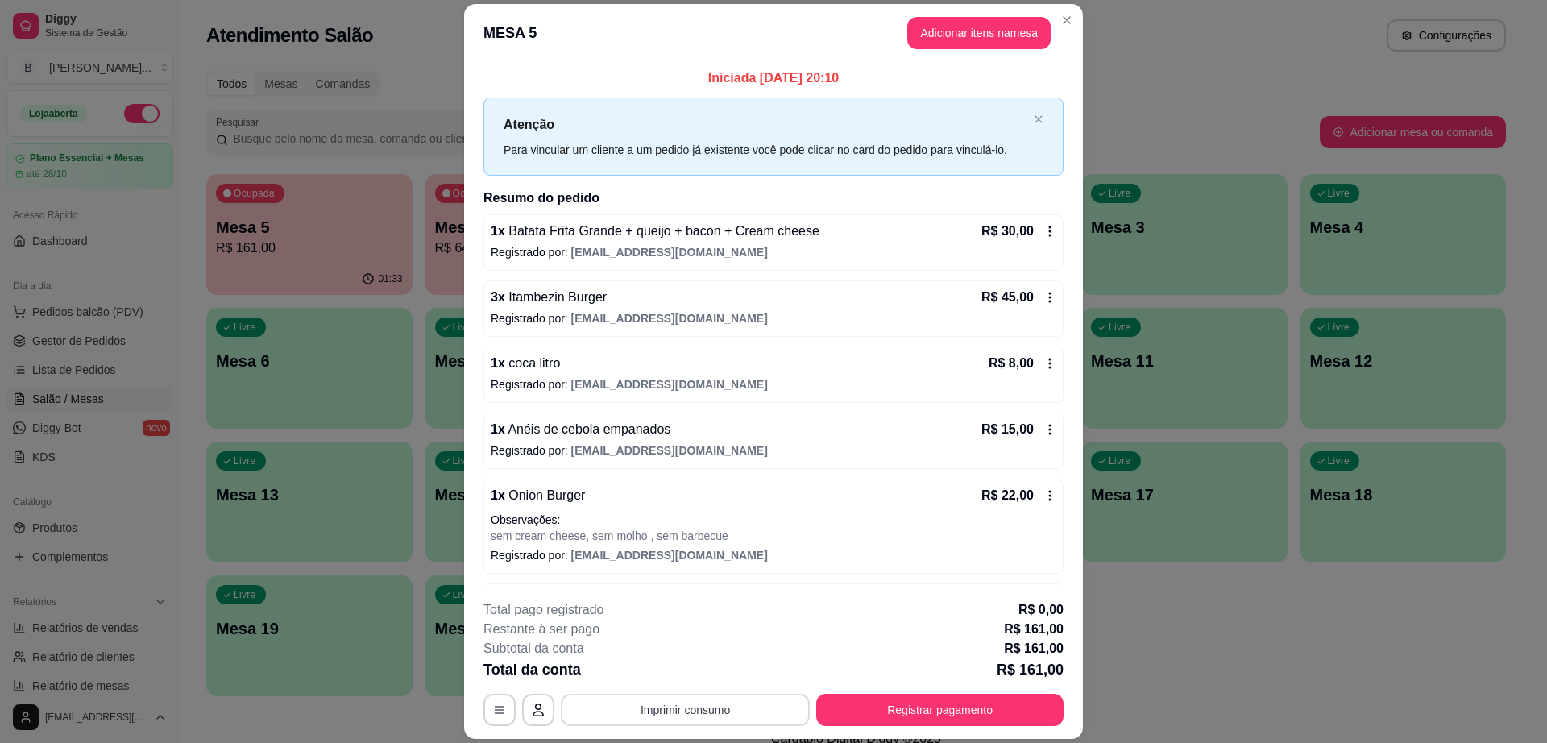
click at [674, 711] on button "Imprimir consumo" at bounding box center [685, 710] width 249 height 32
click at [708, 668] on button "Impressora" at bounding box center [683, 673] width 117 height 26
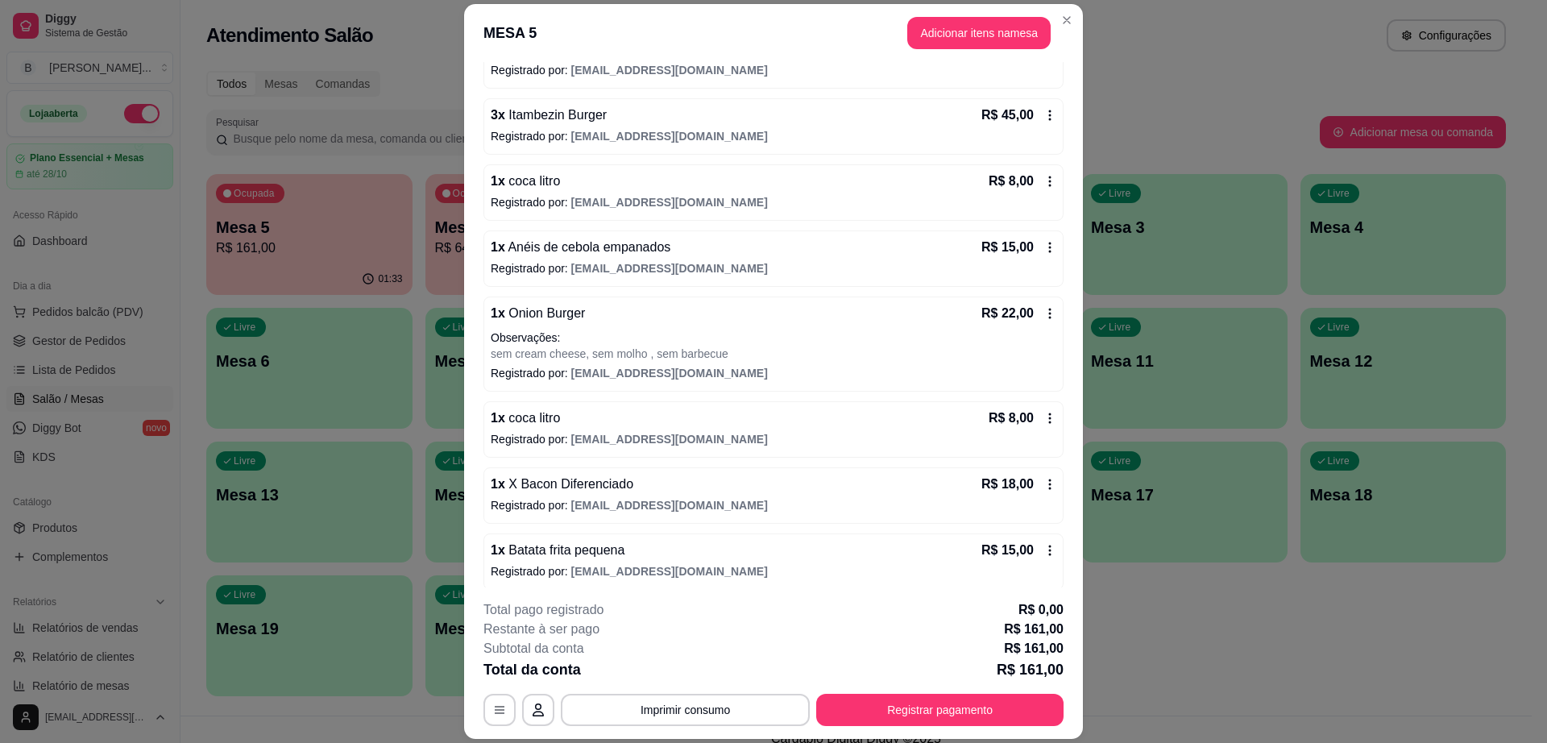
scroll to position [190, 0]
